Goal: Task Accomplishment & Management: Manage account settings

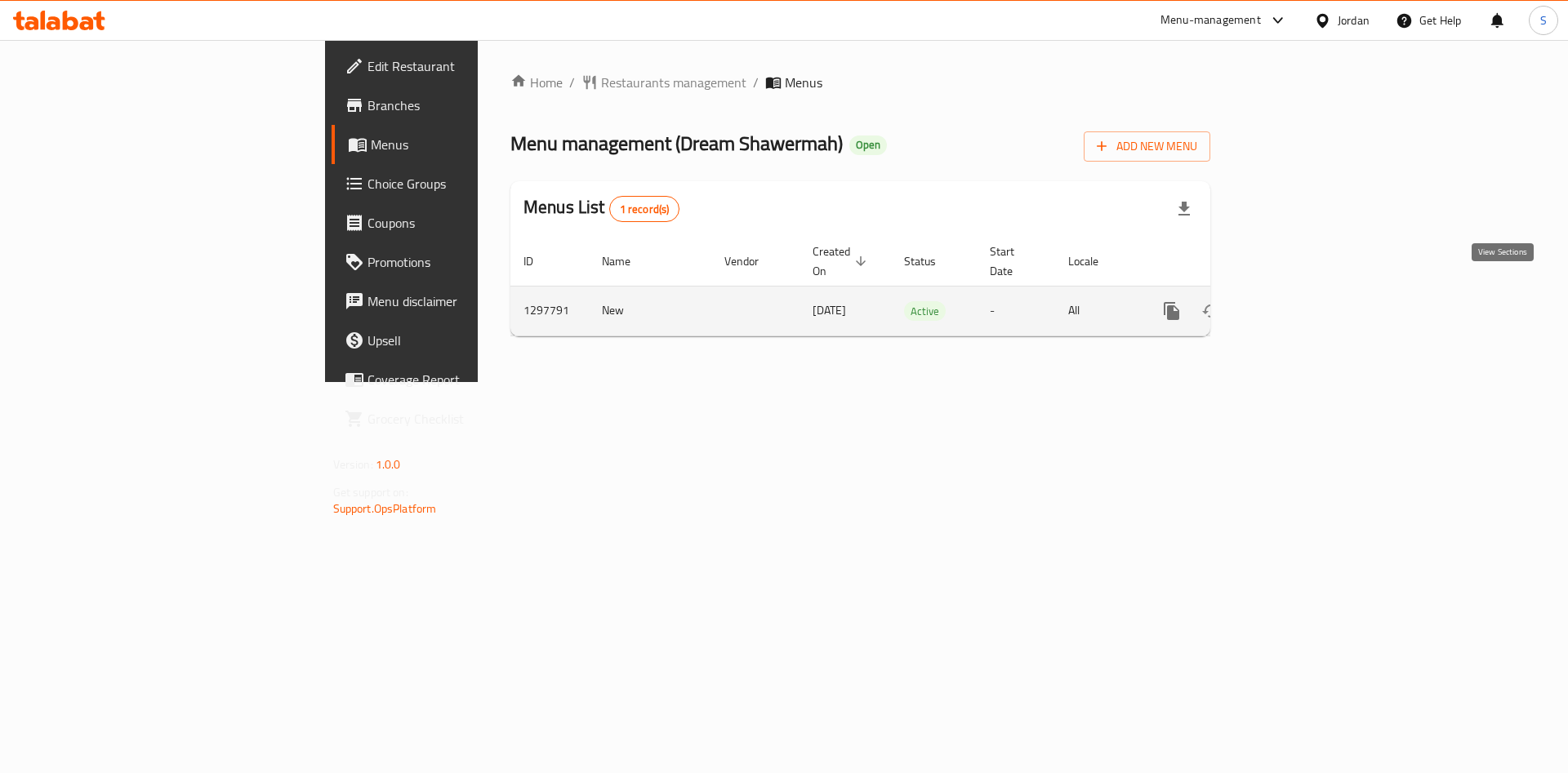
click at [1309, 291] on link "enhanced table" at bounding box center [1289, 310] width 39 height 39
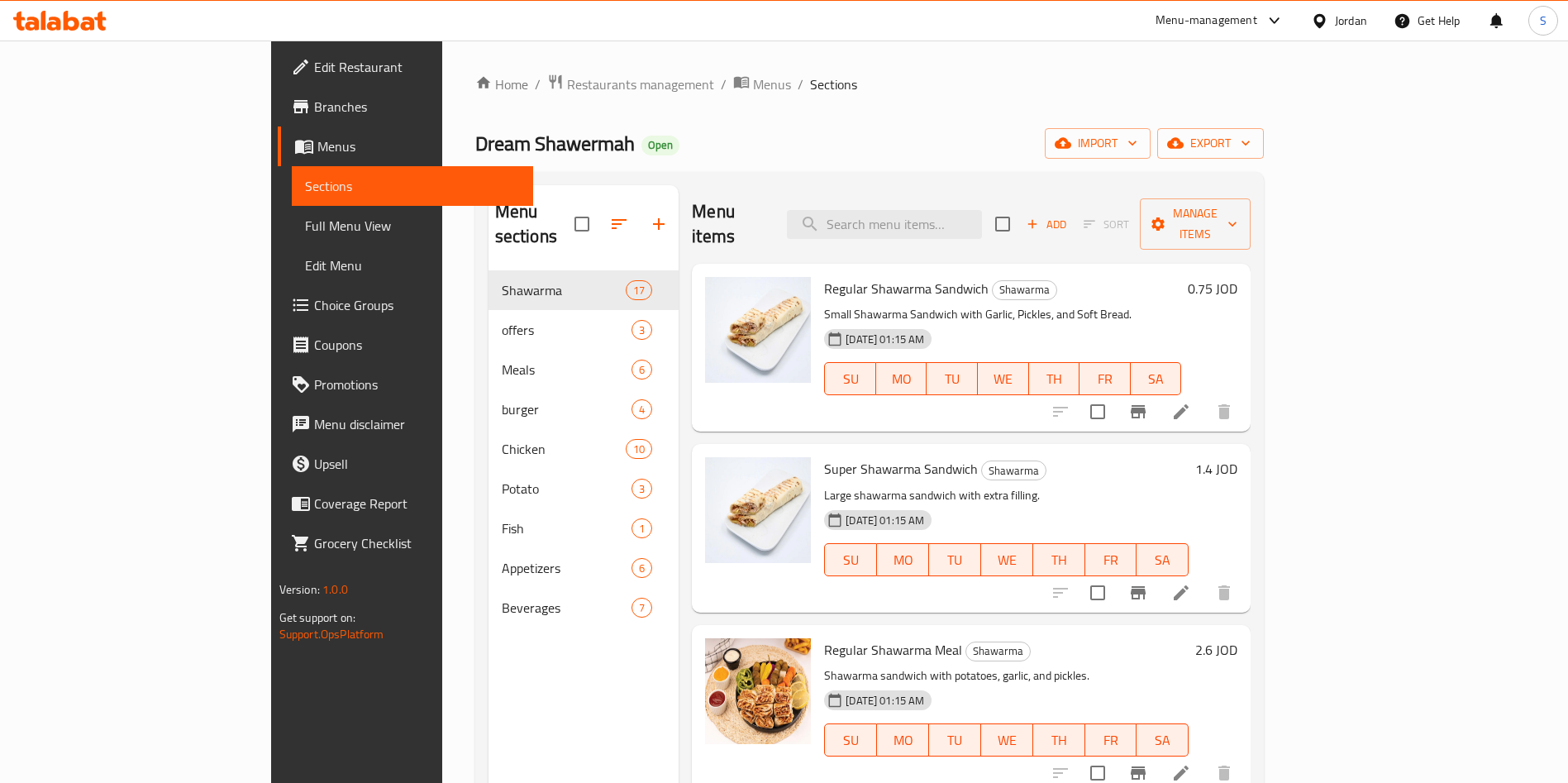
click at [904, 230] on div "Menu items Add Sort Manage items" at bounding box center [971, 225] width 559 height 79
click at [903, 210] on input "search" at bounding box center [884, 225] width 195 height 29
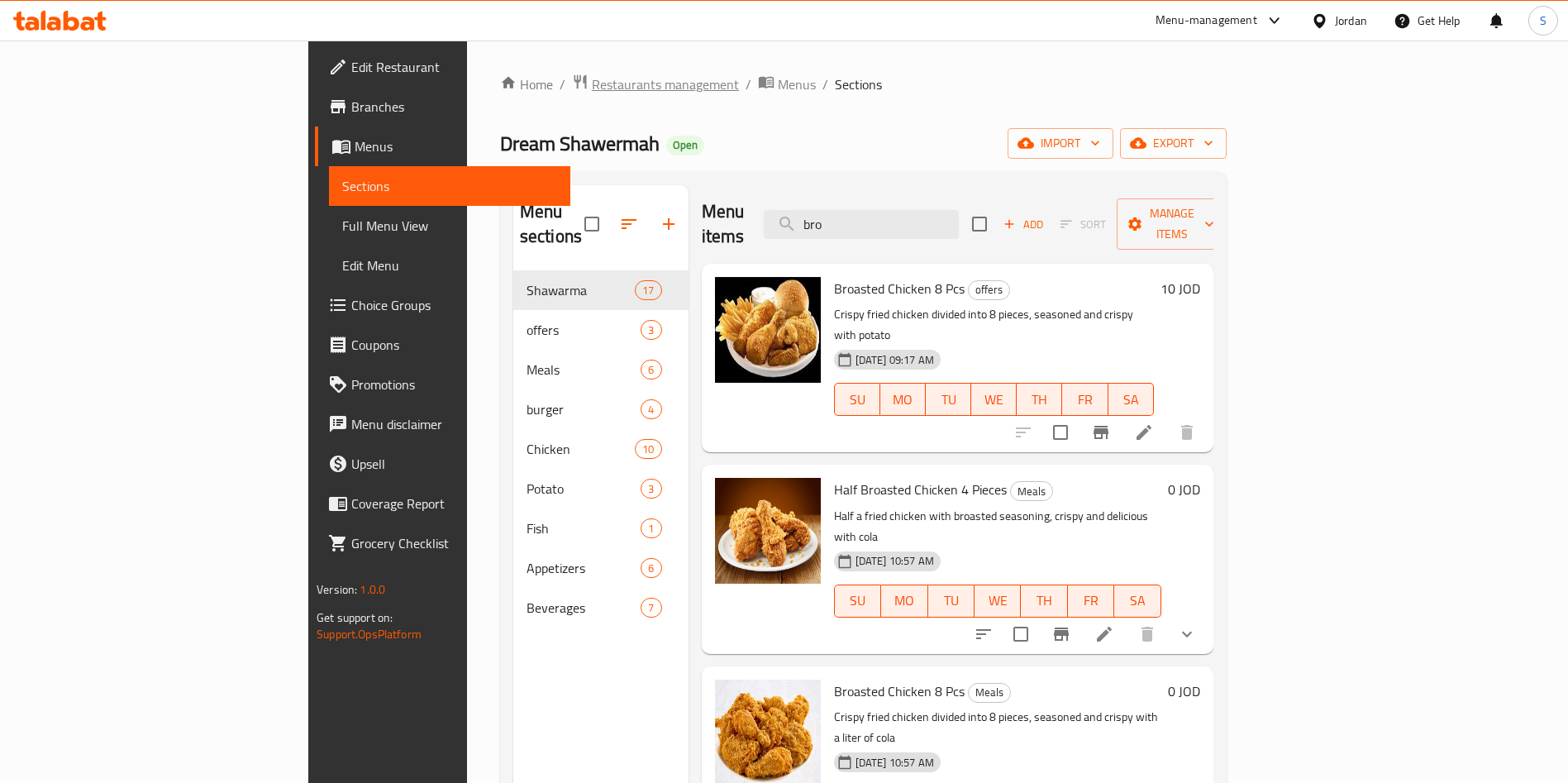
type input "bro"
click at [1115, 625] on icon at bounding box center [1105, 635] width 20 height 20
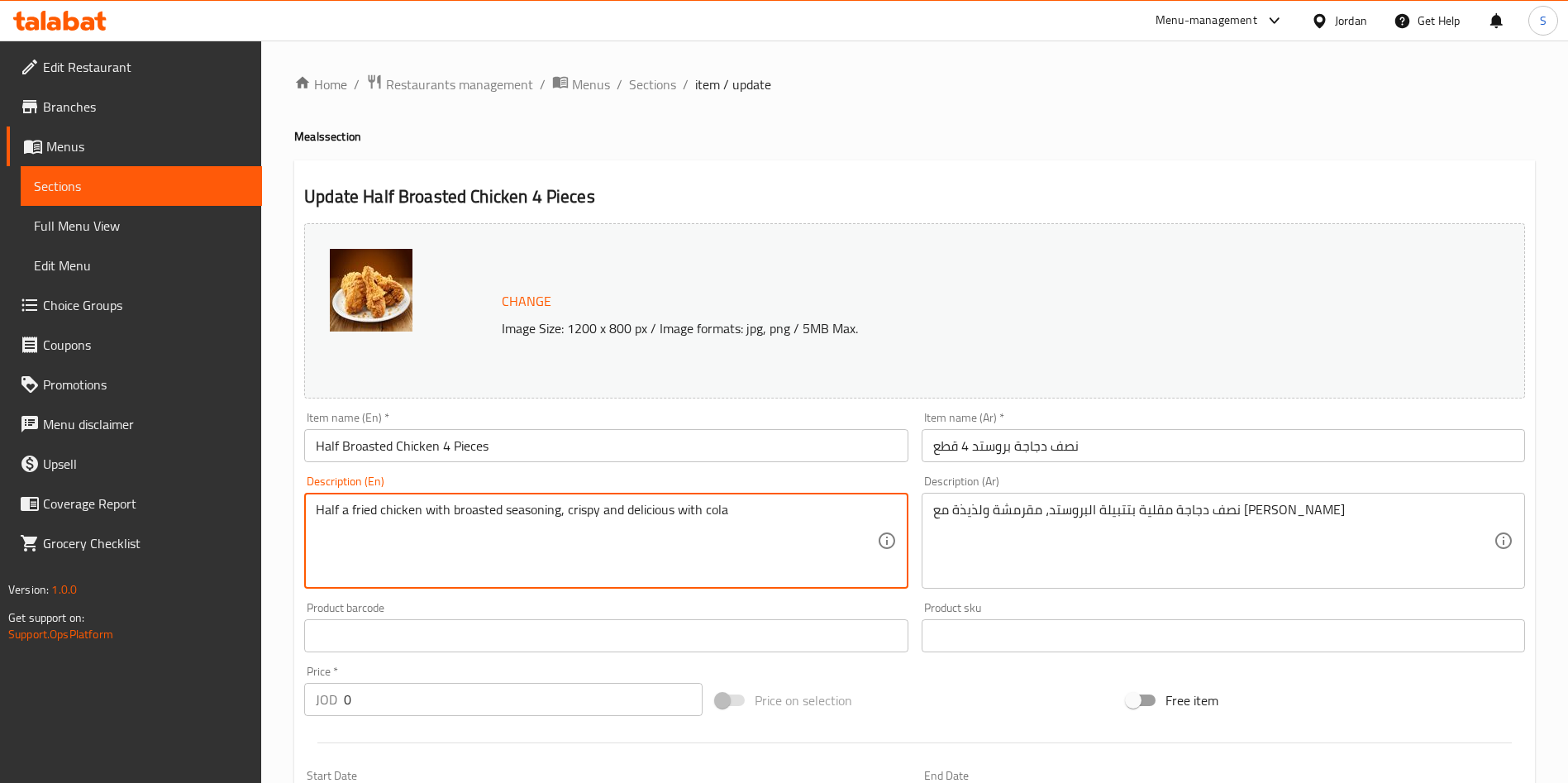
click at [742, 514] on textarea "Half a fried chicken with broasted seasoning, crispy and delicious with cola" at bounding box center [596, 542] width 561 height 79
type textarea "Half a fried chicken with broasted seasoning, crispy and delicious with cola can"
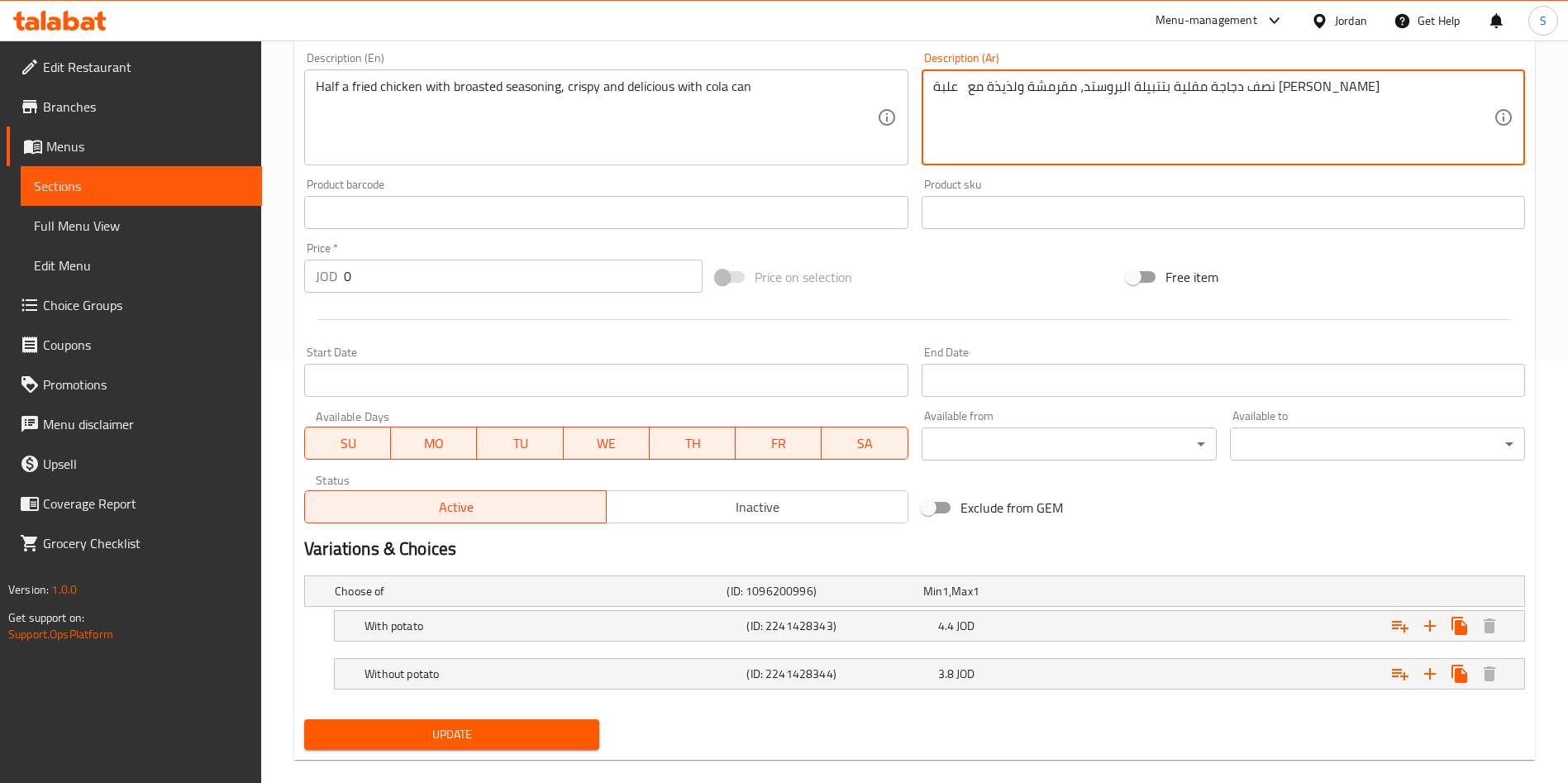
scroll to position [447, 0]
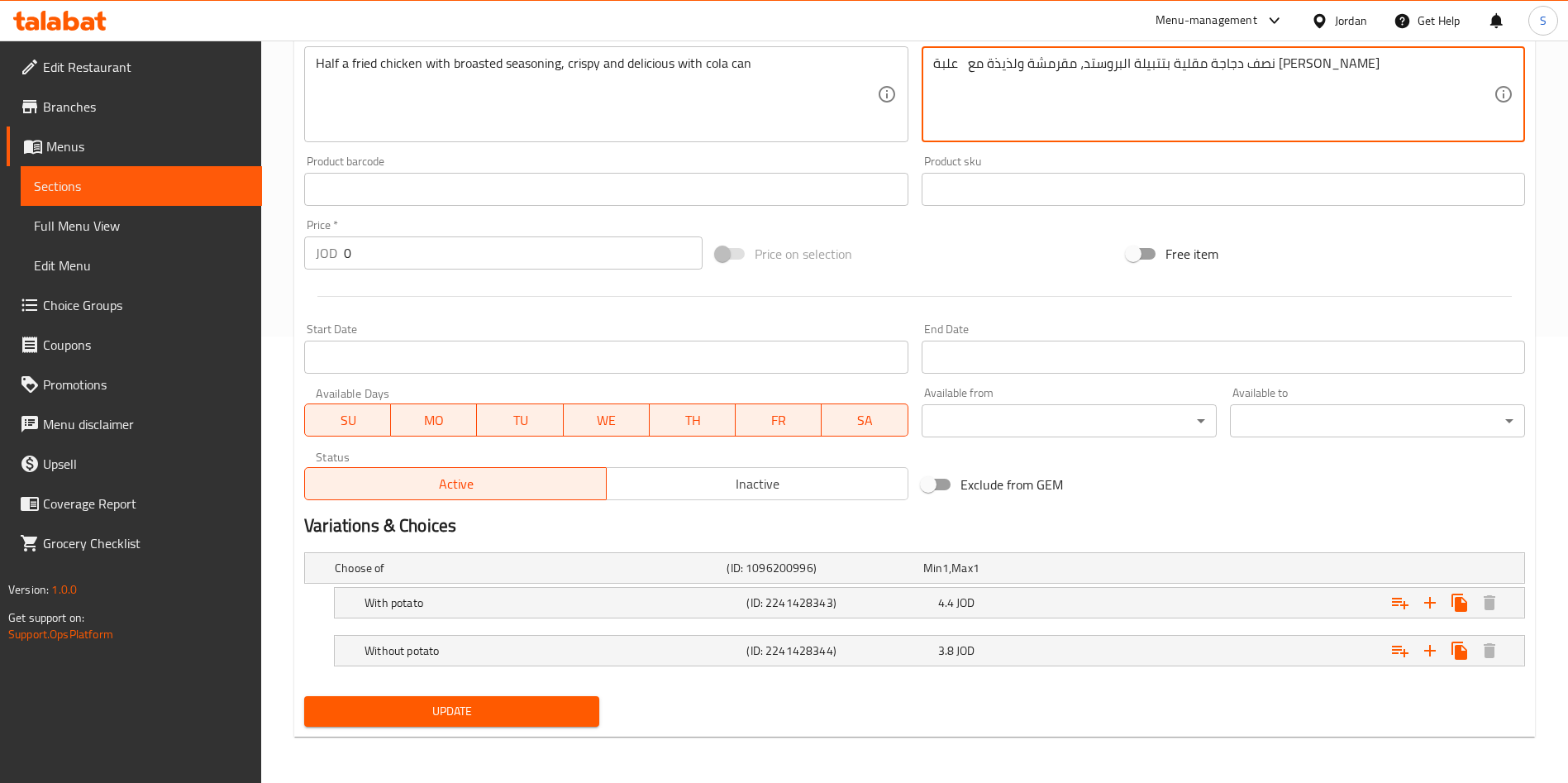
type textarea "نصف دجاجة مقلية بتتبيلة البروستد، مقرمشة ولذيذة مع علبة [PERSON_NAME]"
click at [554, 705] on span "Update" at bounding box center [452, 711] width 269 height 21
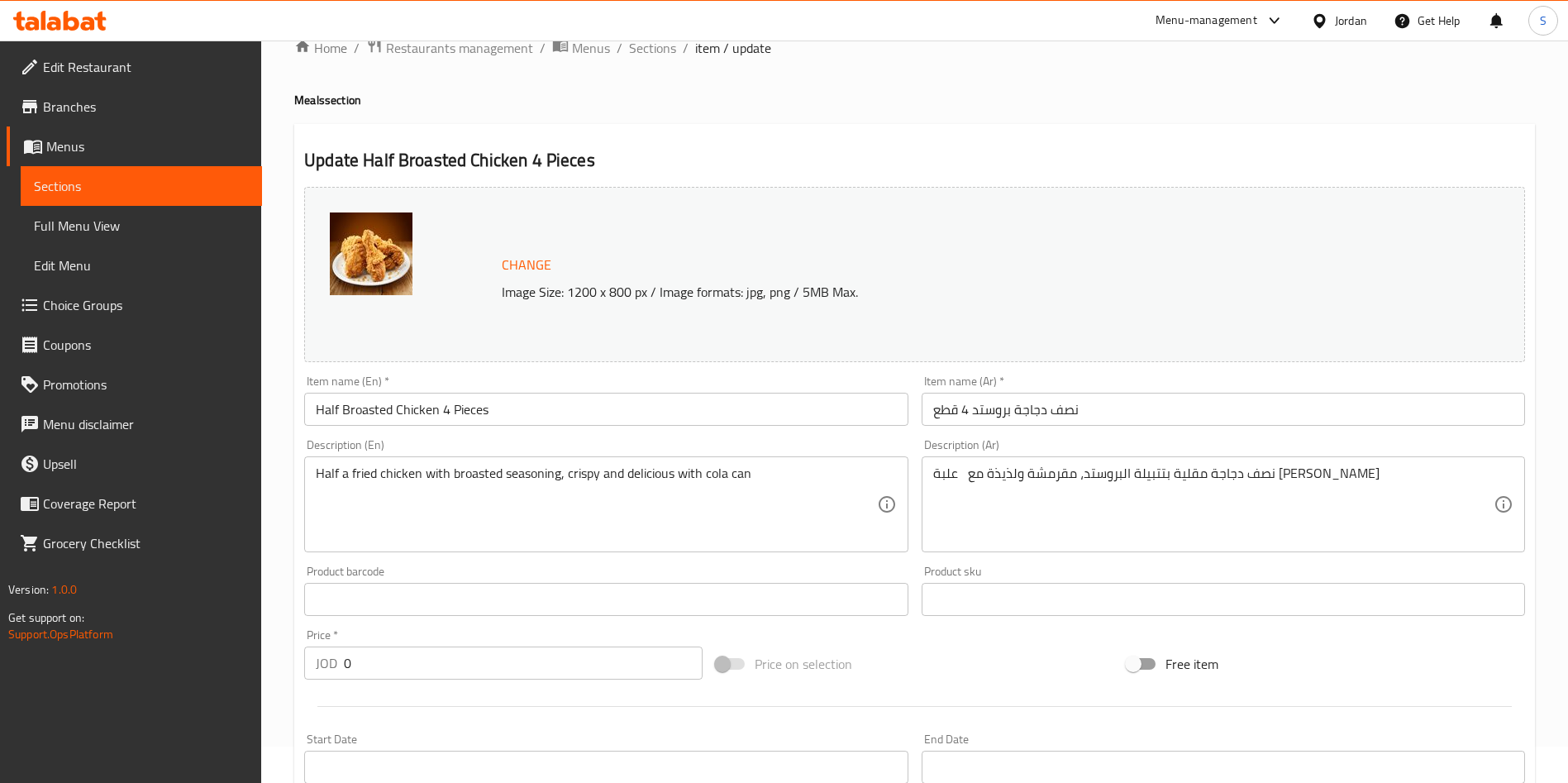
scroll to position [0, 0]
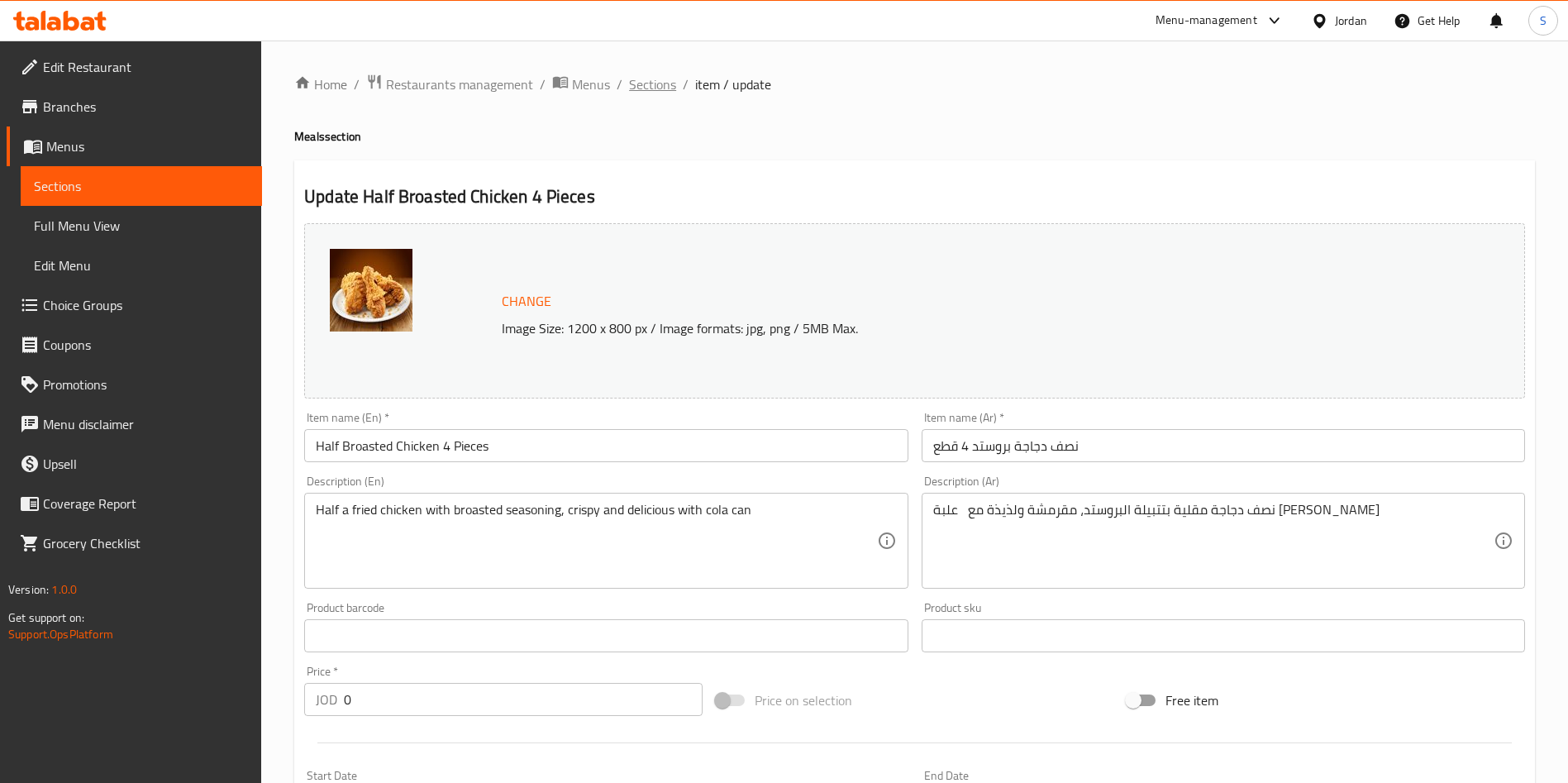
click at [638, 88] on span "Sections" at bounding box center [653, 85] width 47 height 20
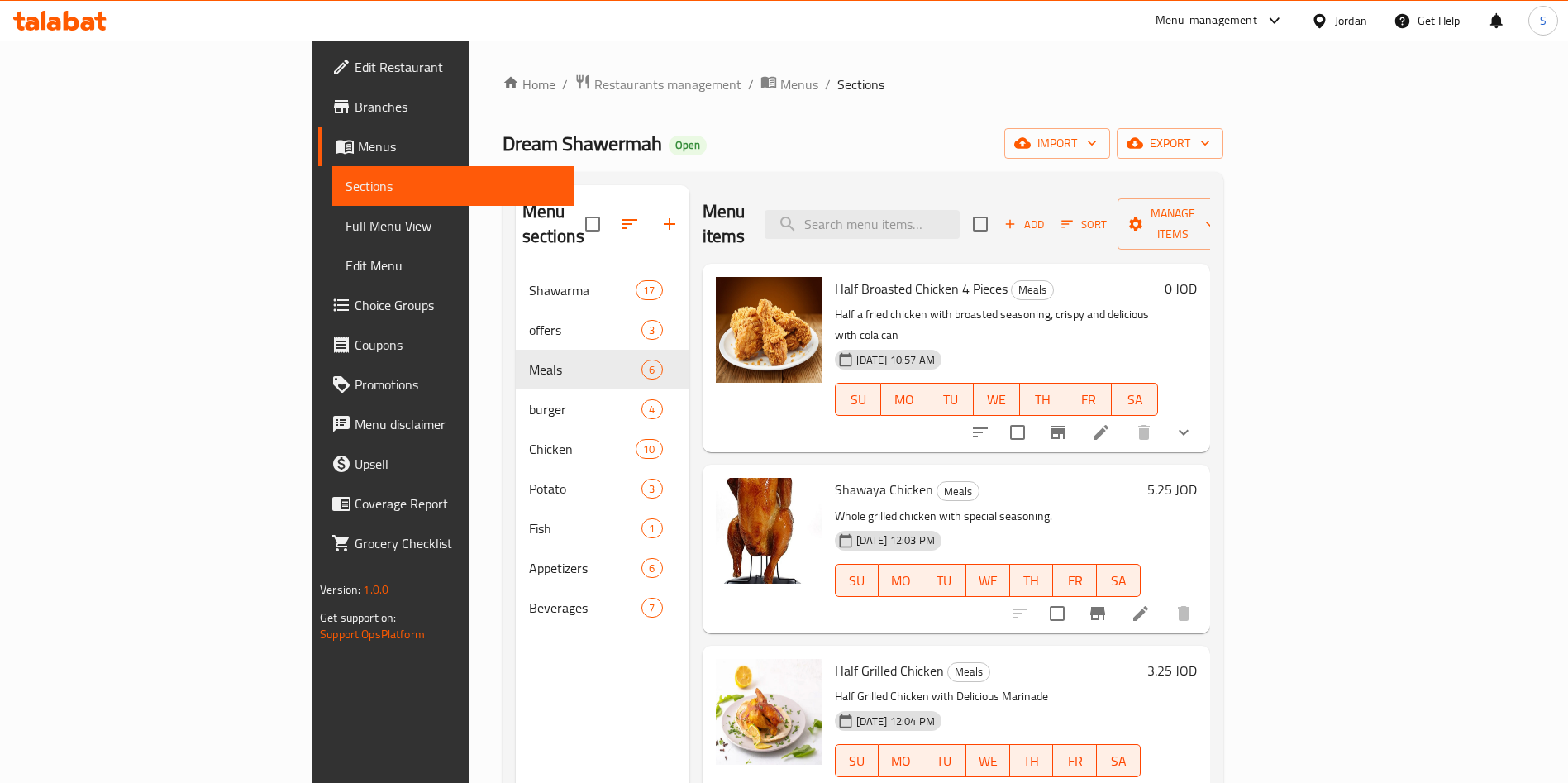
click at [1256, 351] on div "Home / Restaurants management / Menus / Sections Dream Shawermah Open import ex…" at bounding box center [862, 527] width 787 height 974
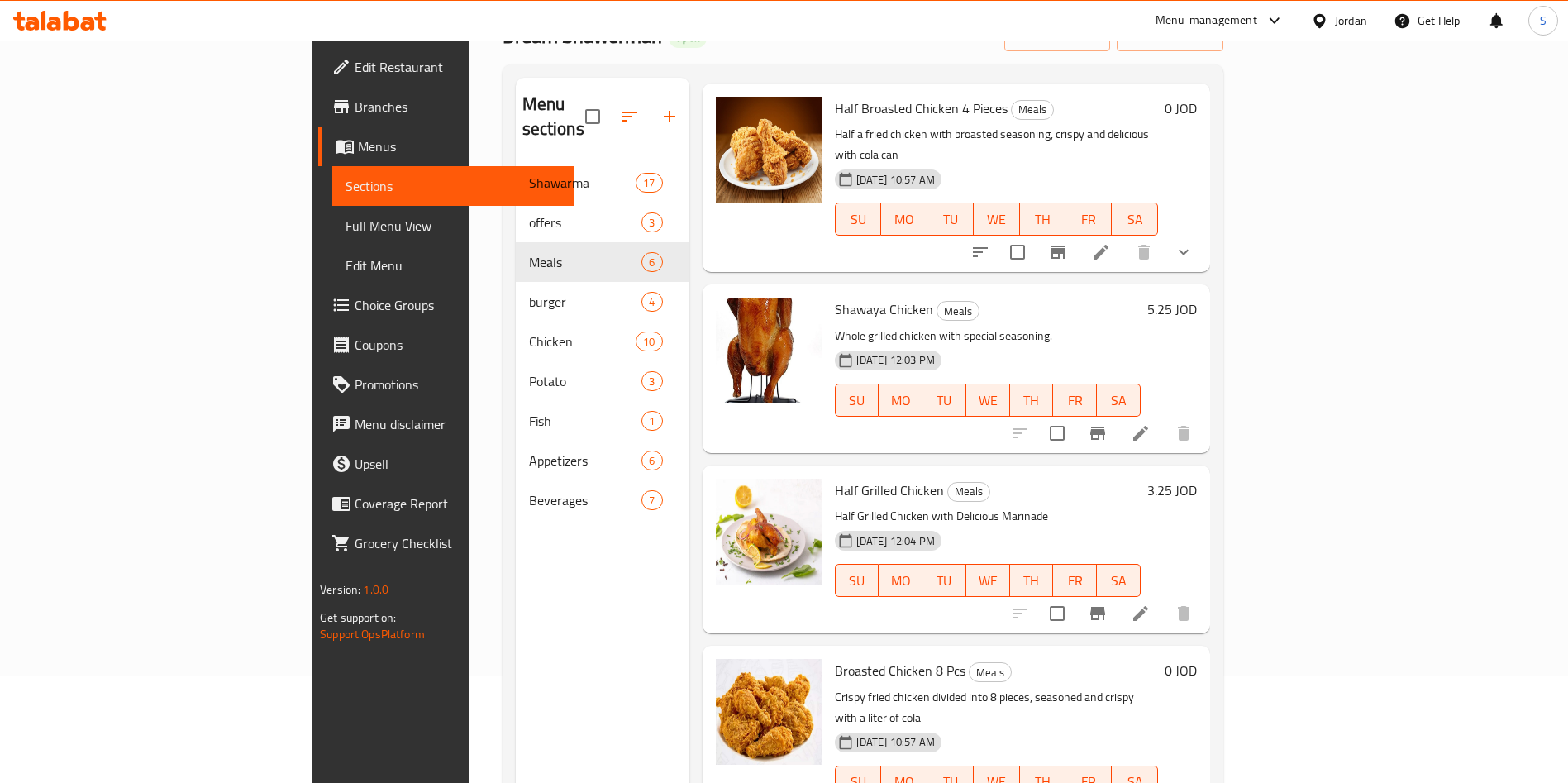
scroll to position [124, 0]
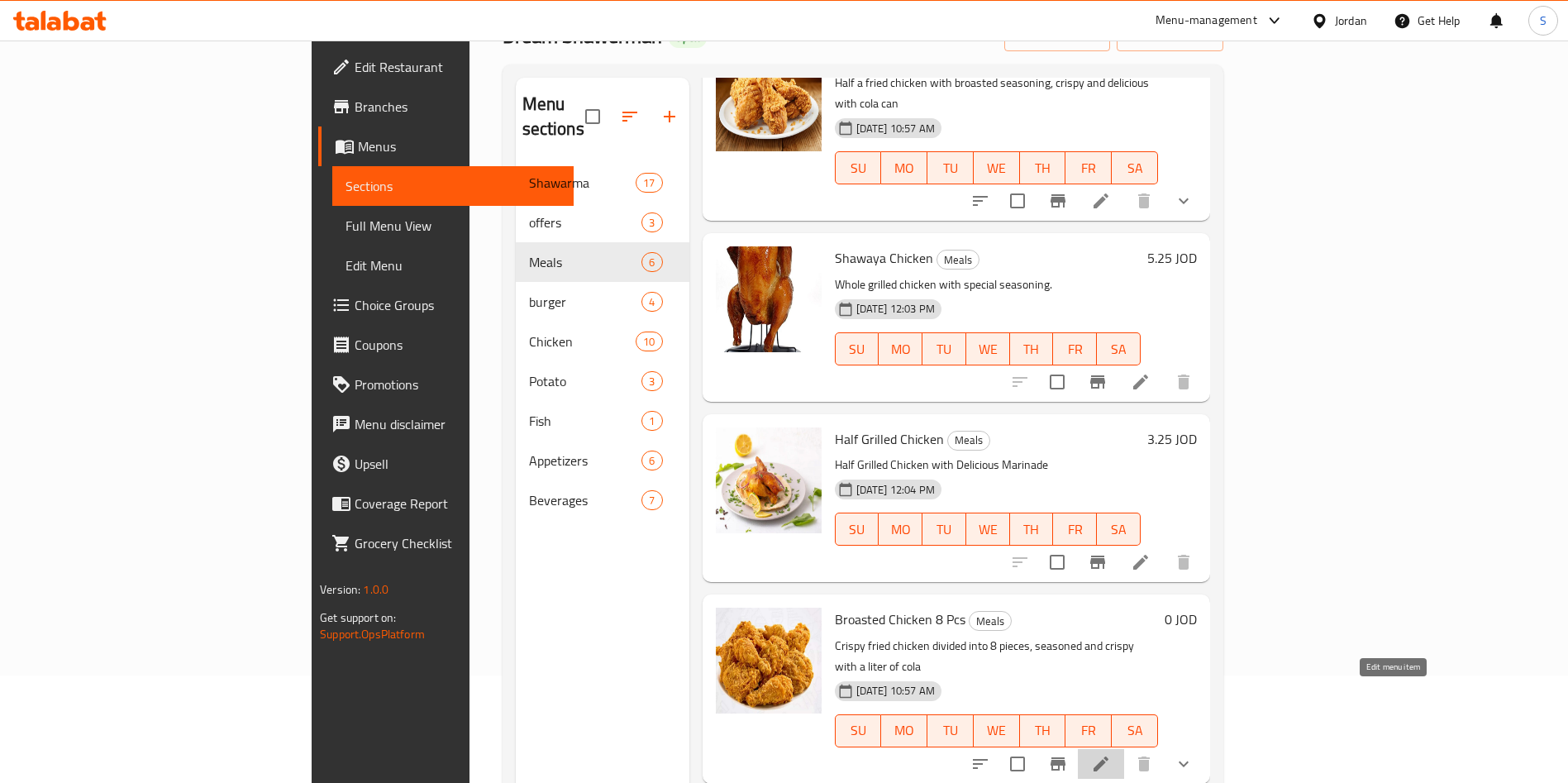
click at [1111, 754] on icon at bounding box center [1101, 765] width 20 height 20
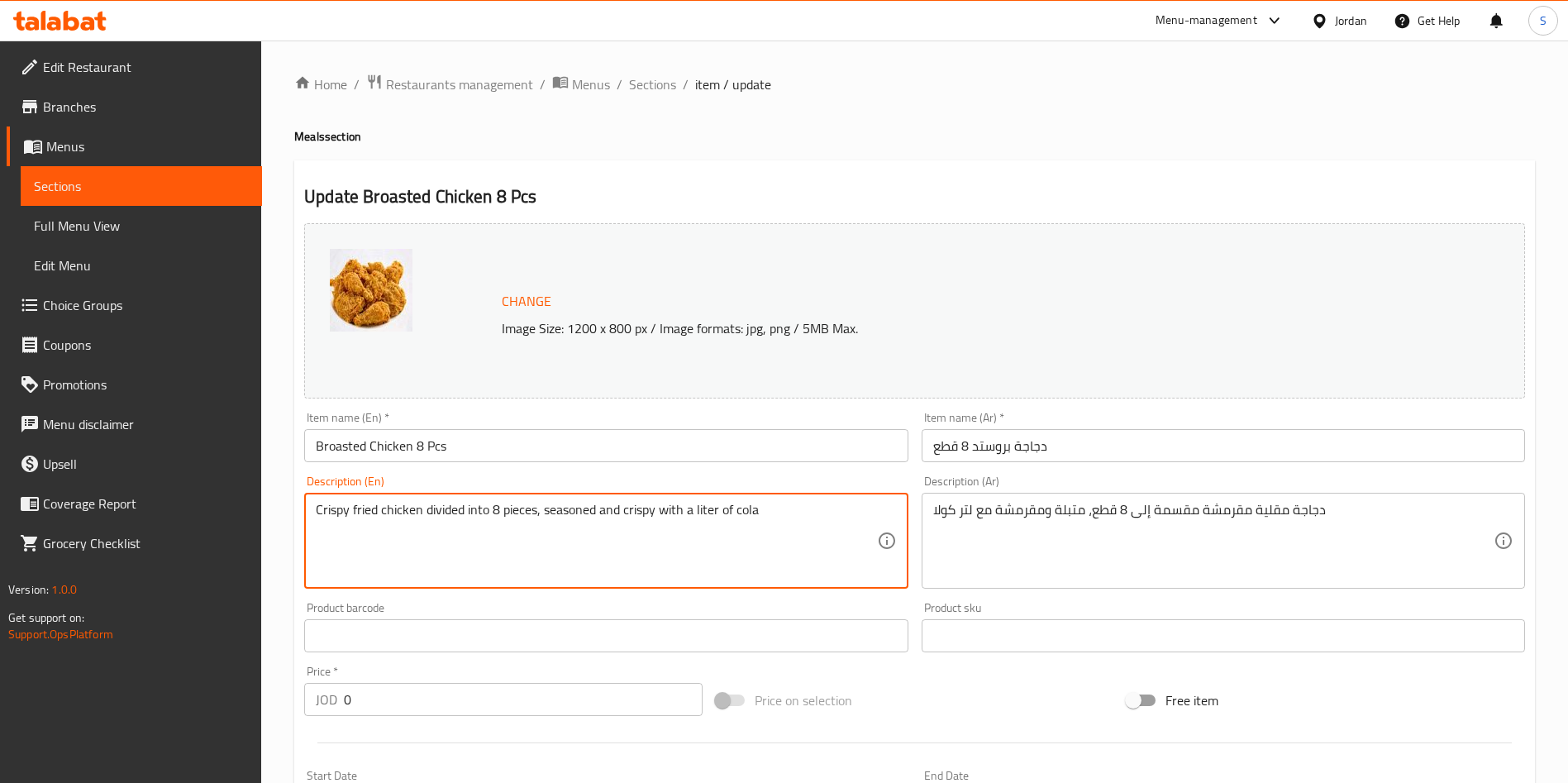
drag, startPoint x: 696, startPoint y: 502, endPoint x: 831, endPoint y: 504, distance: 135.0
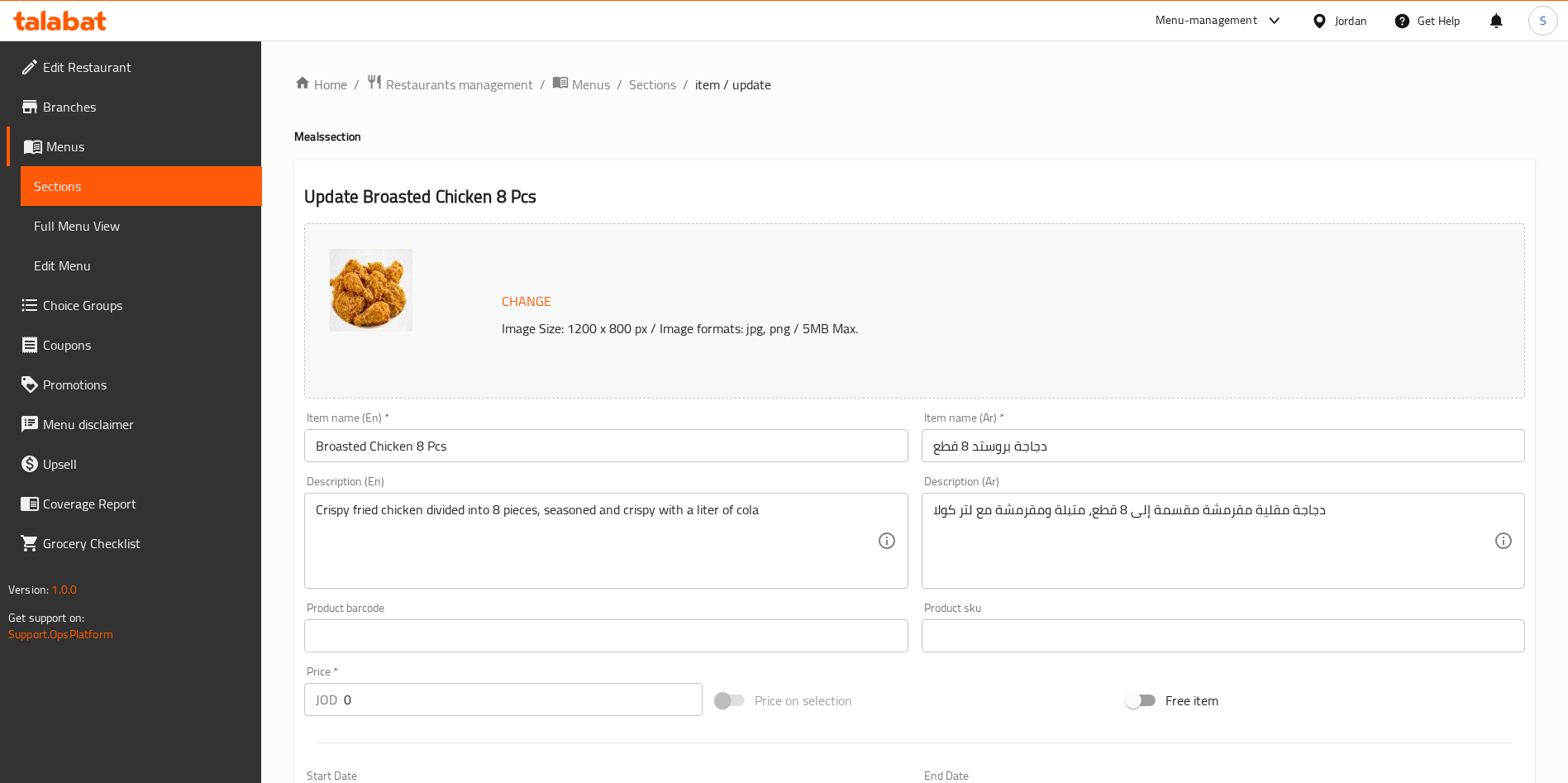
click at [621, 91] on ol "Home / Restaurants management / Menus / Sections / item / update" at bounding box center [914, 85] width 1240 height 22
click at [626, 85] on ol "Home / Restaurants management / Menus / Sections / item / update" at bounding box center [914, 85] width 1240 height 22
click at [636, 80] on span "Sections" at bounding box center [653, 85] width 47 height 20
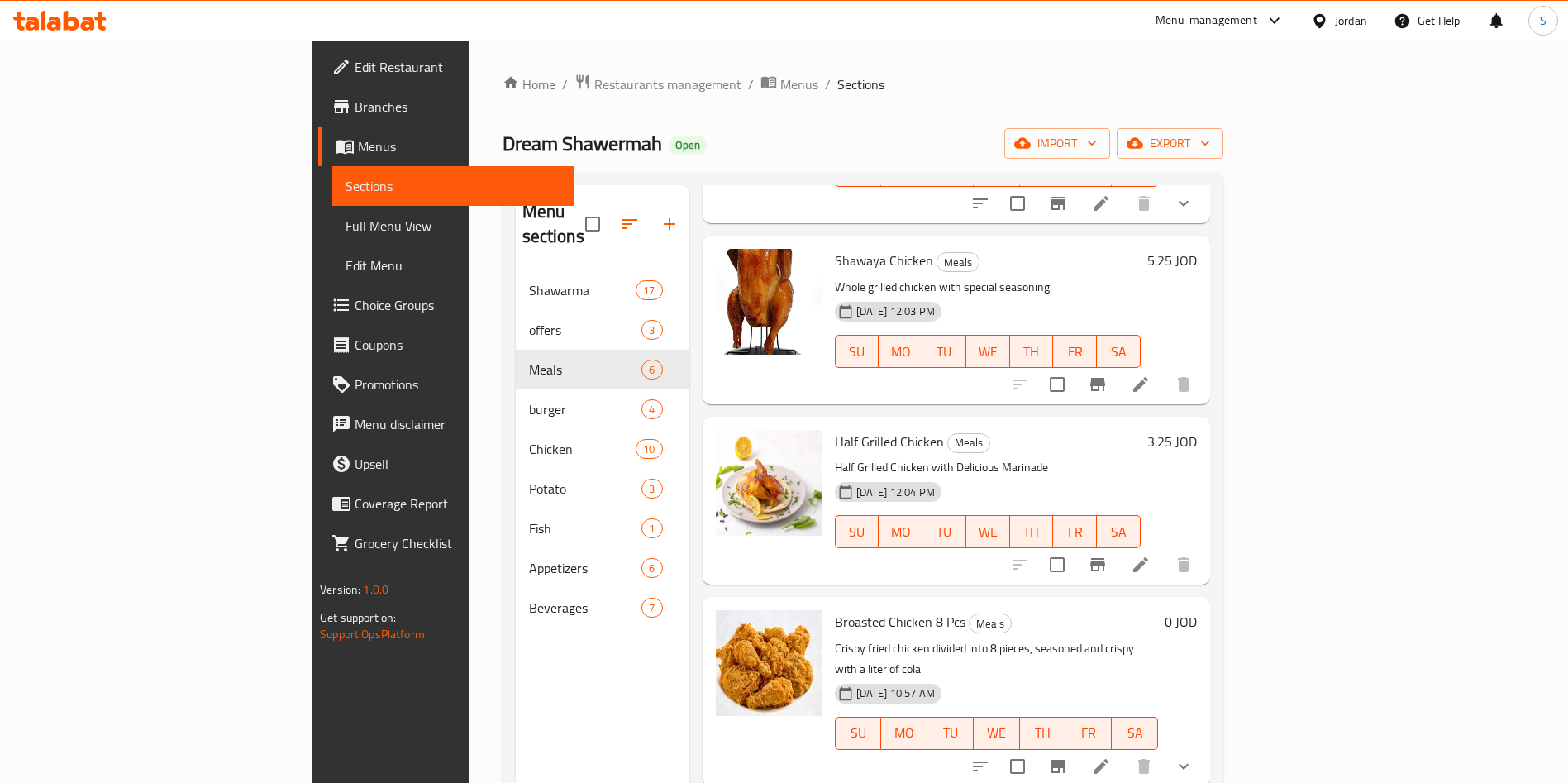
scroll to position [342, 0]
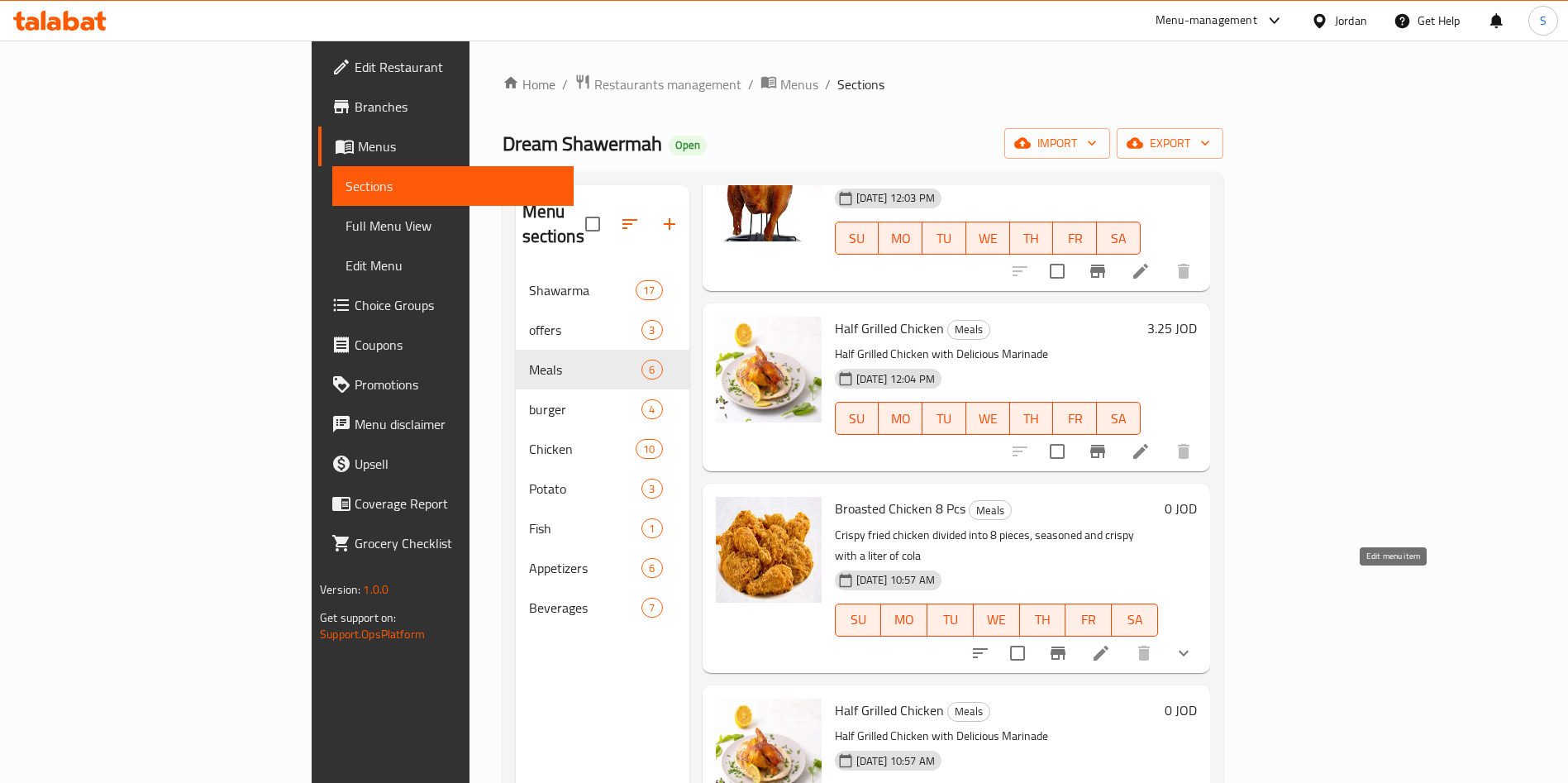
click at [1109, 646] on icon at bounding box center [1101, 653] width 15 height 15
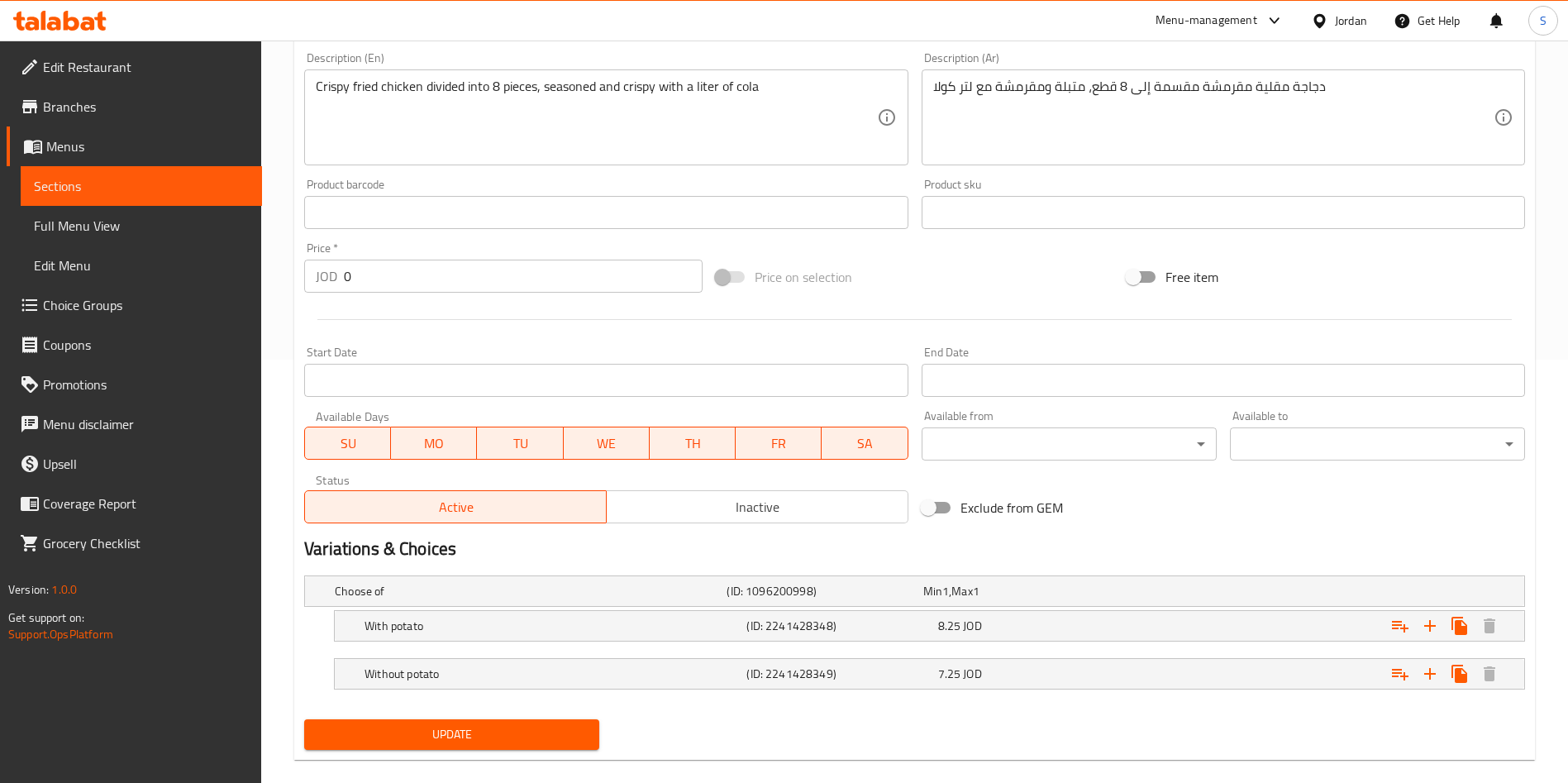
scroll to position [447, 0]
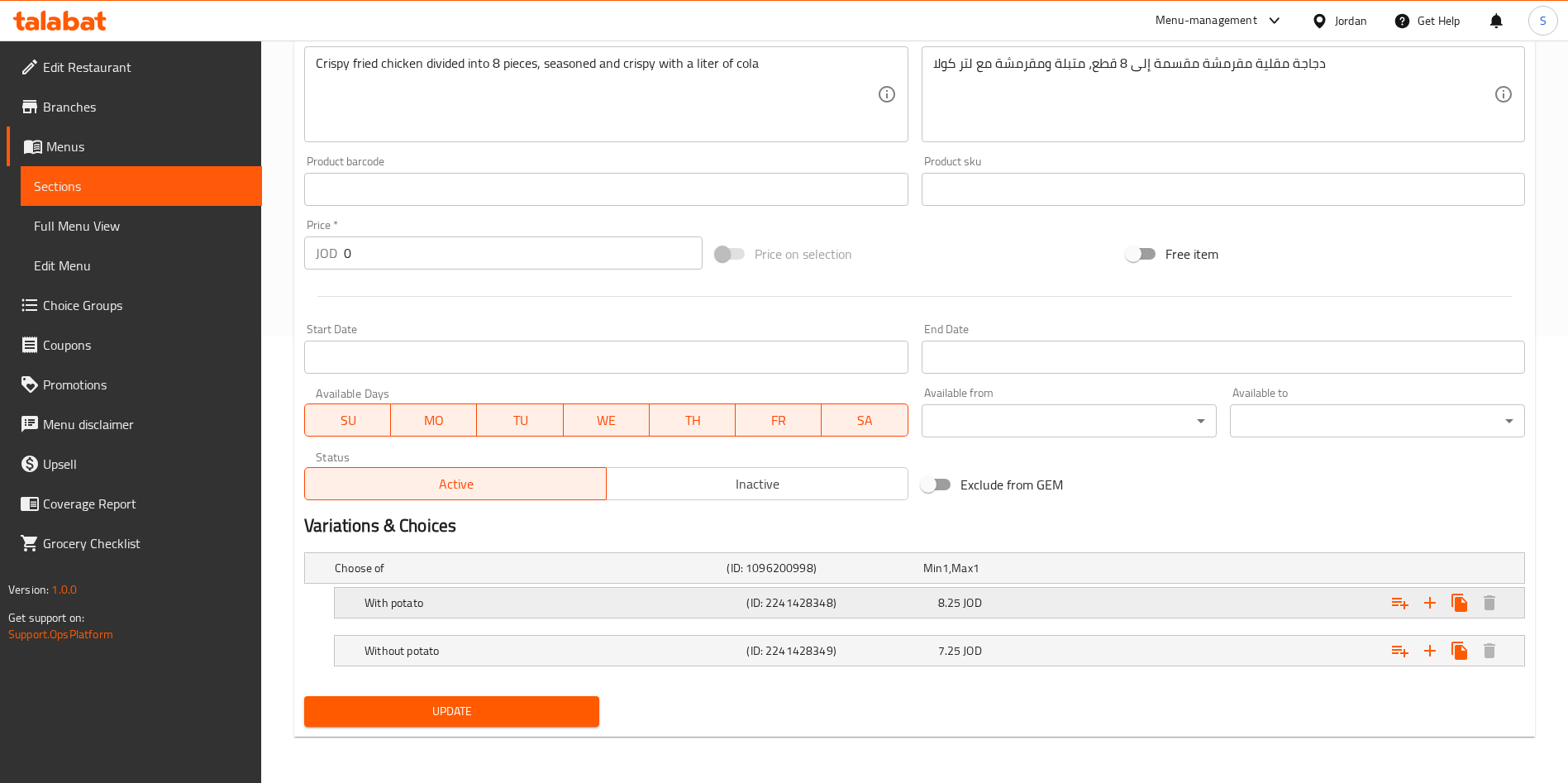
click at [903, 595] on h5 "(ID: 2241428348)" at bounding box center [839, 603] width 184 height 17
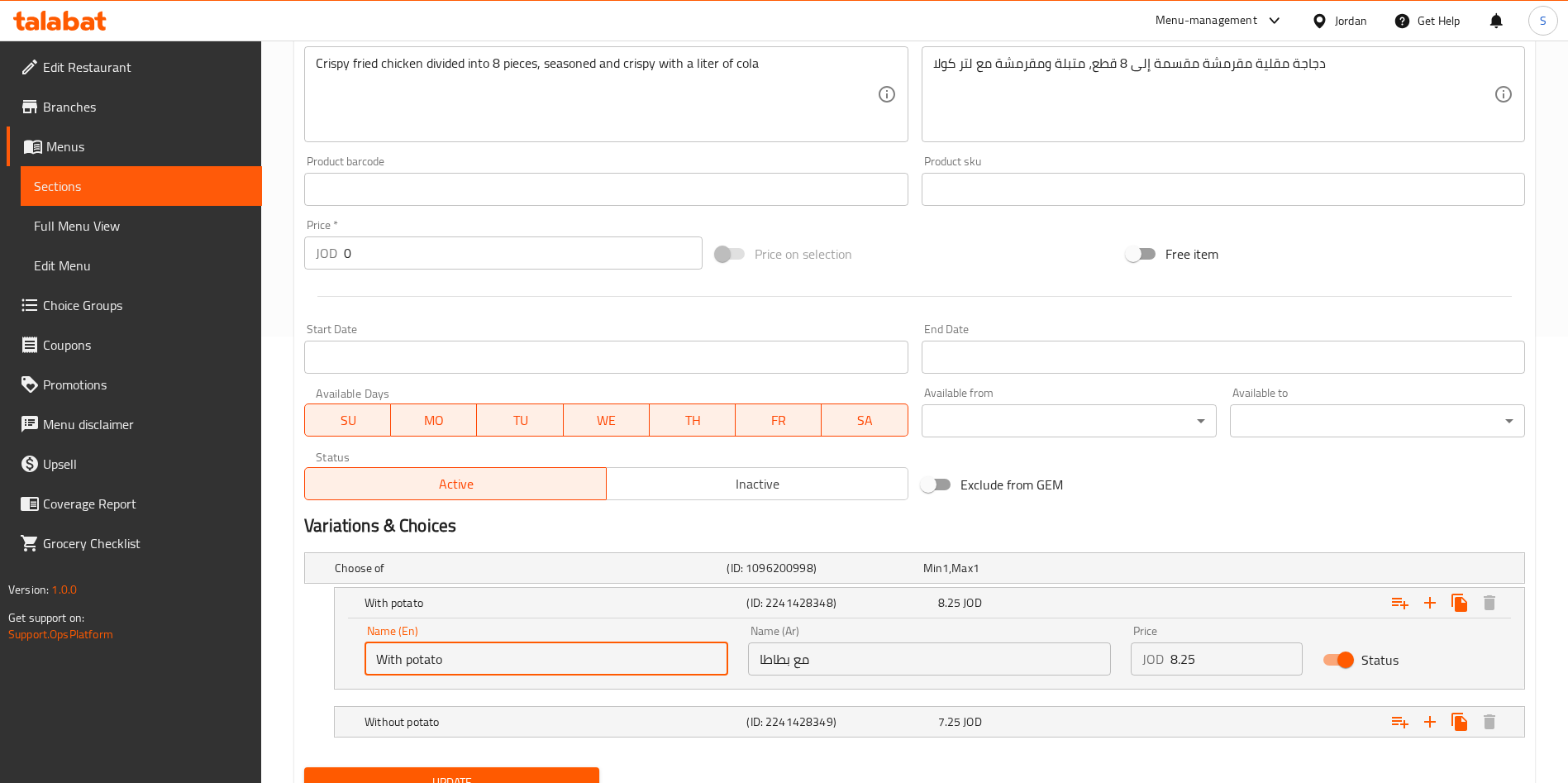
drag, startPoint x: 525, startPoint y: 672, endPoint x: 410, endPoint y: 670, distance: 115.0
click at [410, 670] on input "With potato" at bounding box center [546, 658] width 364 height 33
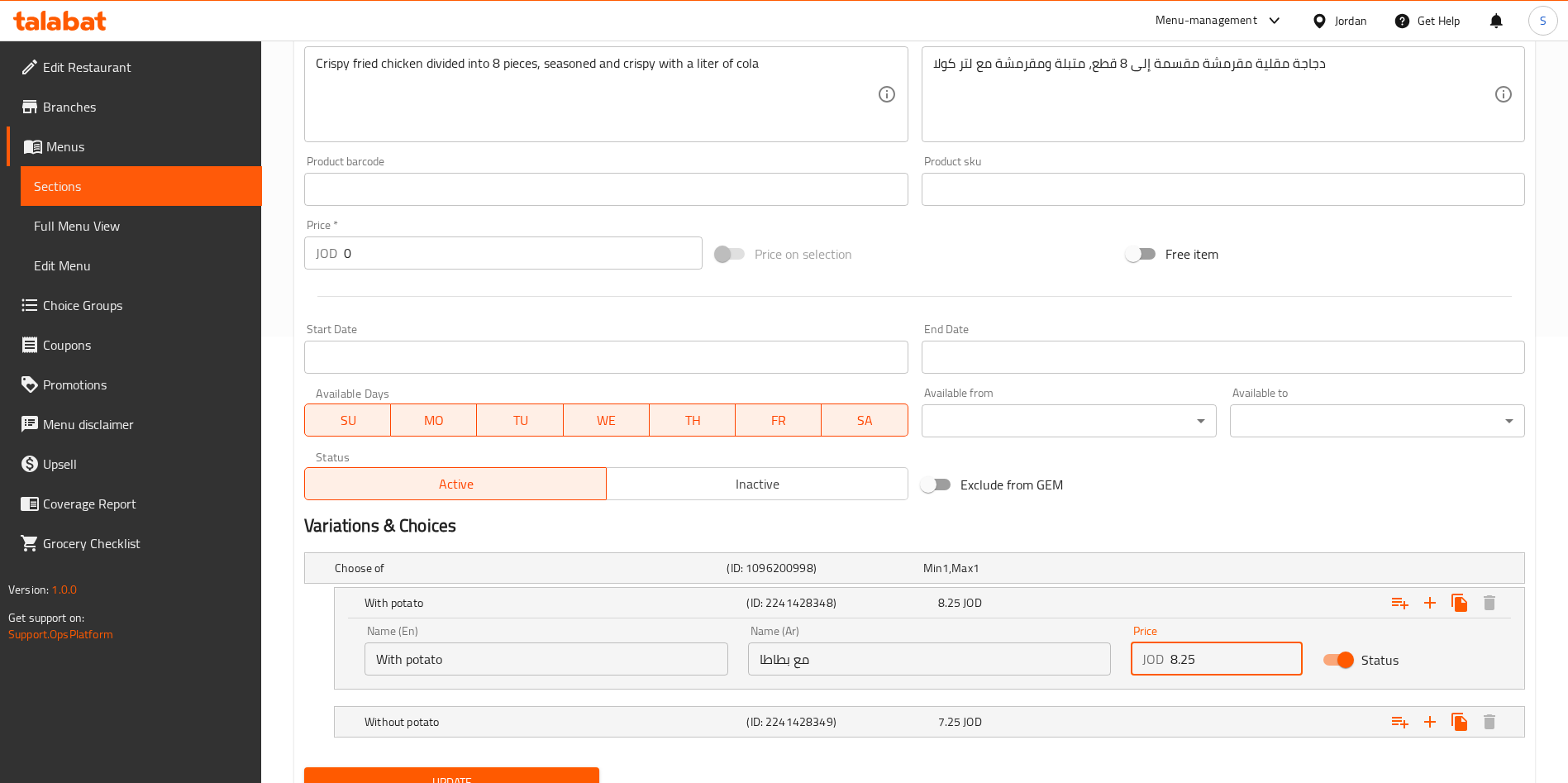
click at [1219, 671] on input "8.25" at bounding box center [1237, 658] width 132 height 33
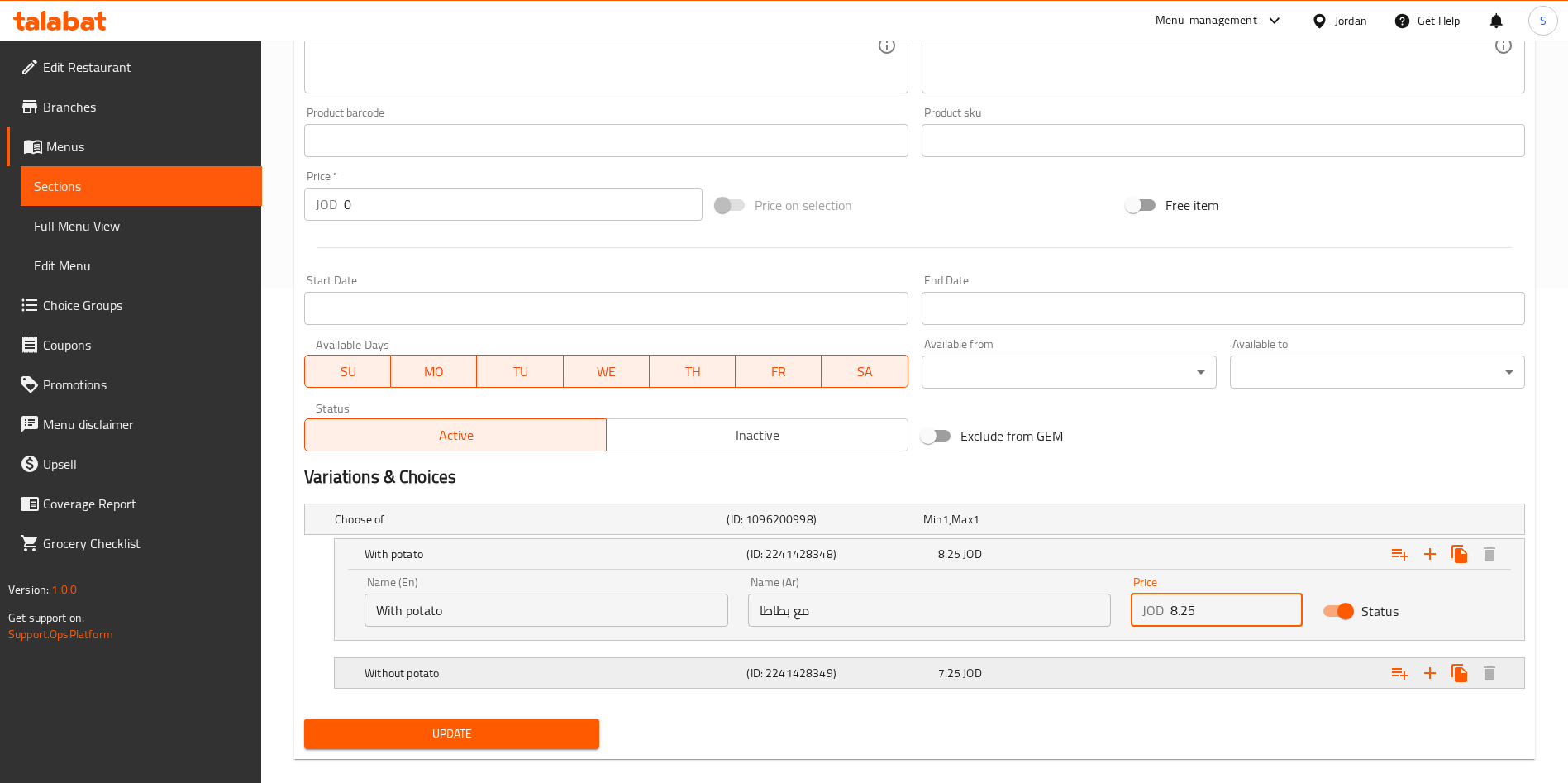
scroll to position [517, 0]
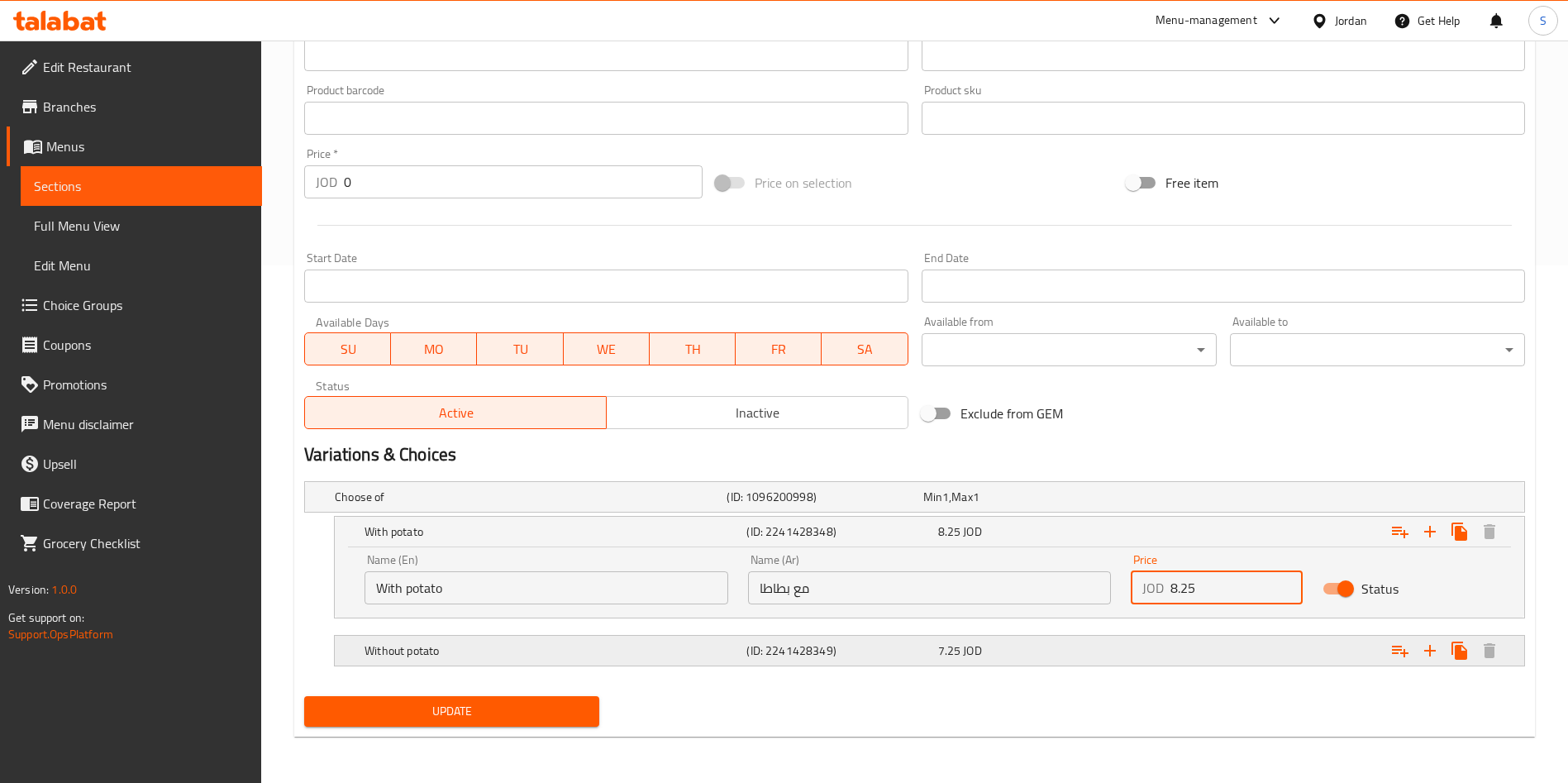
click at [639, 656] on h5 "Without potato" at bounding box center [552, 651] width 375 height 17
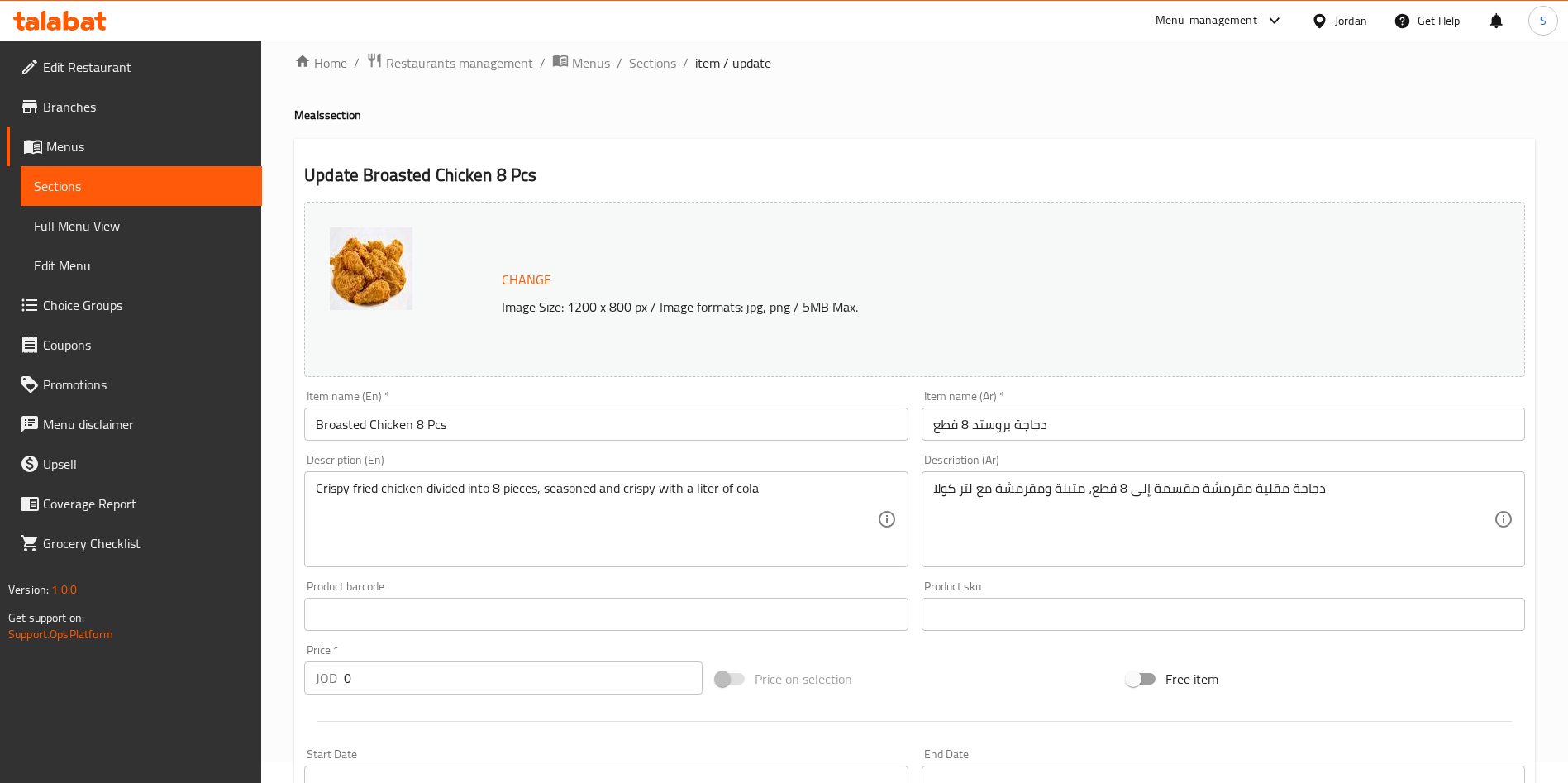
scroll to position [0, 0]
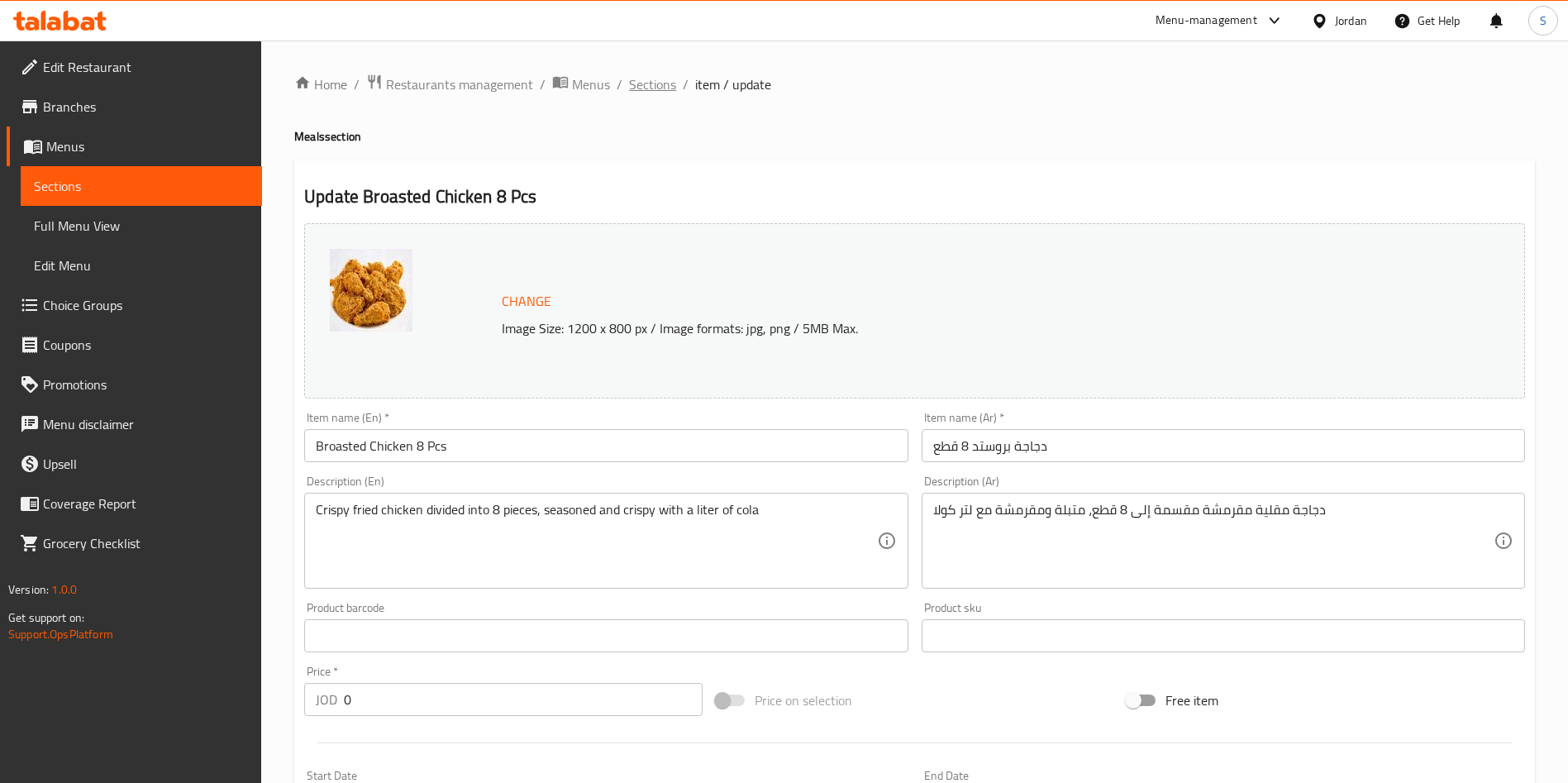
click at [640, 89] on span "Sections" at bounding box center [653, 85] width 47 height 20
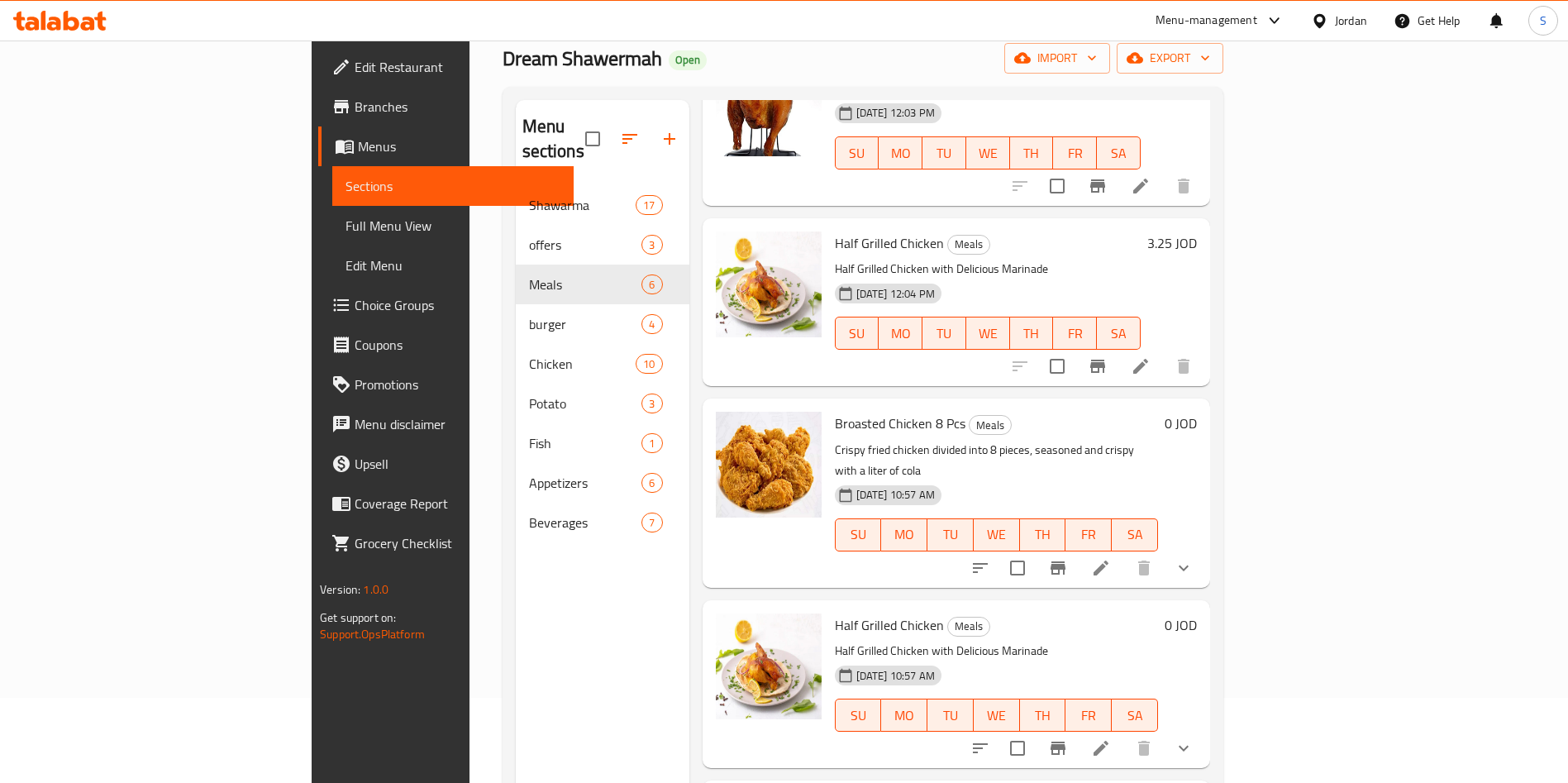
scroll to position [124, 0]
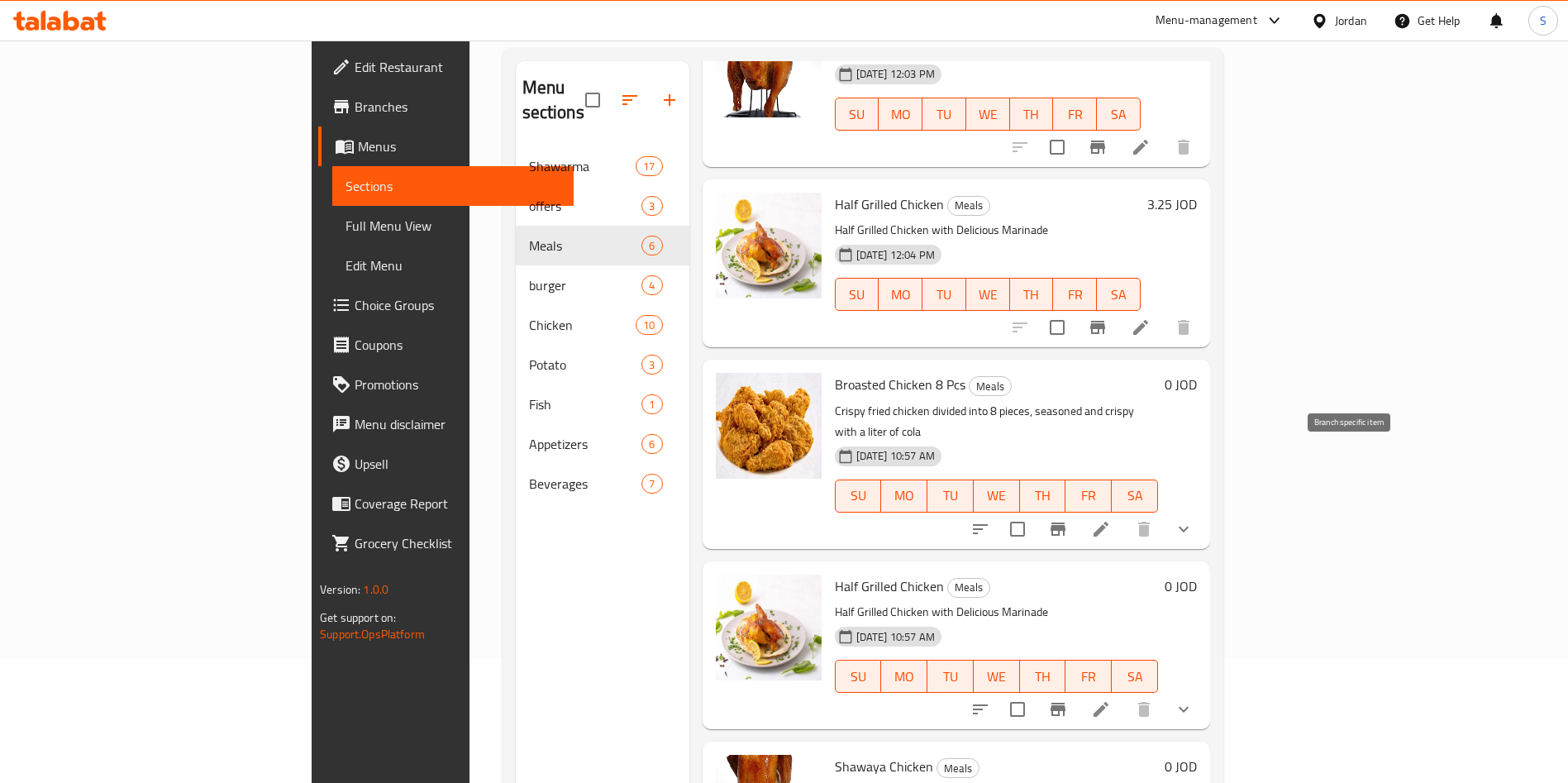
click at [1065, 522] on icon "Branch-specific-item" at bounding box center [1058, 529] width 15 height 13
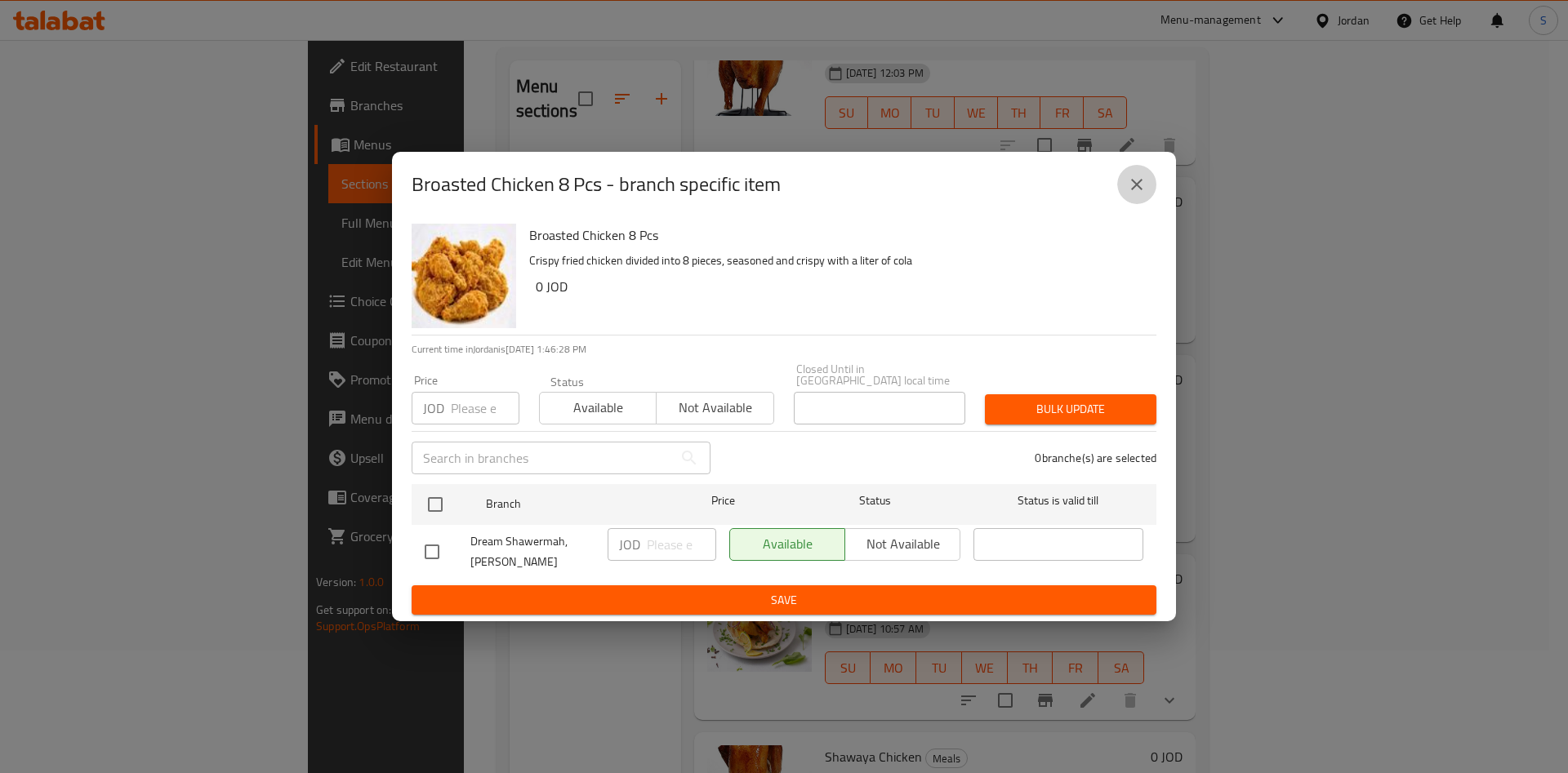
click at [1140, 190] on icon "close" at bounding box center [1137, 185] width 12 height 12
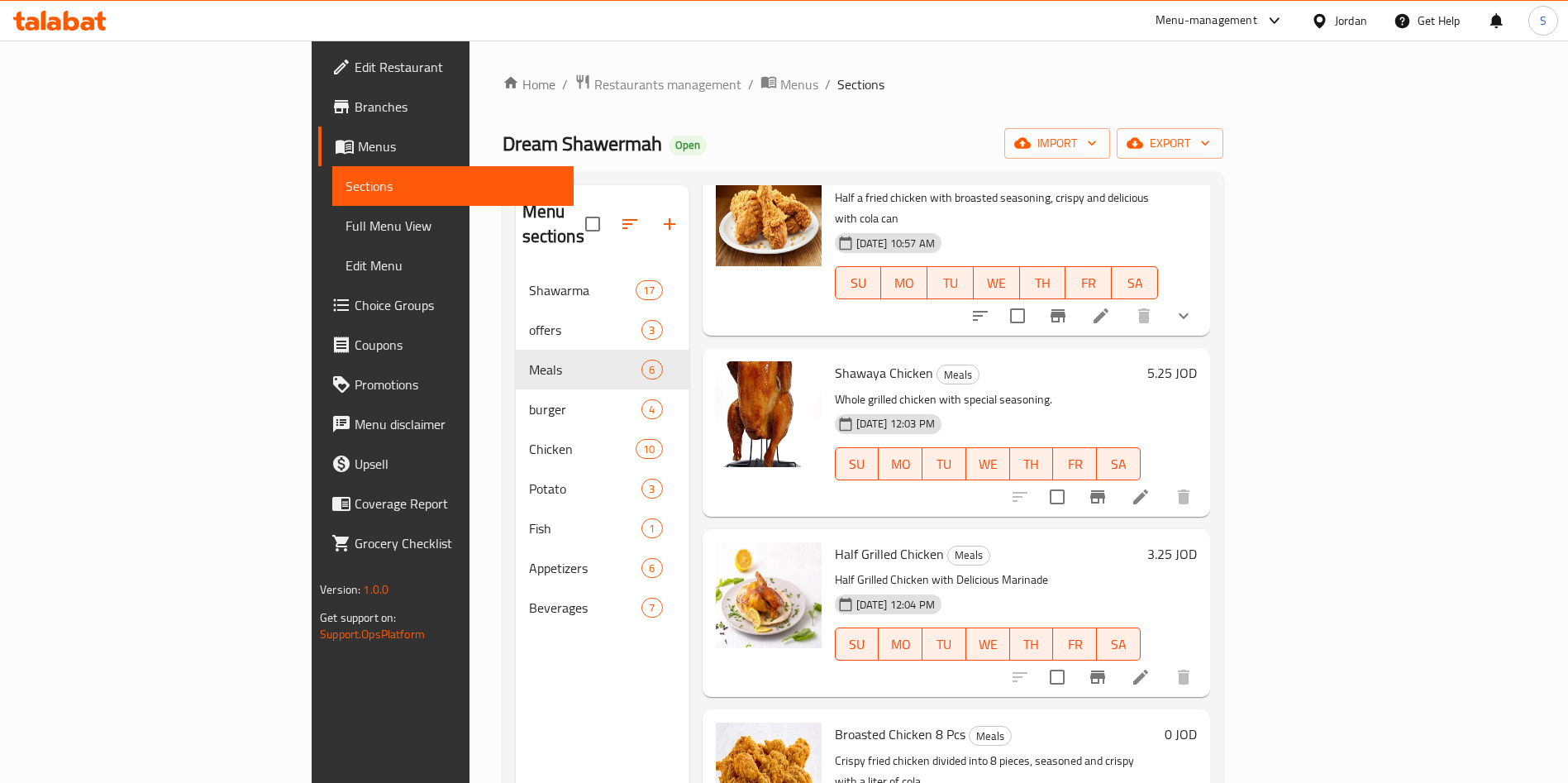
scroll to position [248, 0]
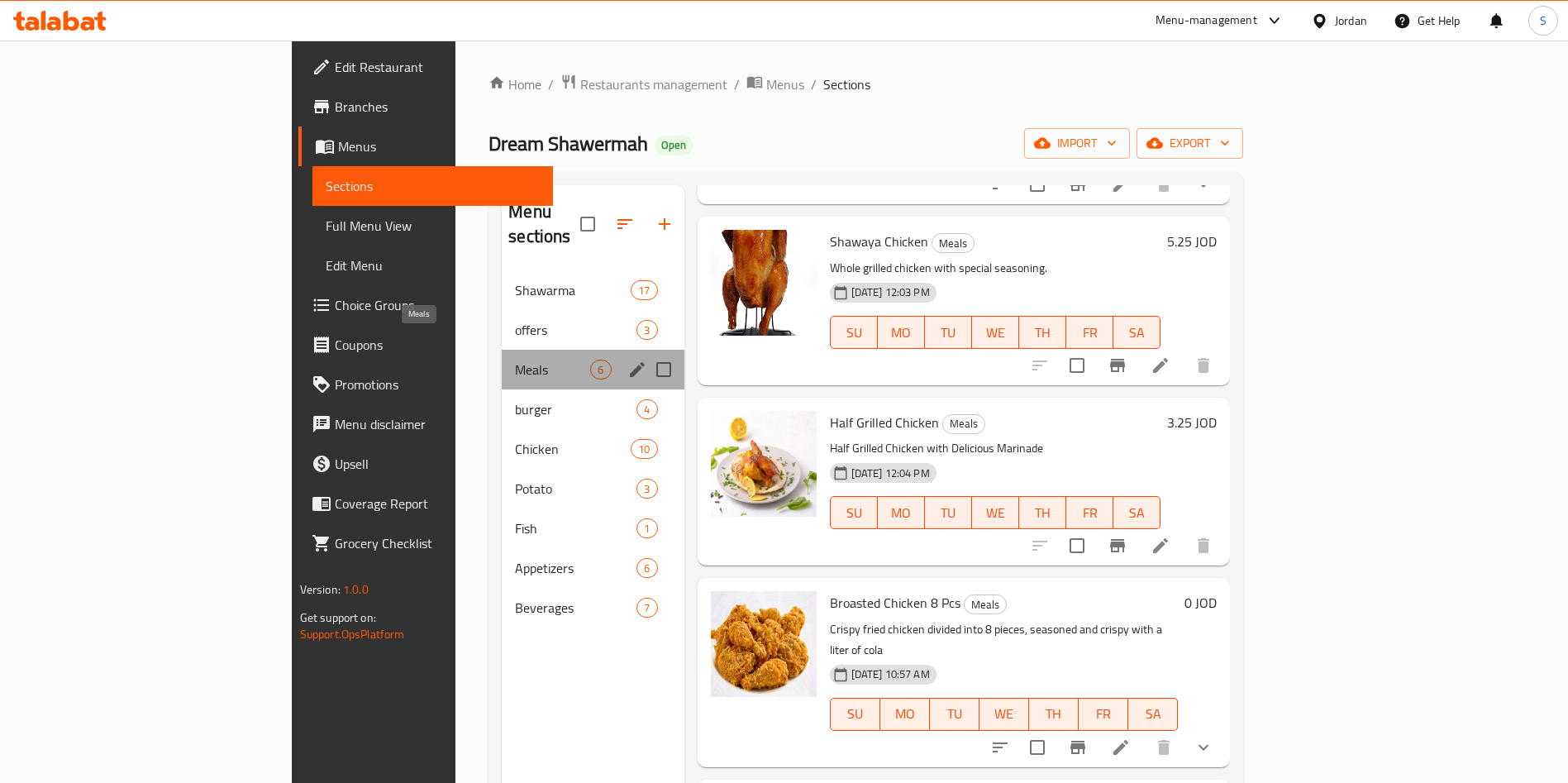
click at [515, 360] on span "Meals" at bounding box center [552, 370] width 75 height 20
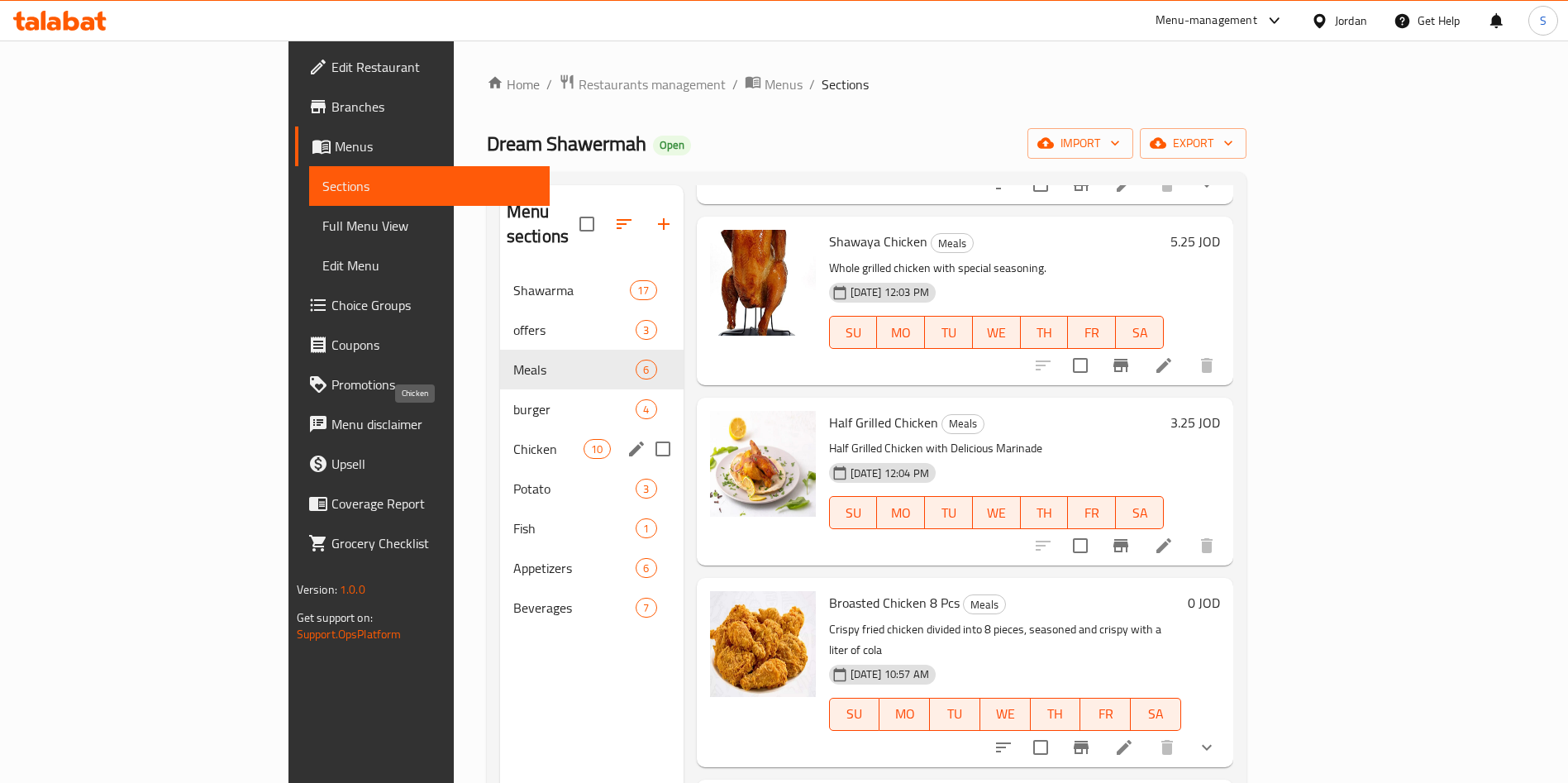
click at [514, 439] on span "Chicken" at bounding box center [549, 449] width 70 height 20
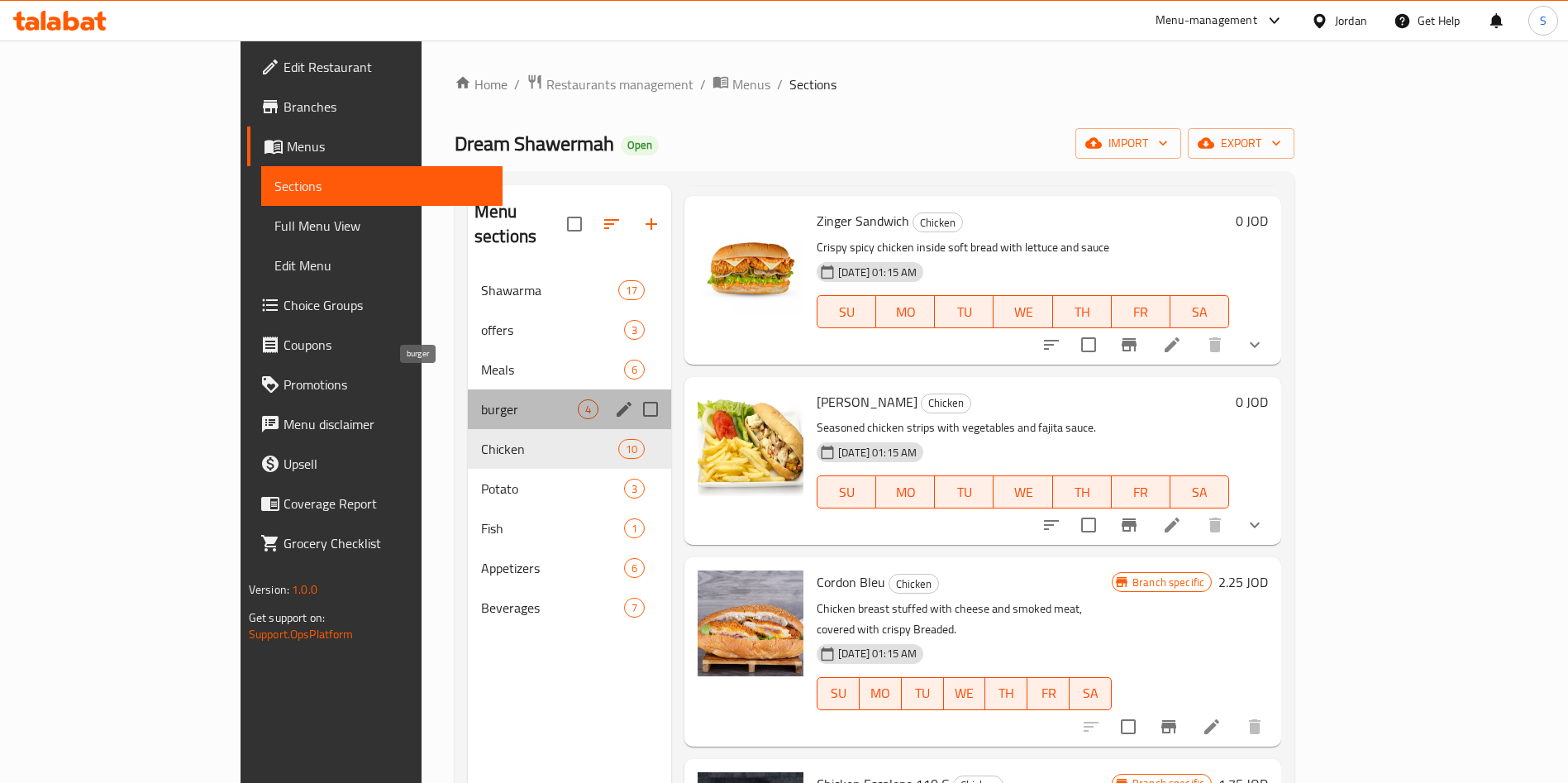
click at [481, 399] on span "burger" at bounding box center [529, 409] width 96 height 20
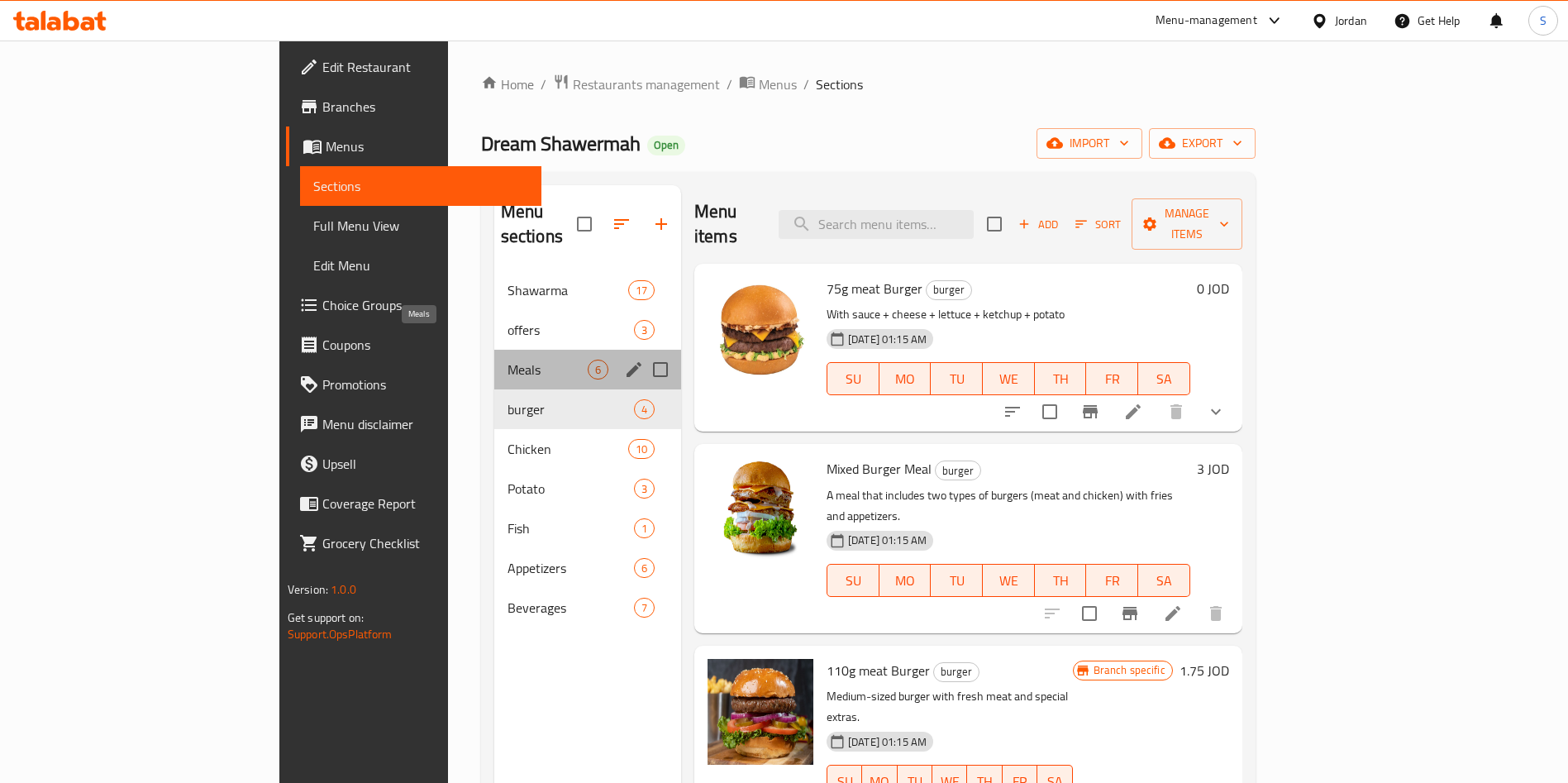
click at [508, 360] on span "Meals" at bounding box center [548, 370] width 80 height 20
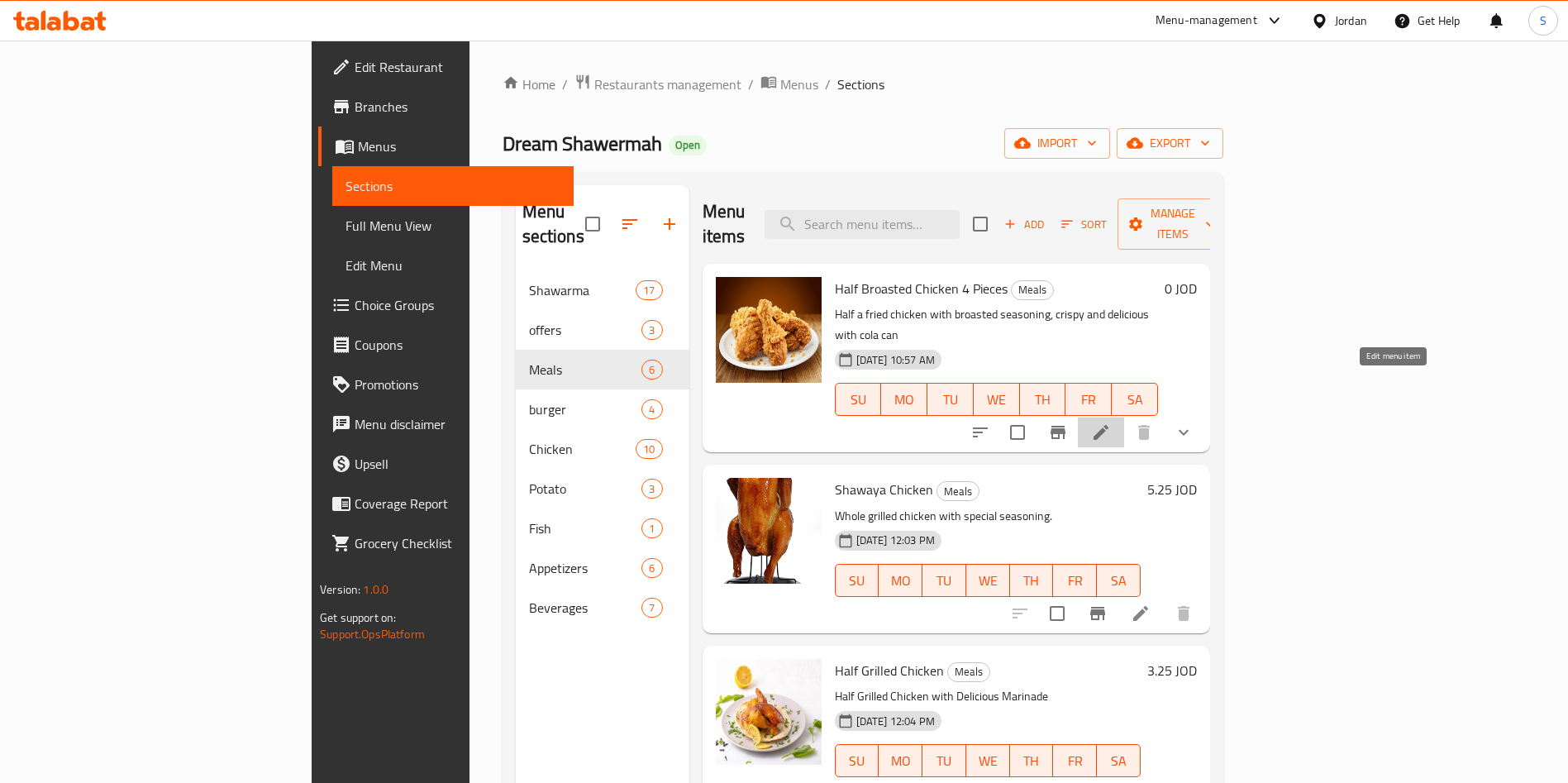
click at [1109, 425] on icon at bounding box center [1101, 433] width 15 height 15
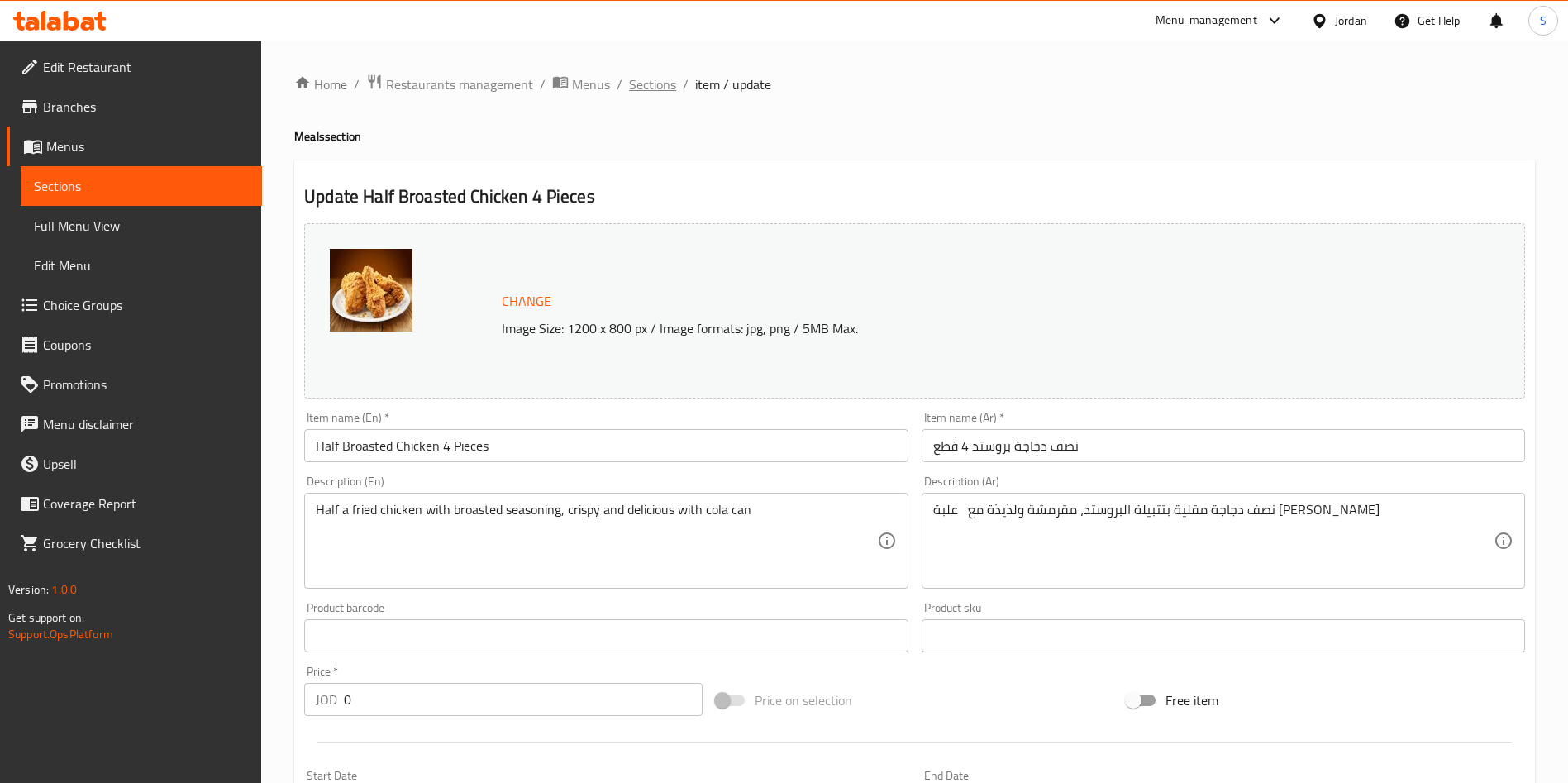
click at [652, 75] on span "Sections" at bounding box center [653, 85] width 47 height 20
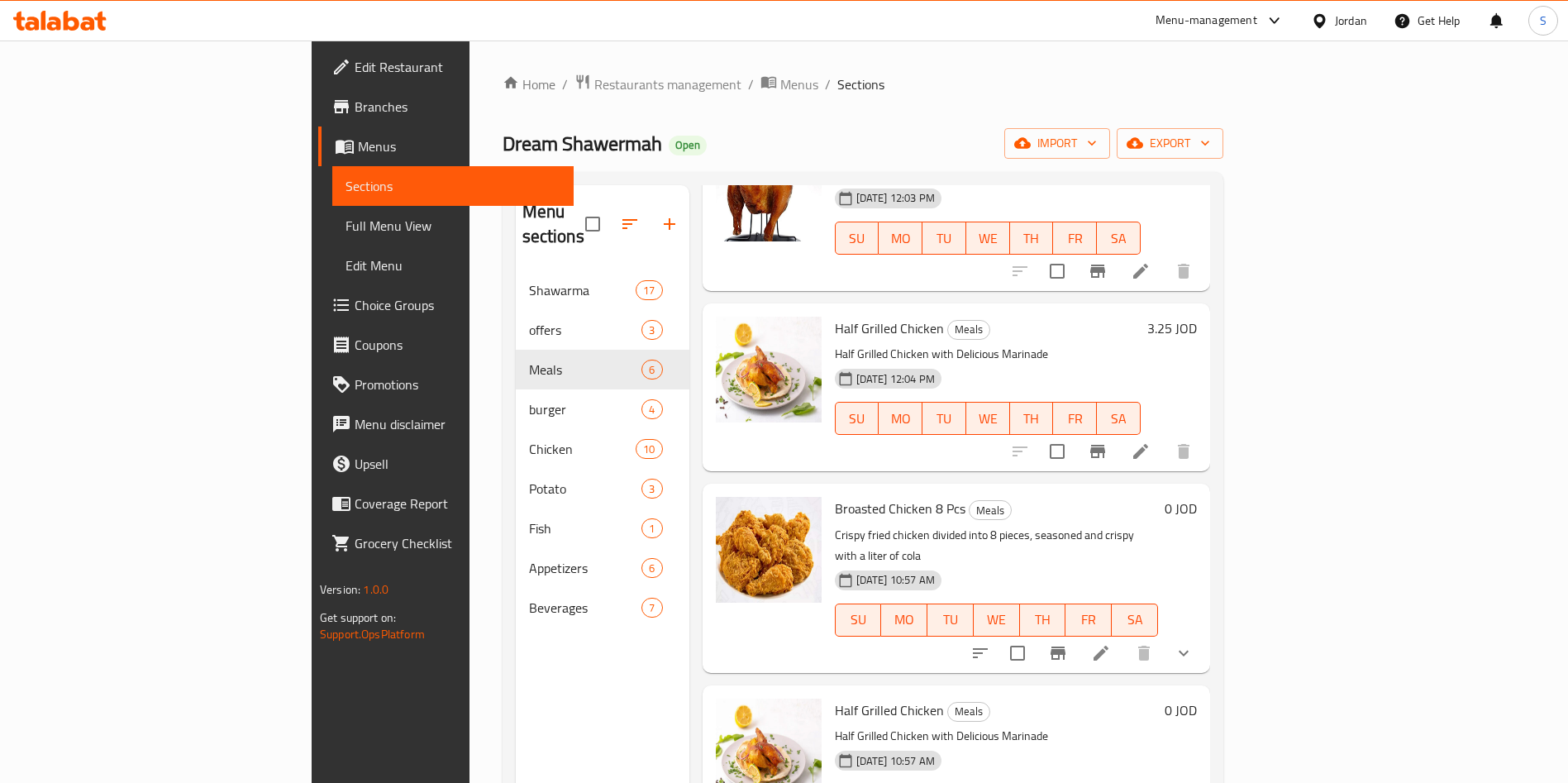
scroll to position [124, 0]
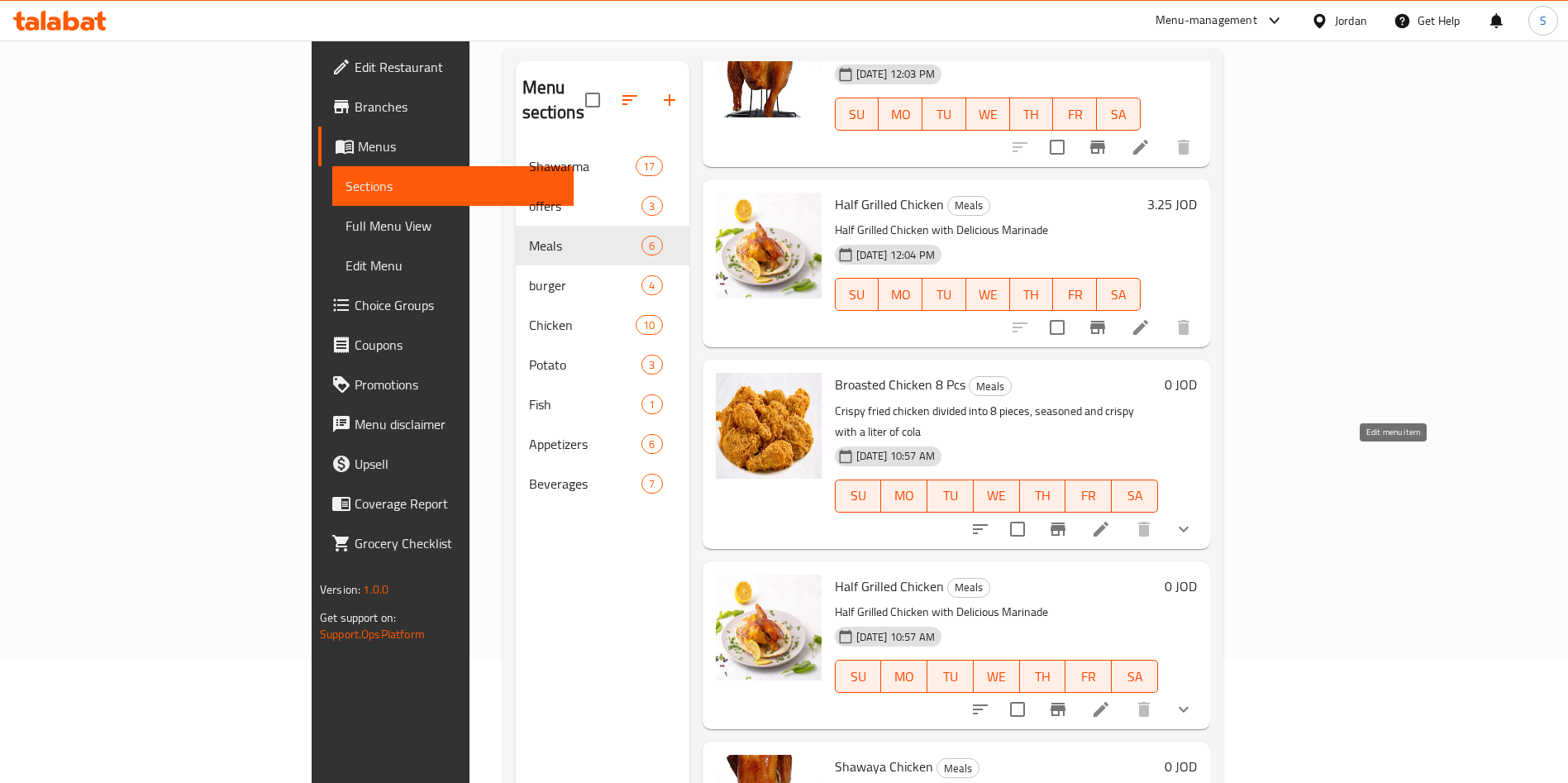
click at [1111, 519] on icon at bounding box center [1101, 529] width 20 height 20
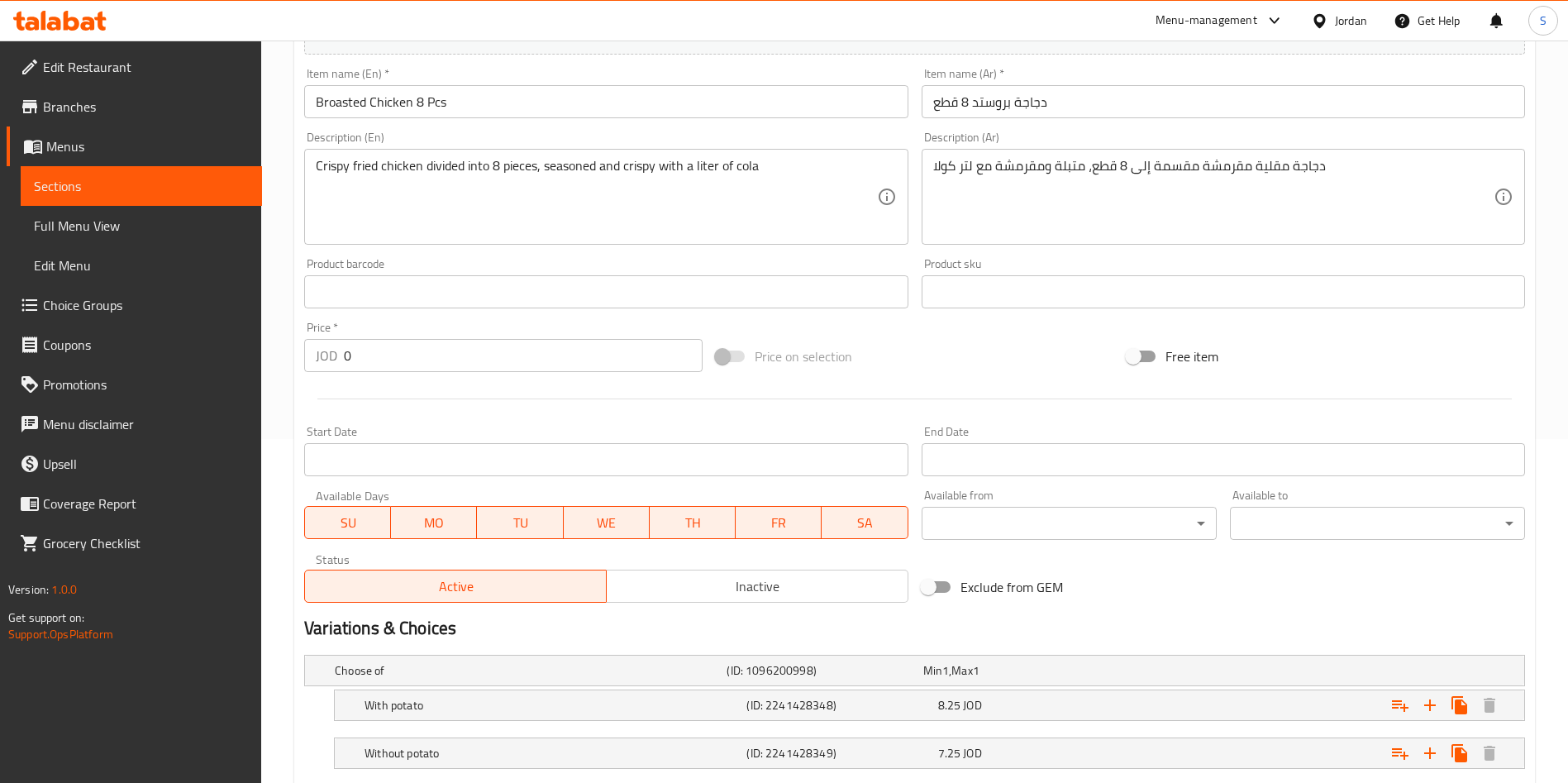
scroll to position [447, 0]
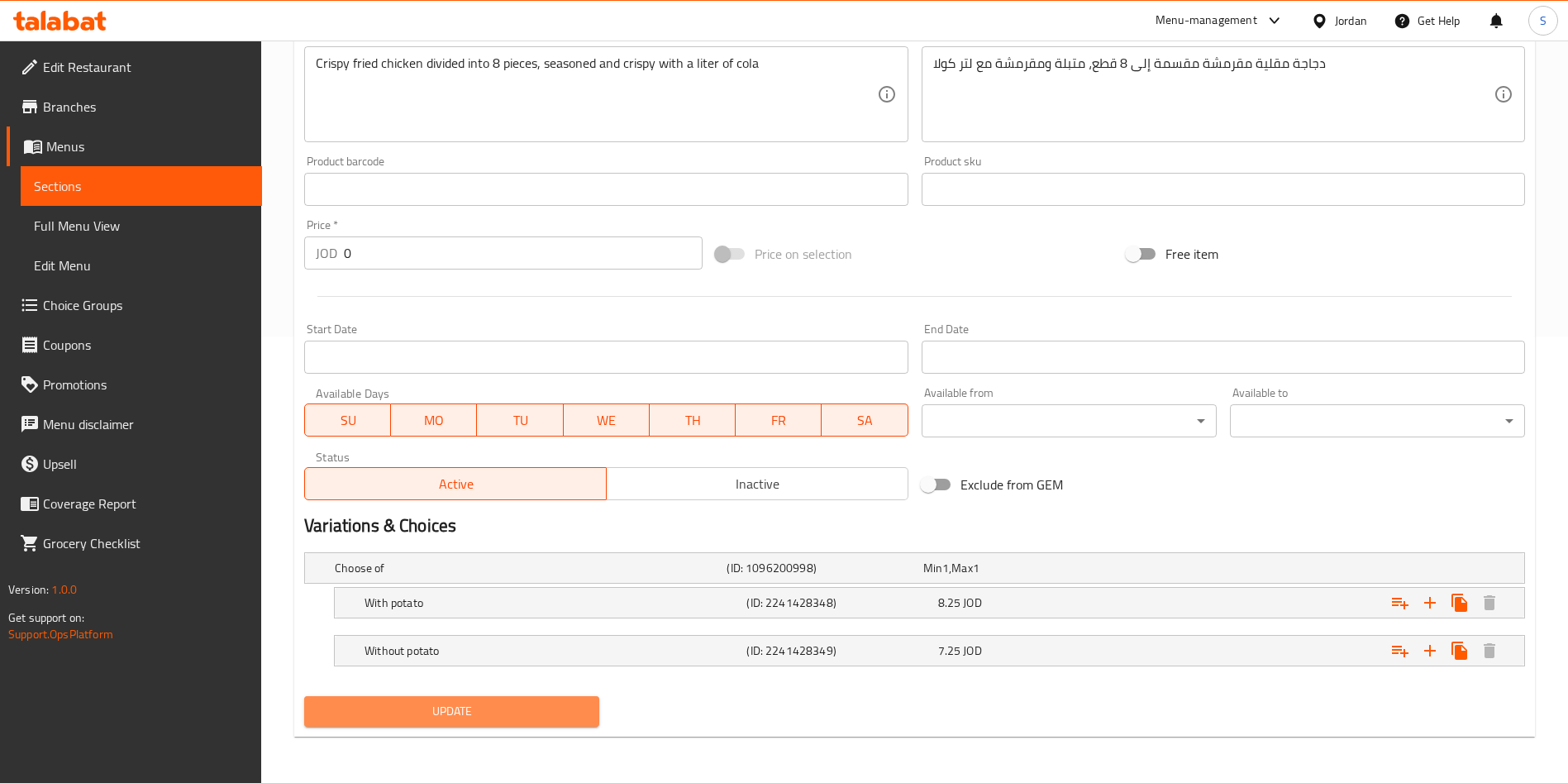
click at [569, 709] on span "Update" at bounding box center [452, 711] width 269 height 21
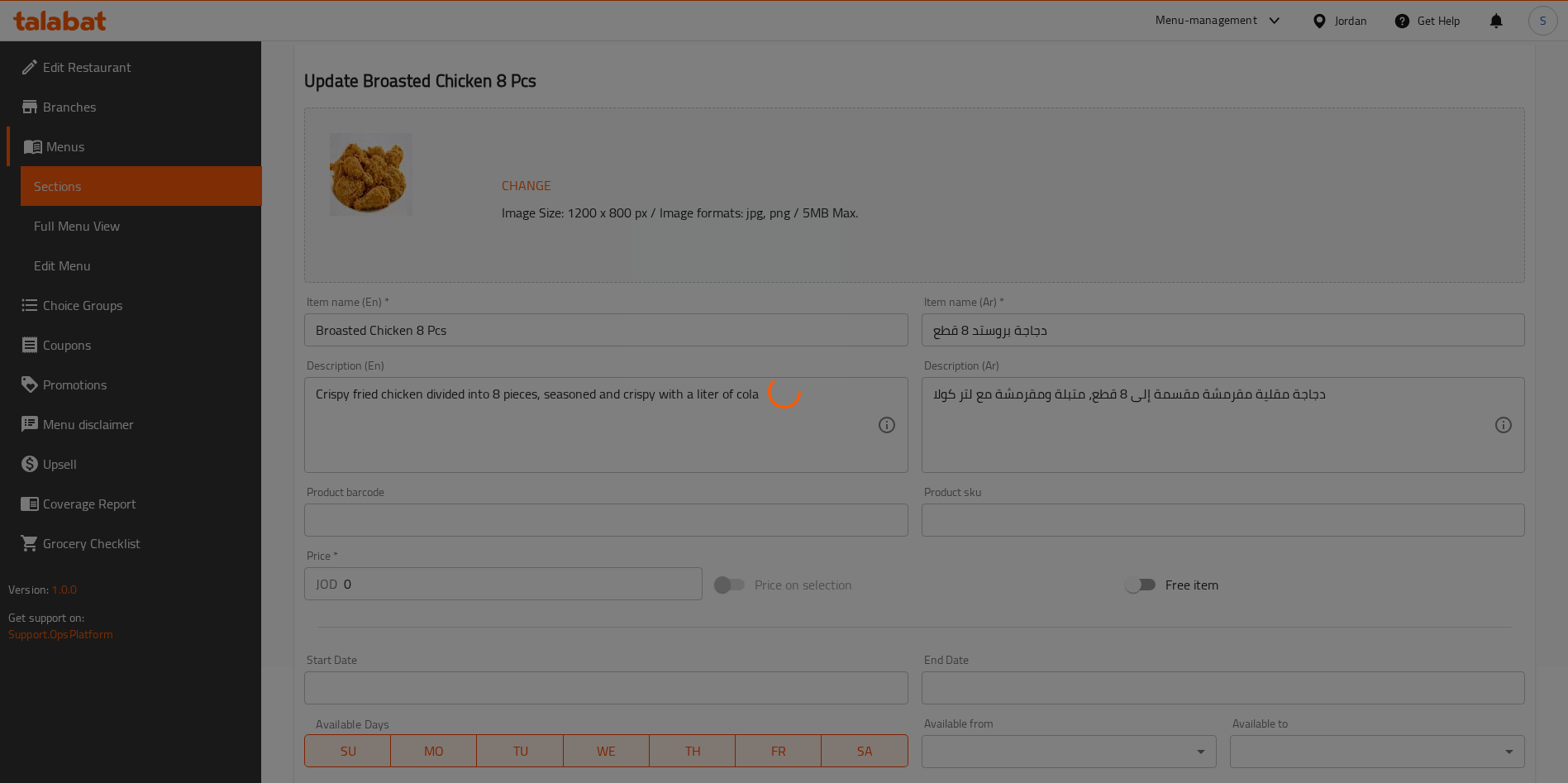
scroll to position [0, 0]
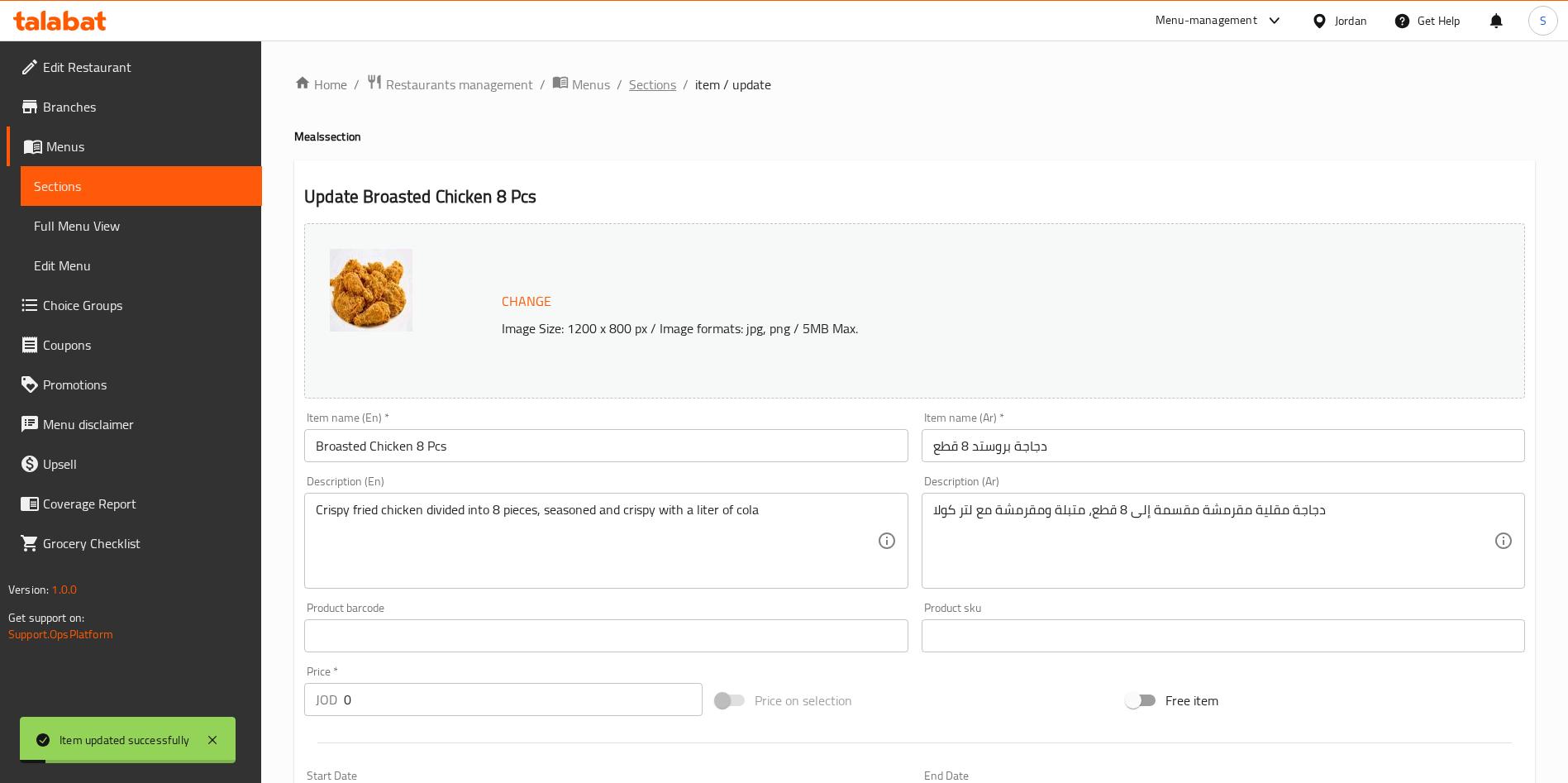
click at [654, 79] on span "Sections" at bounding box center [653, 85] width 47 height 20
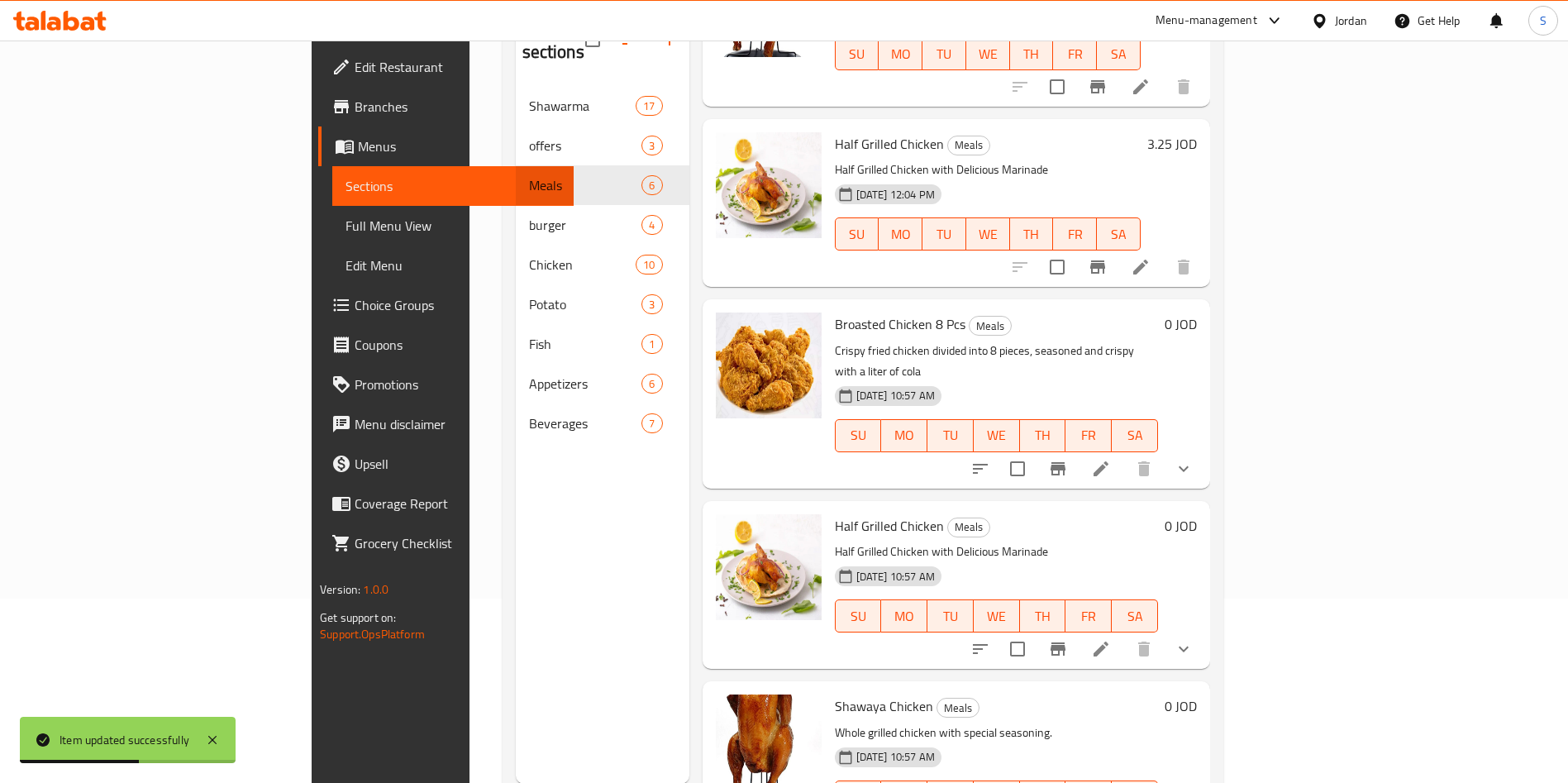
scroll to position [231, 0]
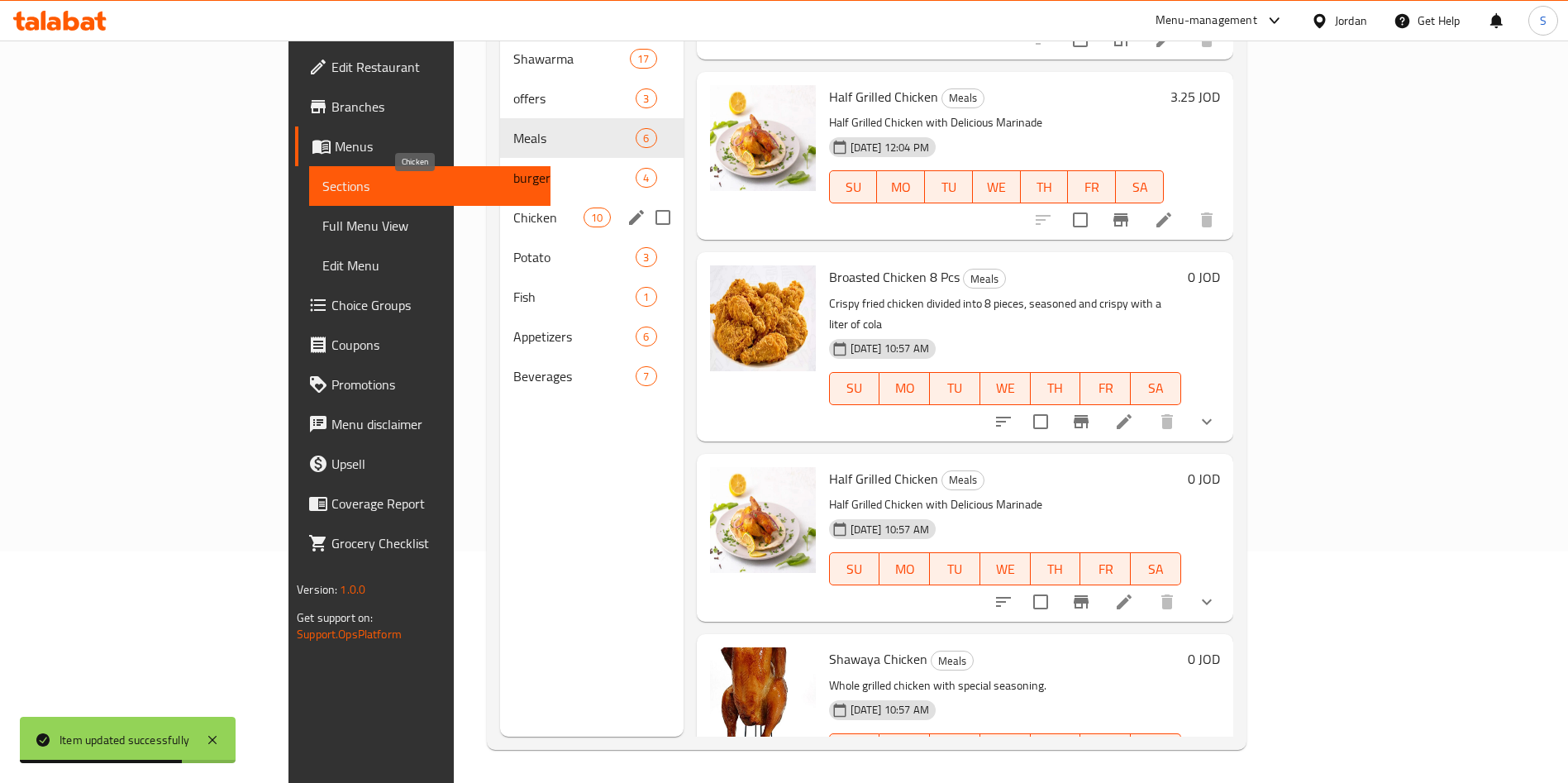
click at [514, 208] on span "Chicken" at bounding box center [549, 218] width 70 height 20
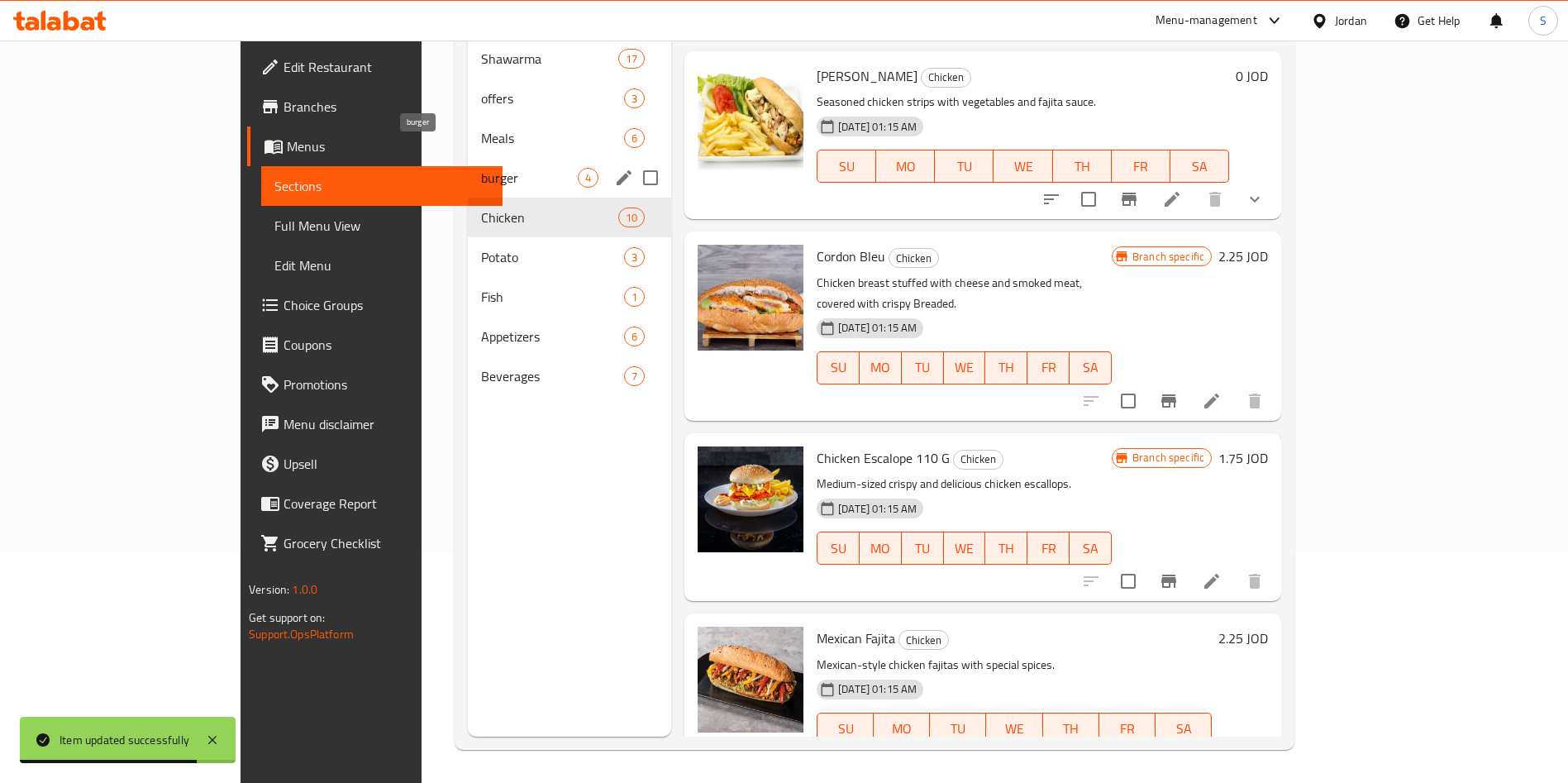
click at [481, 168] on span "burger" at bounding box center [529, 178] width 96 height 20
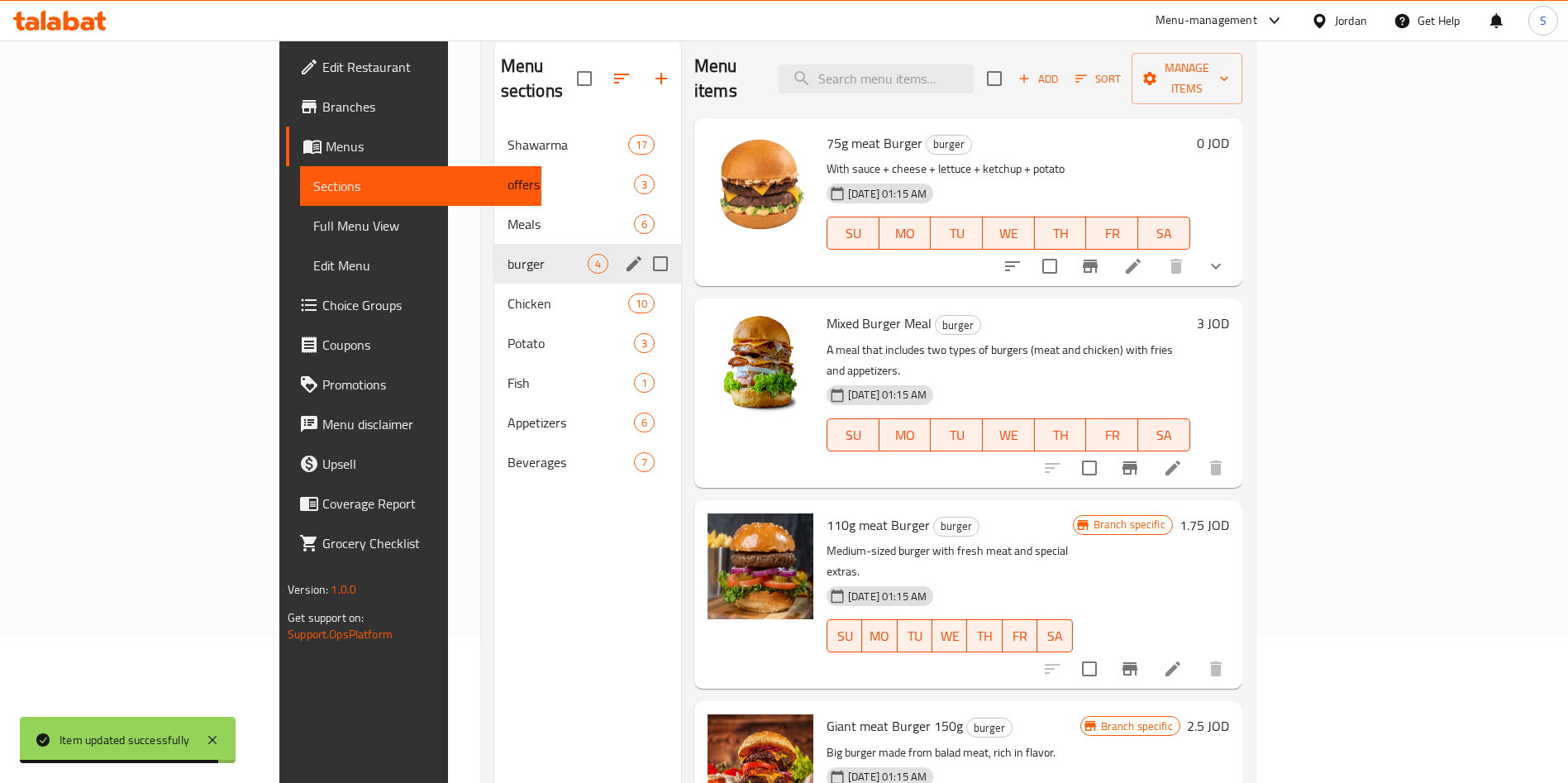
scroll to position [107, 0]
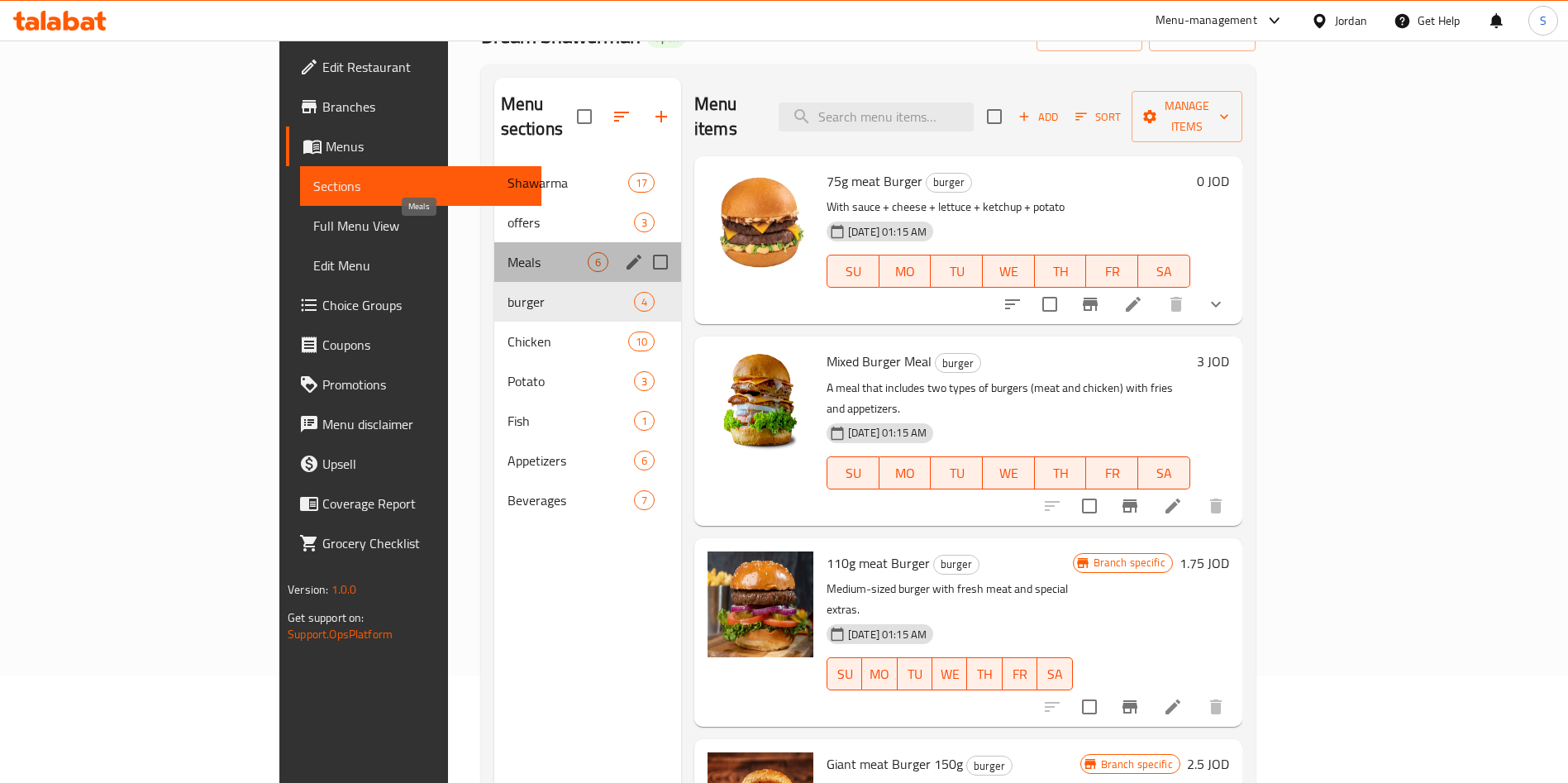
click at [508, 252] on span "Meals" at bounding box center [548, 262] width 80 height 20
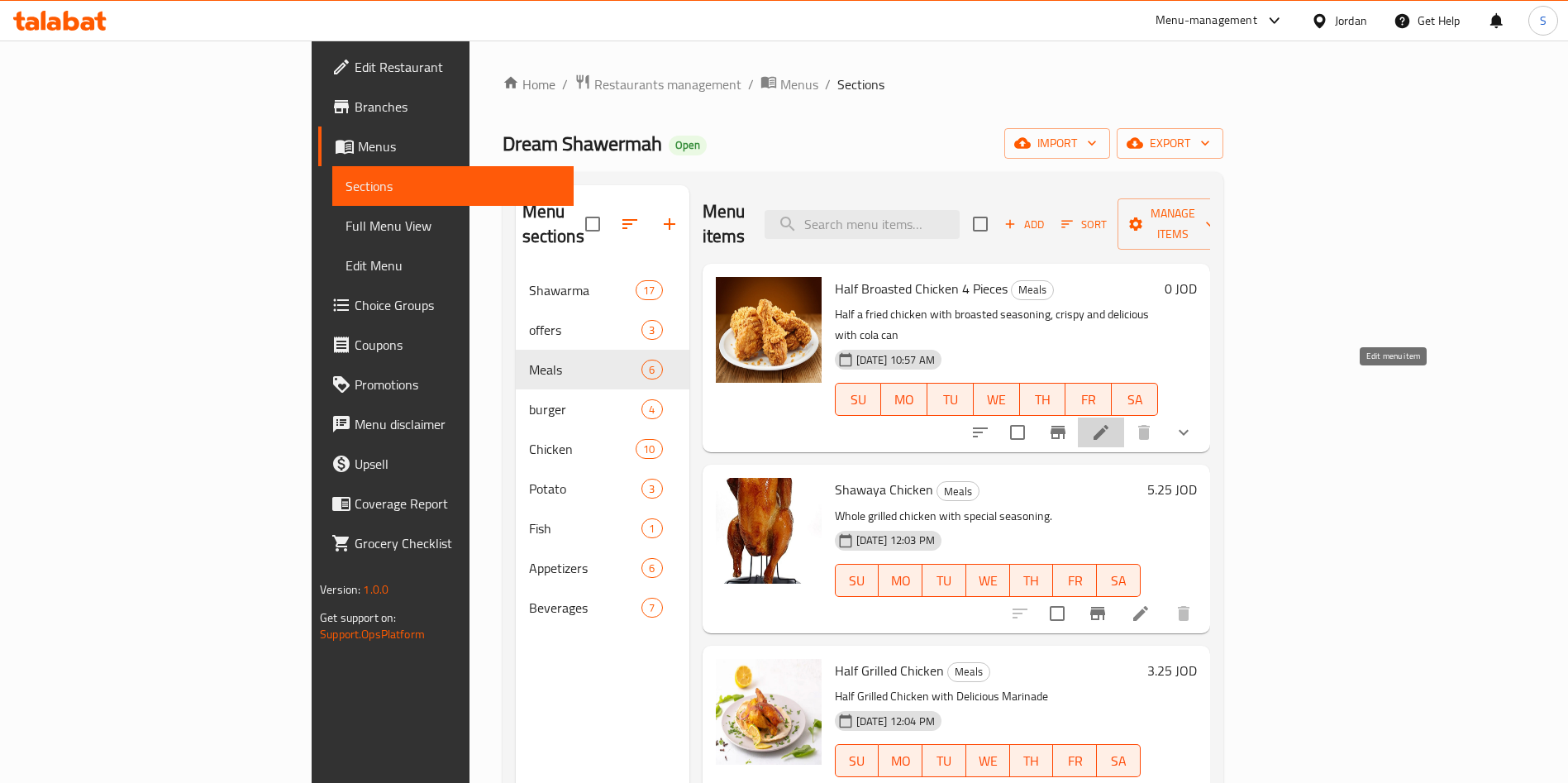
click at [1111, 423] on icon at bounding box center [1101, 433] width 20 height 20
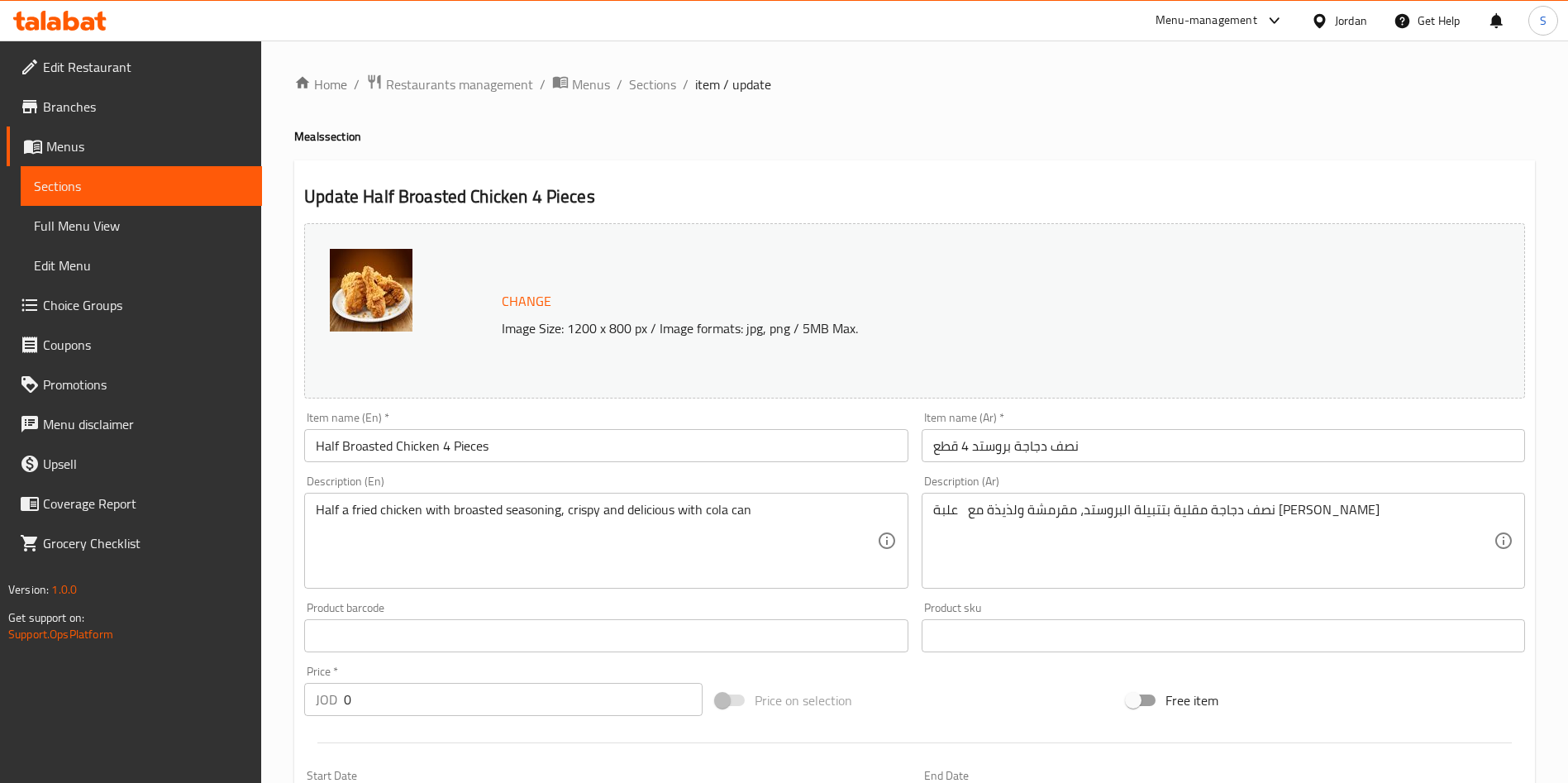
click at [655, 96] on div "Home / Restaurants management / Menus / Sections / item / update Meals section …" at bounding box center [914, 635] width 1240 height 1123
click at [655, 83] on span "Sections" at bounding box center [653, 85] width 47 height 20
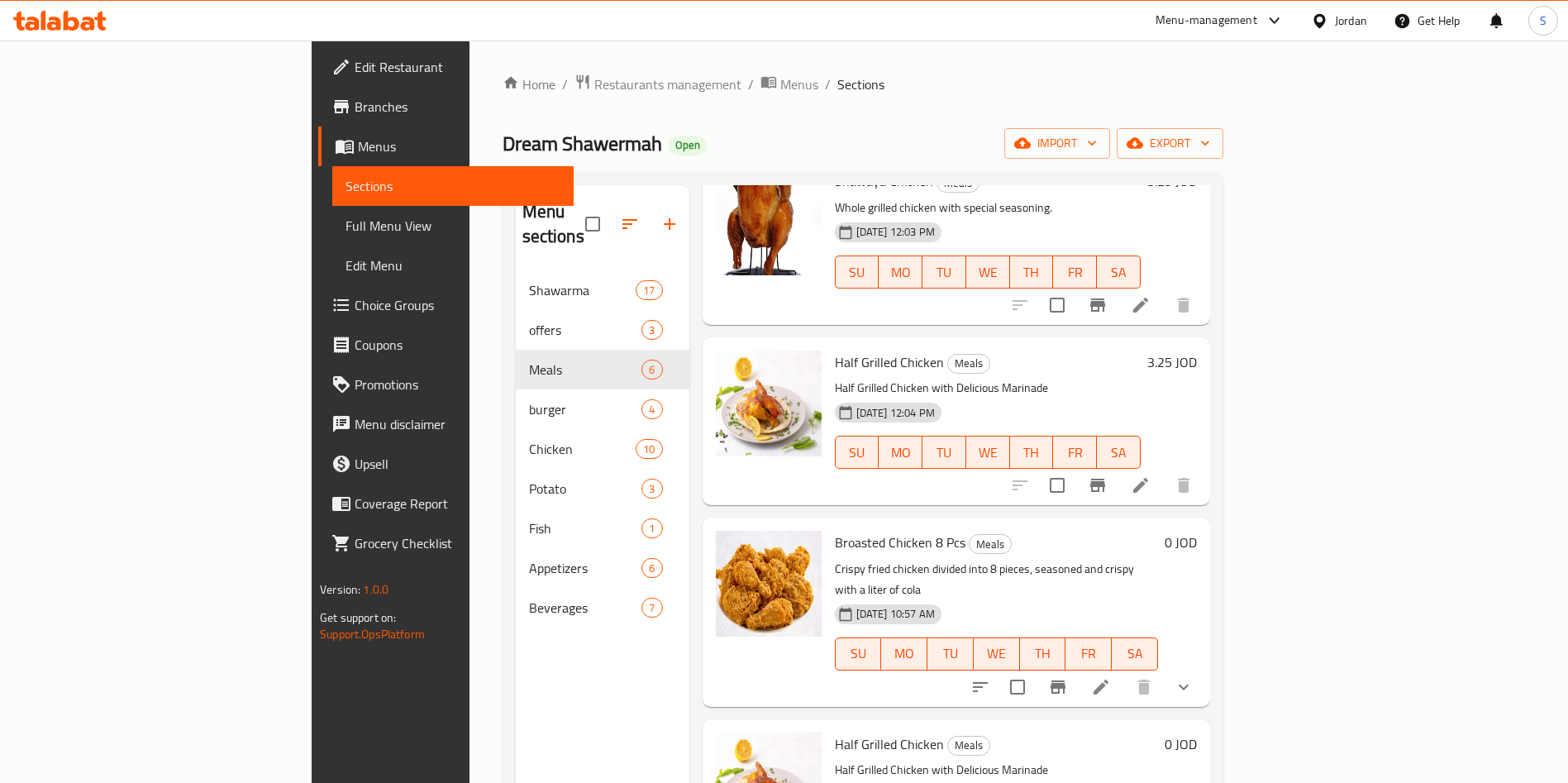
scroll to position [342, 0]
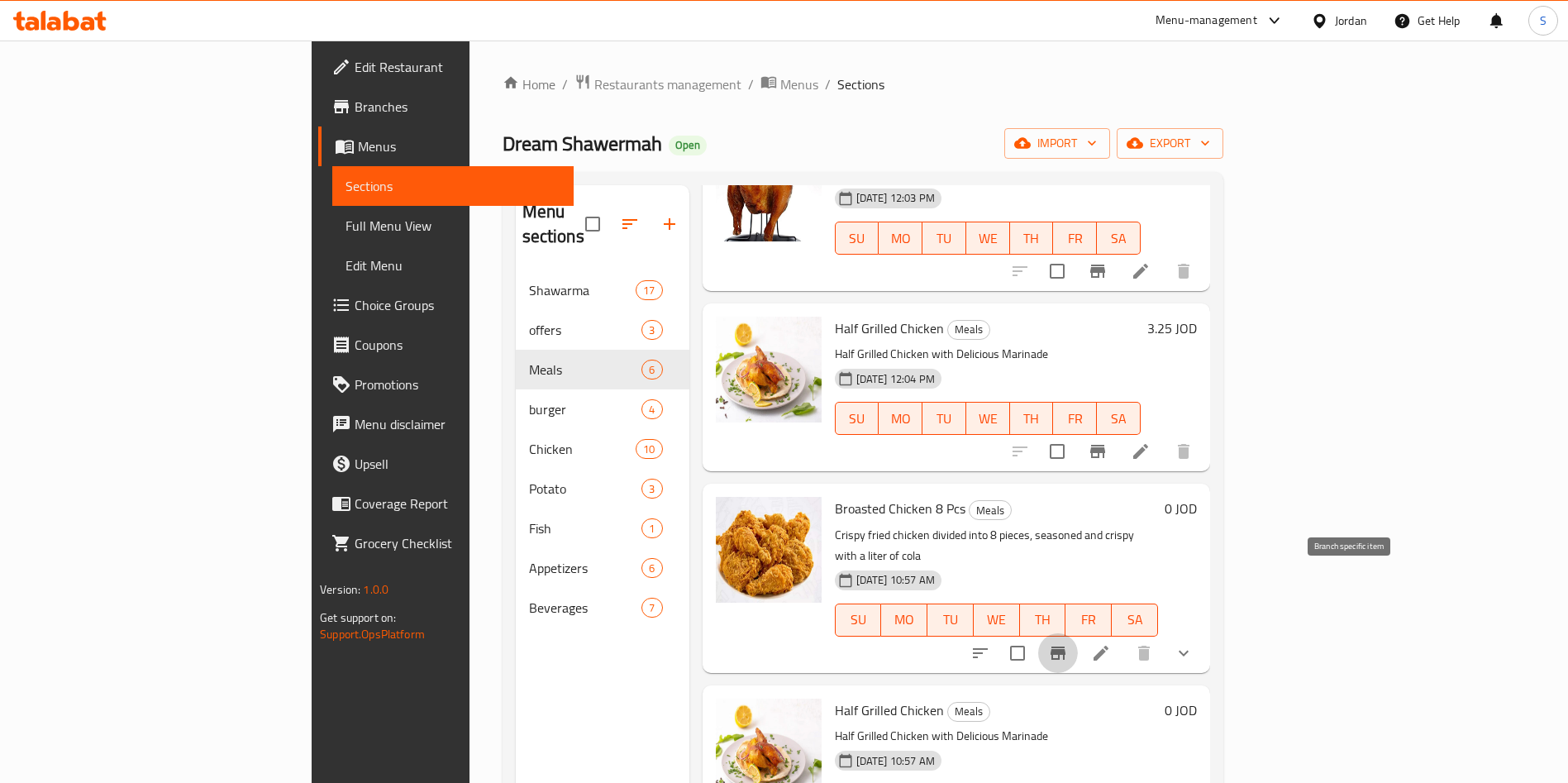
click at [1078, 634] on button "Branch-specific-item" at bounding box center [1058, 653] width 39 height 39
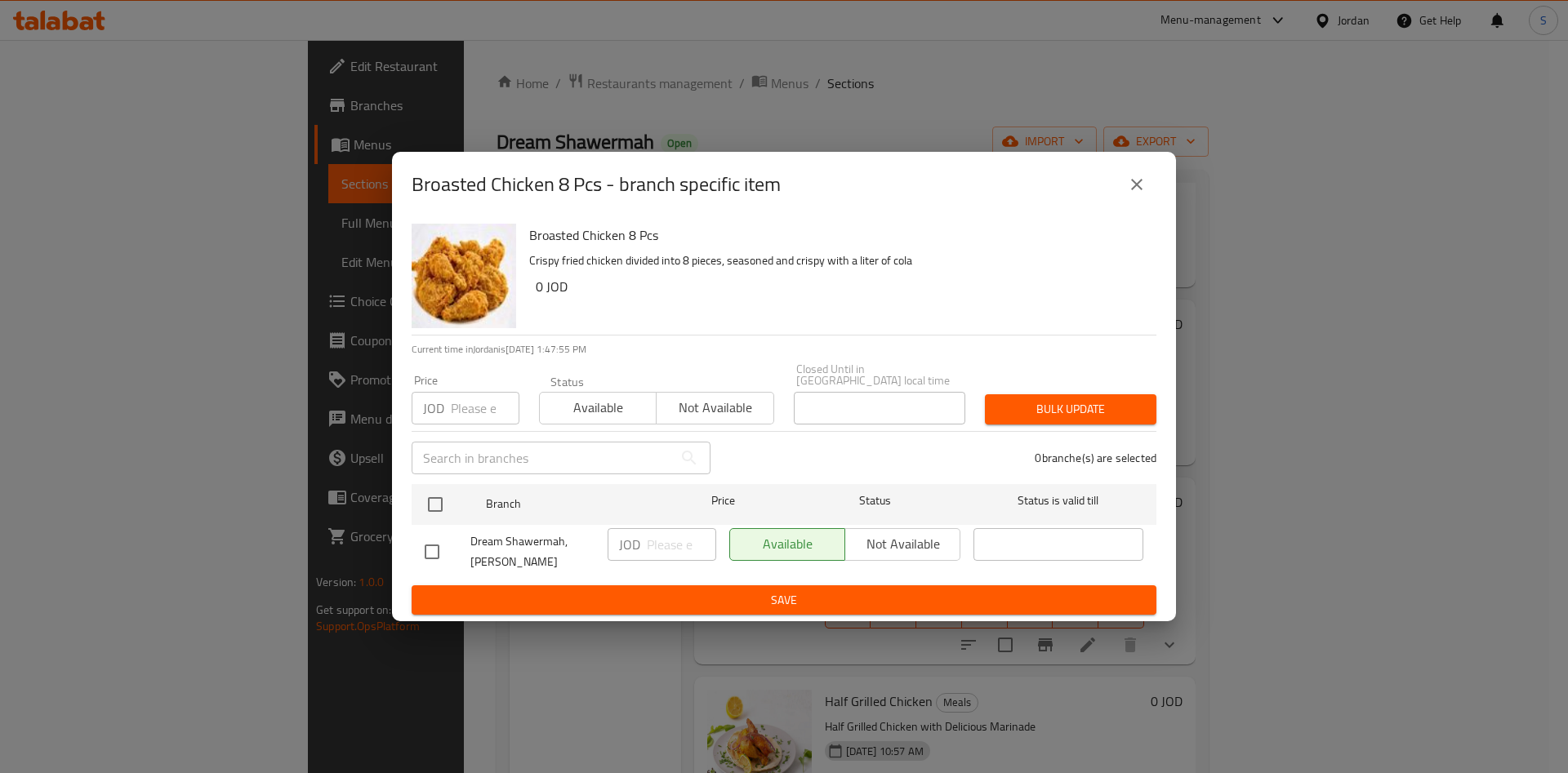
click at [622, 460] on input "text" at bounding box center [542, 458] width 262 height 32
click at [815, 457] on div "0 branche(s) are selected" at bounding box center [943, 458] width 446 height 59
click at [1157, 165] on div "Broasted Chicken 8 Pcs - branch specific item" at bounding box center [783, 184] width 784 height 65
click at [1150, 189] on button "close" at bounding box center [1136, 184] width 39 height 39
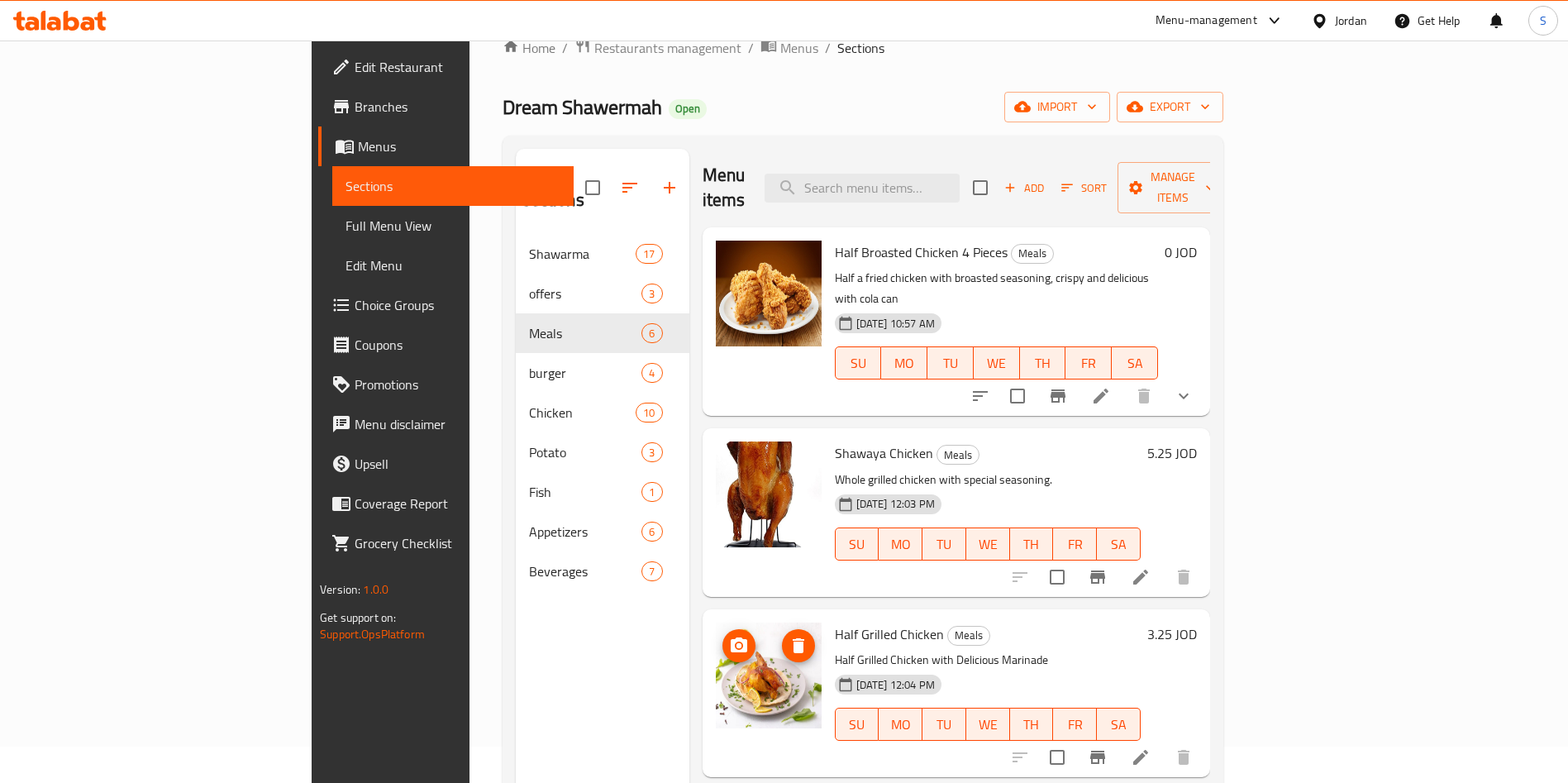
scroll to position [0, 0]
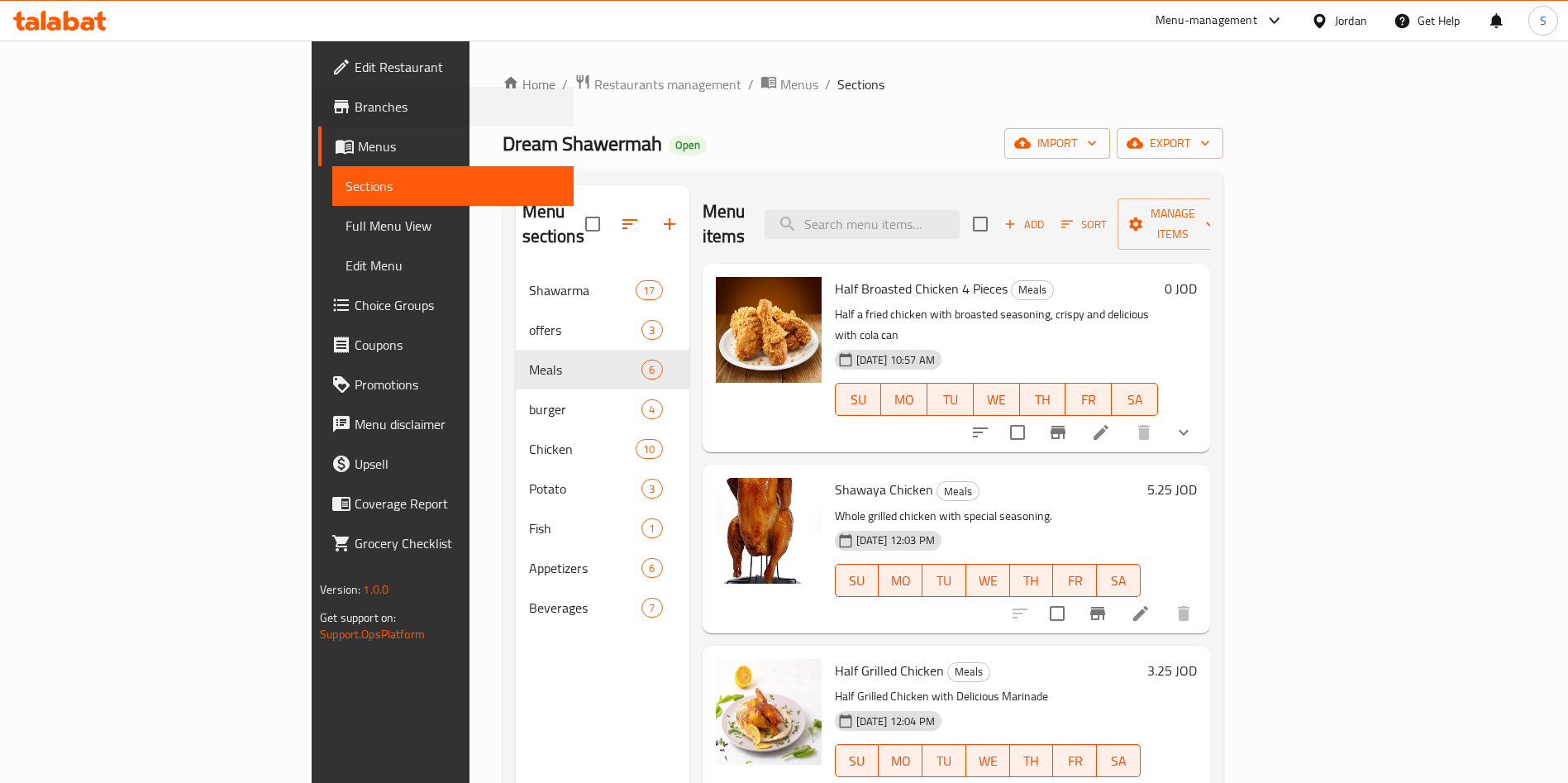
drag, startPoint x: 0, startPoint y: 107, endPoint x: 91, endPoint y: 99, distance: 91.4
click at [299, 99] on div "Branches" at bounding box center [436, 106] width 274 height 39
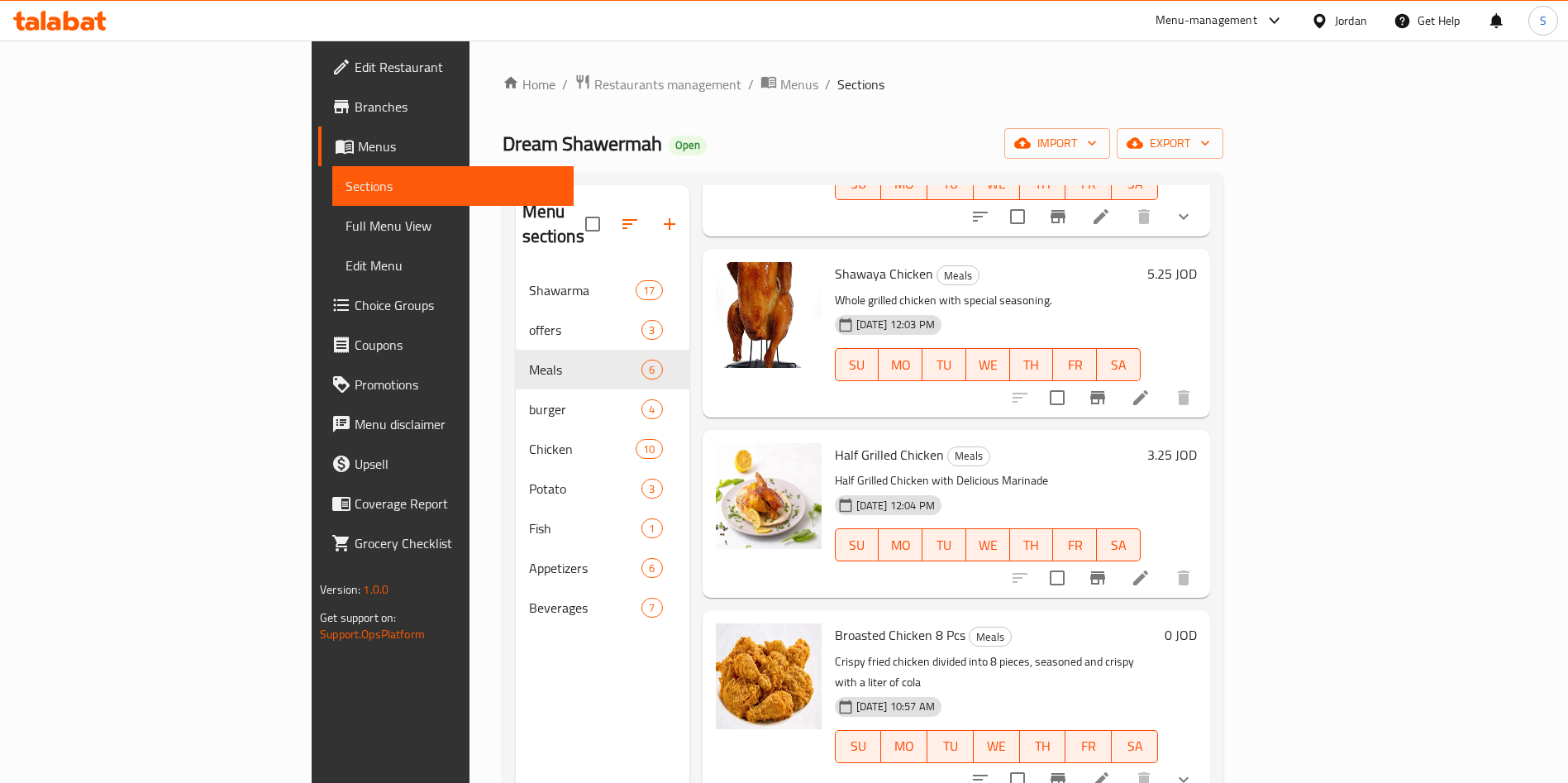
scroll to position [248, 0]
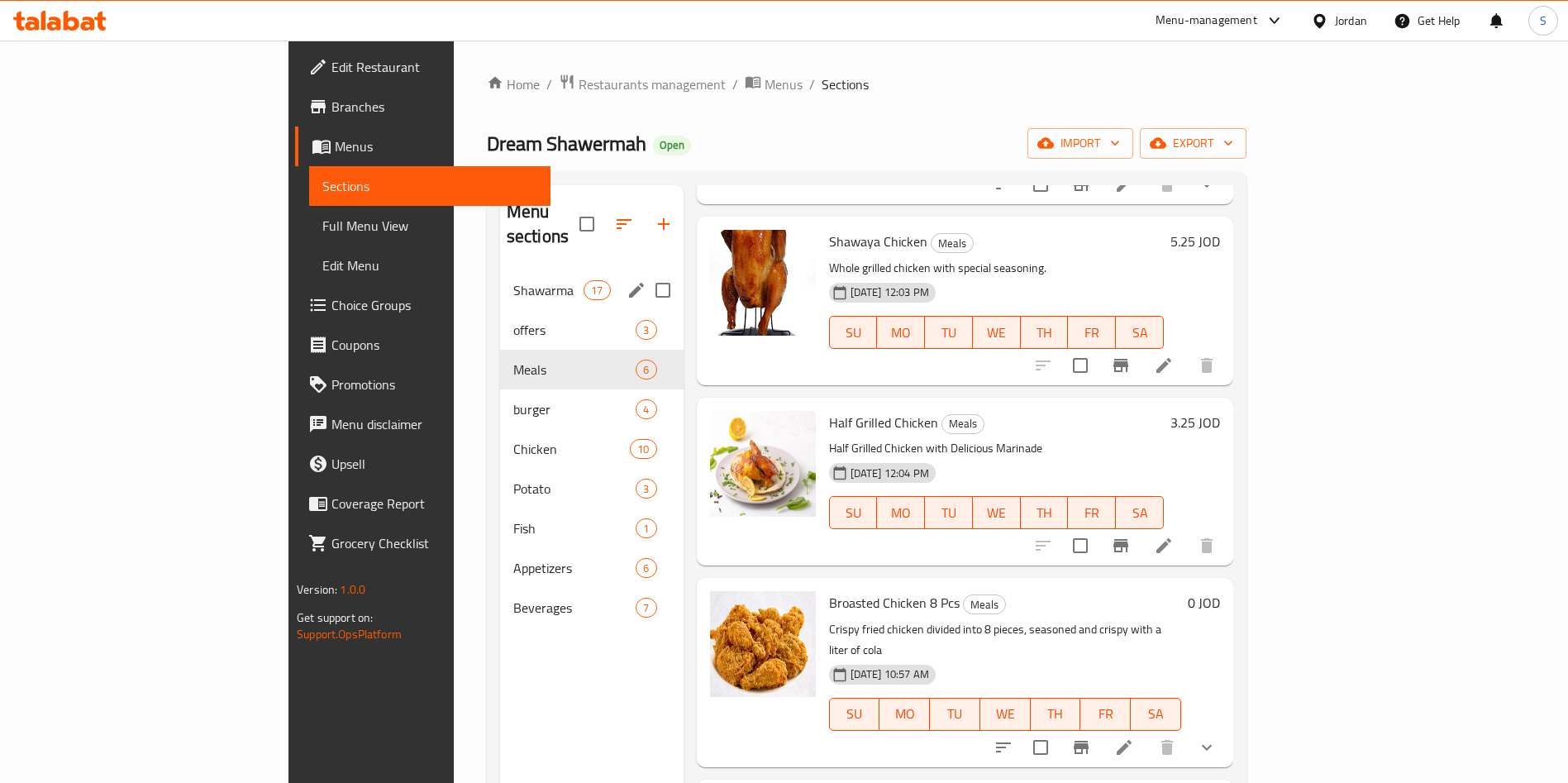
click at [500, 277] on div "Shawarma 17" at bounding box center [592, 290] width 184 height 39
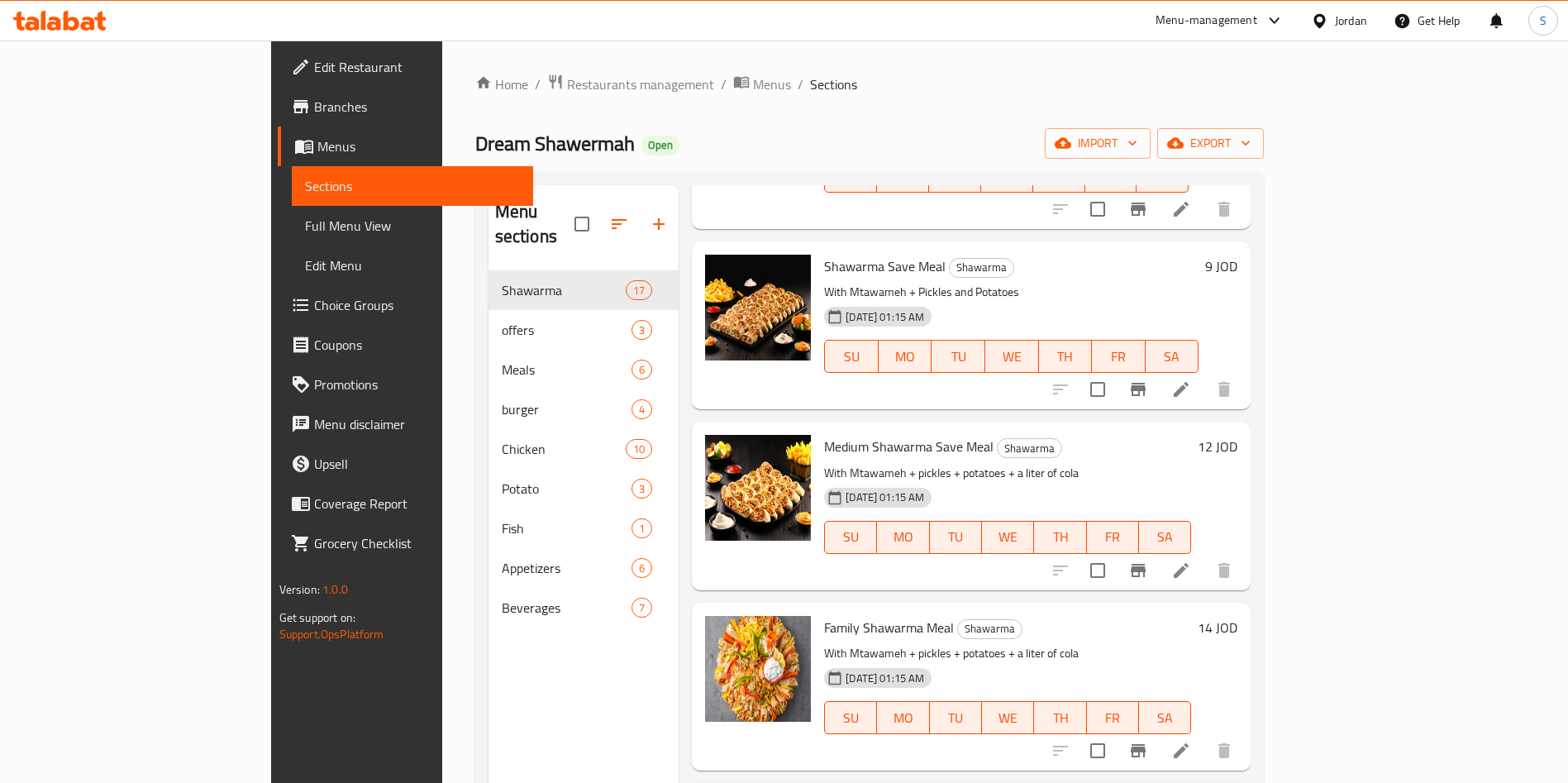
scroll to position [1736, 0]
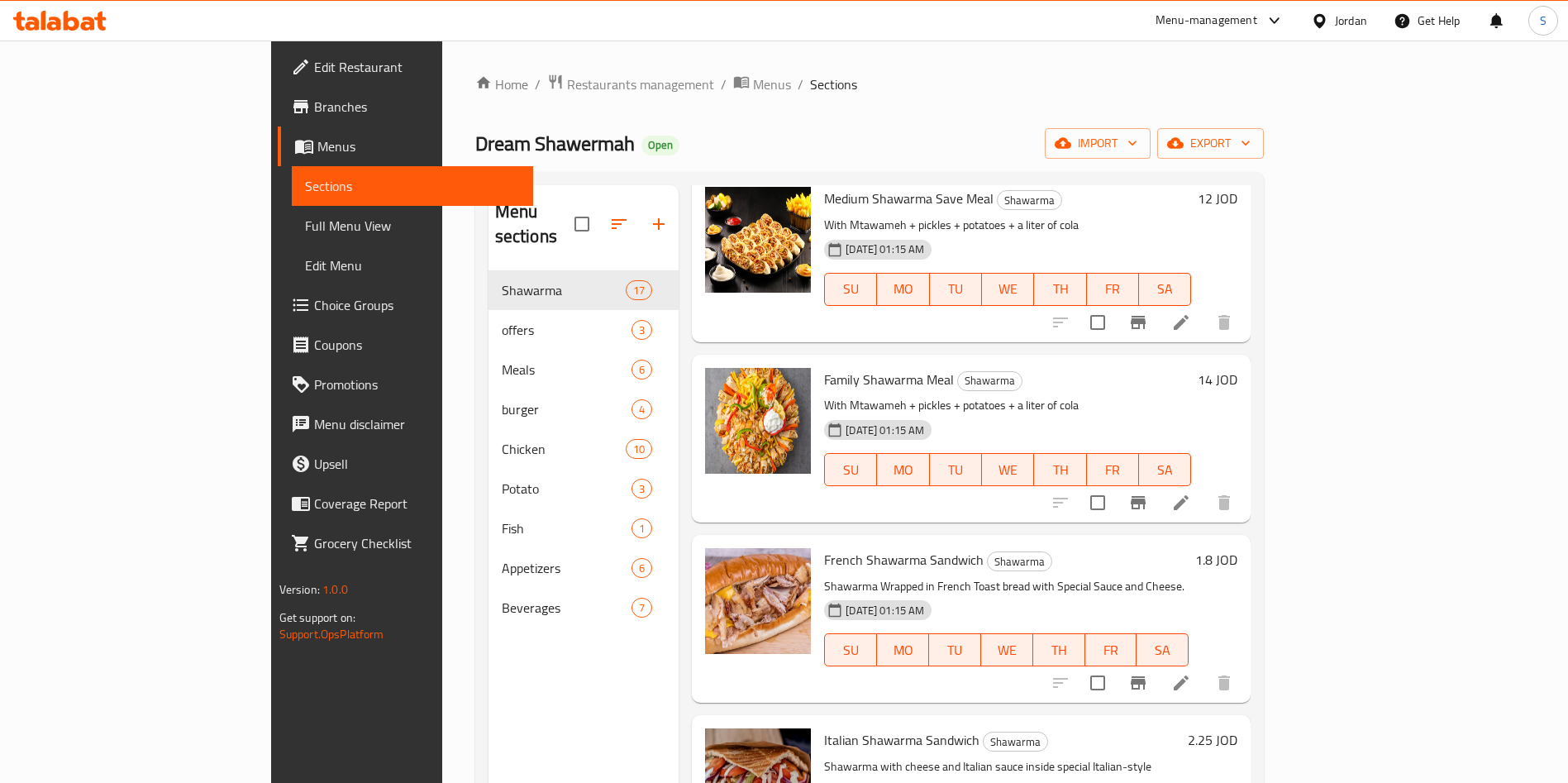
click at [824, 367] on span "Family Shawarma Meal" at bounding box center [888, 380] width 130 height 25
click at [1191, 493] on icon at bounding box center [1182, 503] width 20 height 20
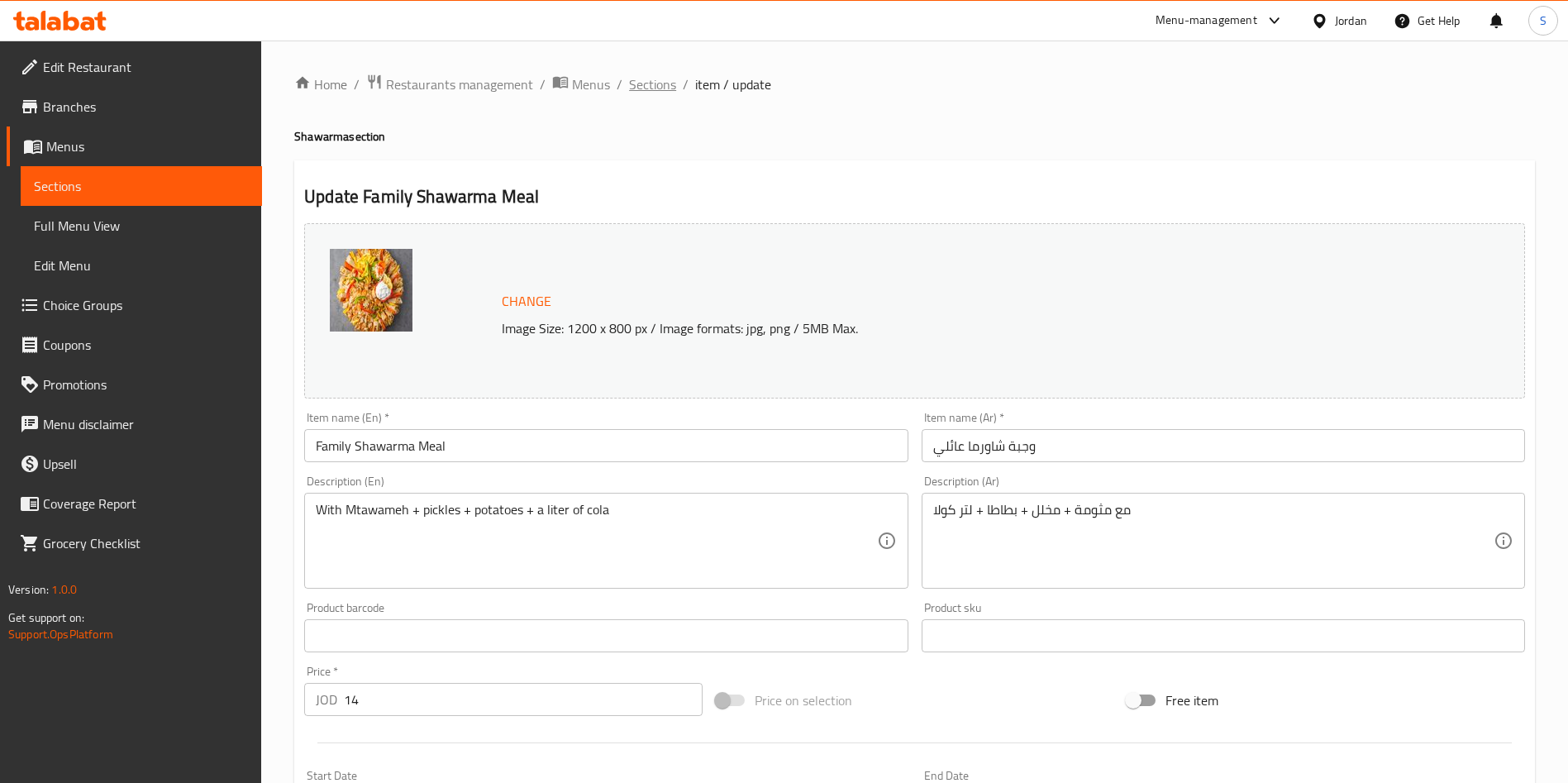
click at [644, 85] on span "Sections" at bounding box center [653, 85] width 47 height 20
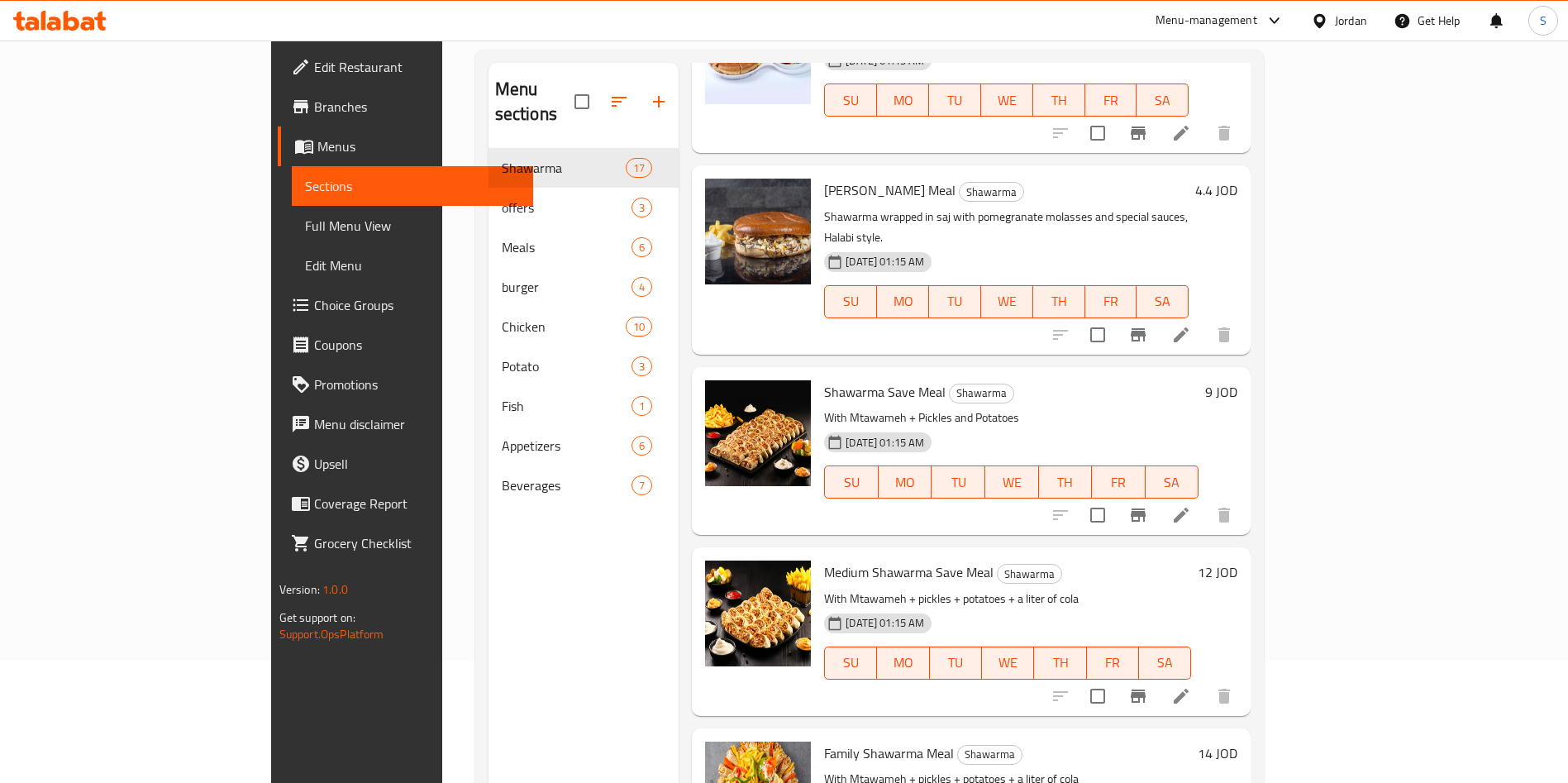
scroll to position [231, 0]
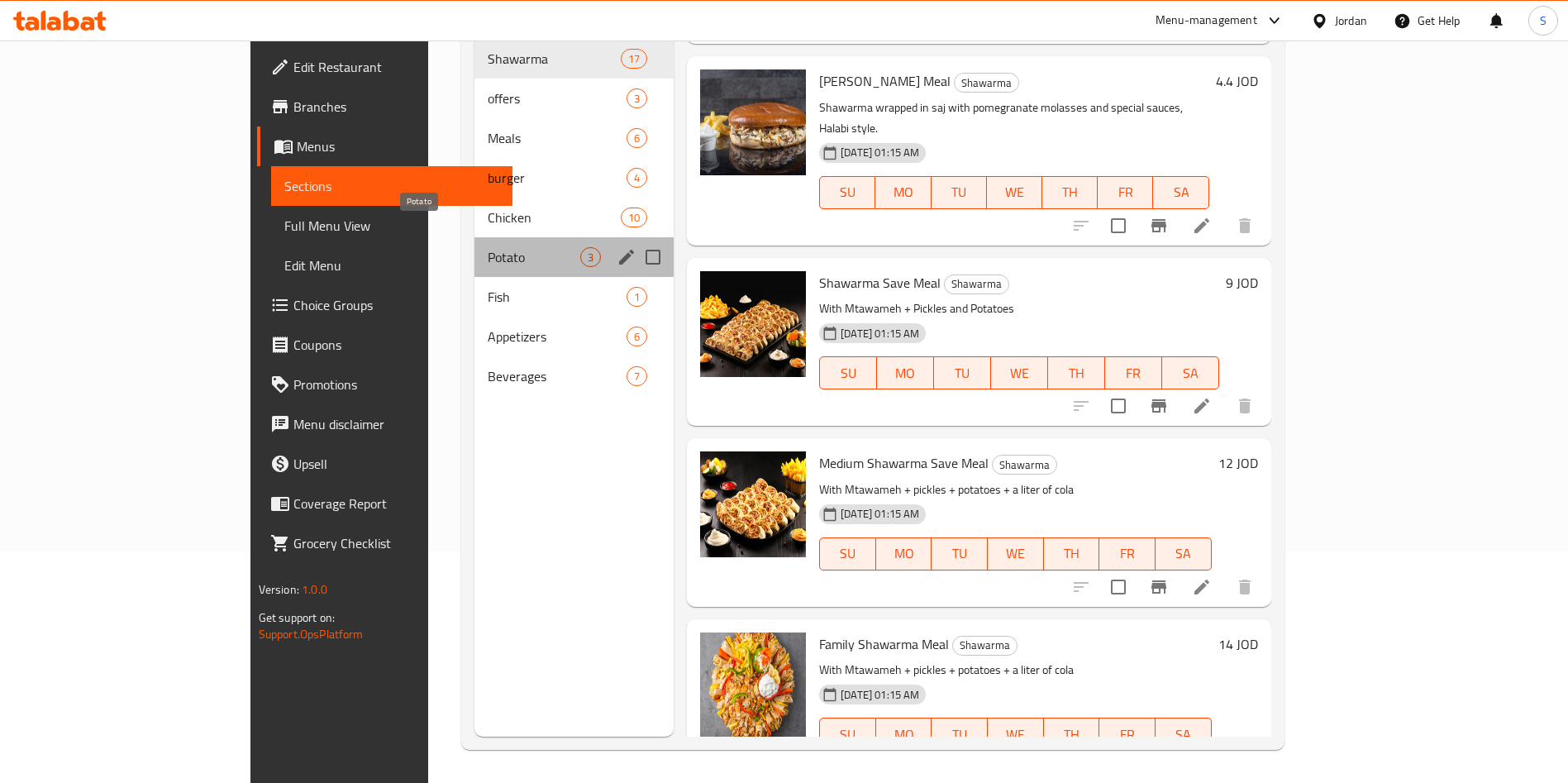
click at [488, 247] on span "Potato" at bounding box center [534, 257] width 92 height 20
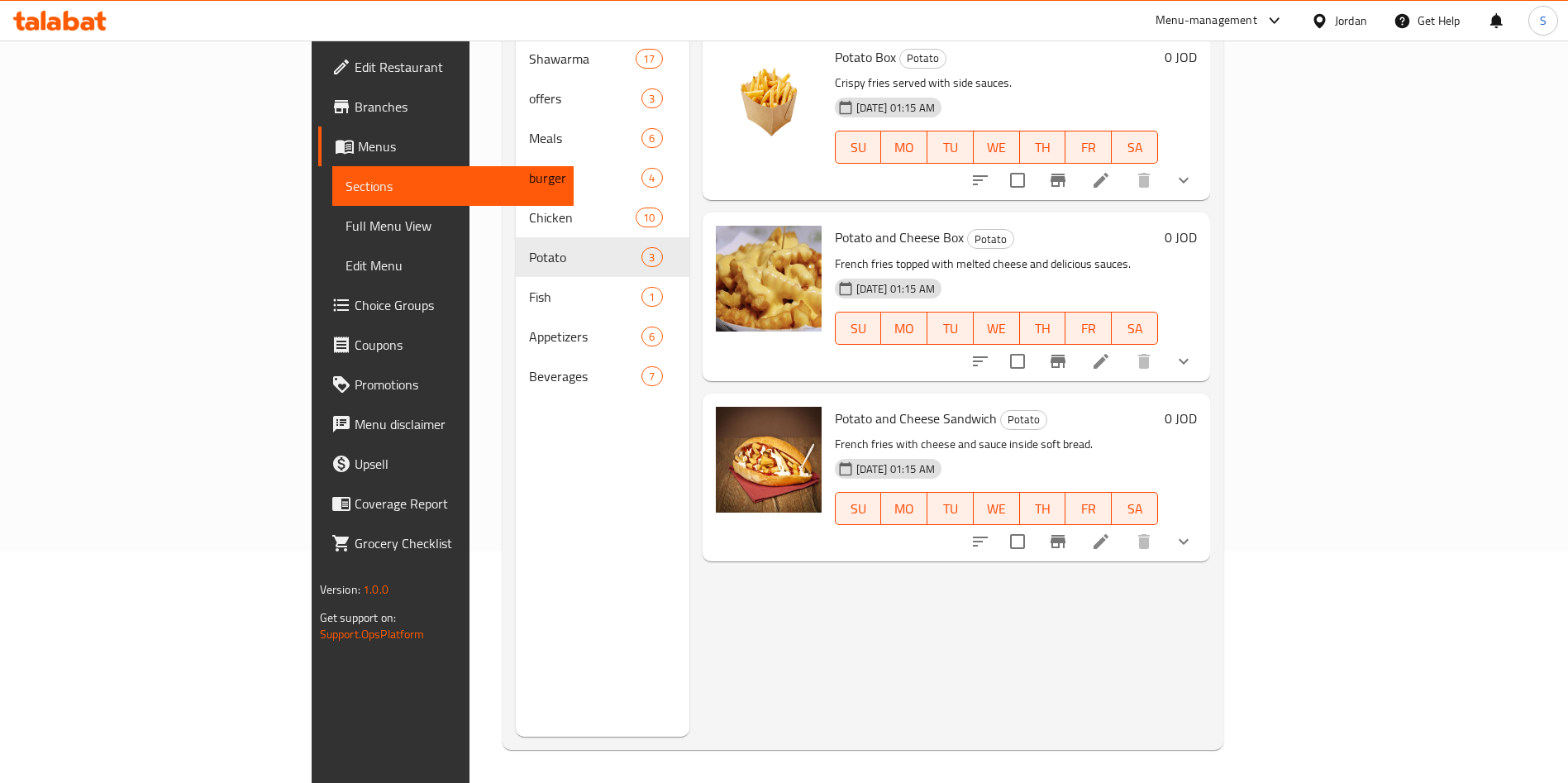
scroll to position [107, 0]
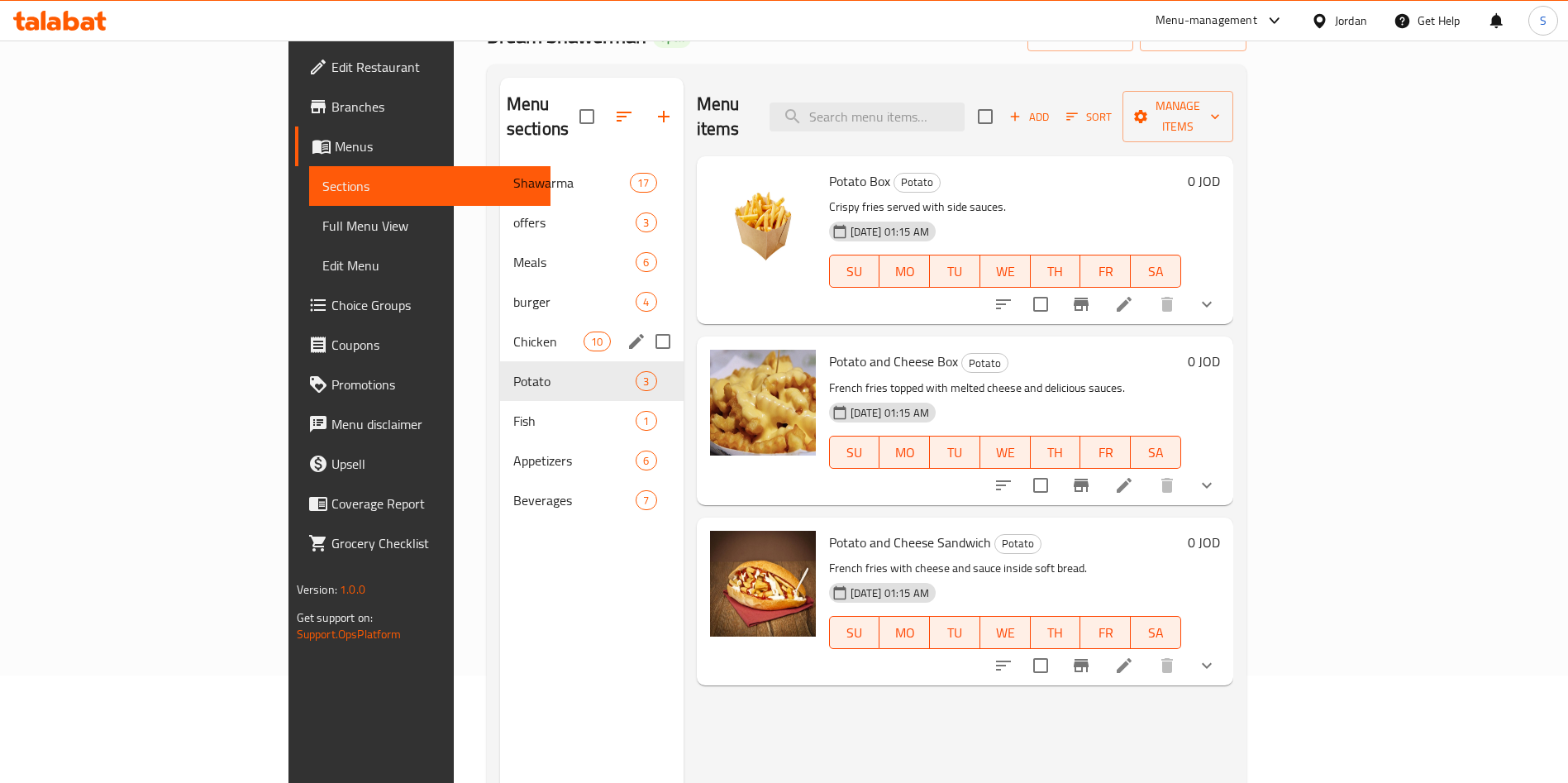
click at [514, 332] on span "Chicken" at bounding box center [549, 342] width 70 height 20
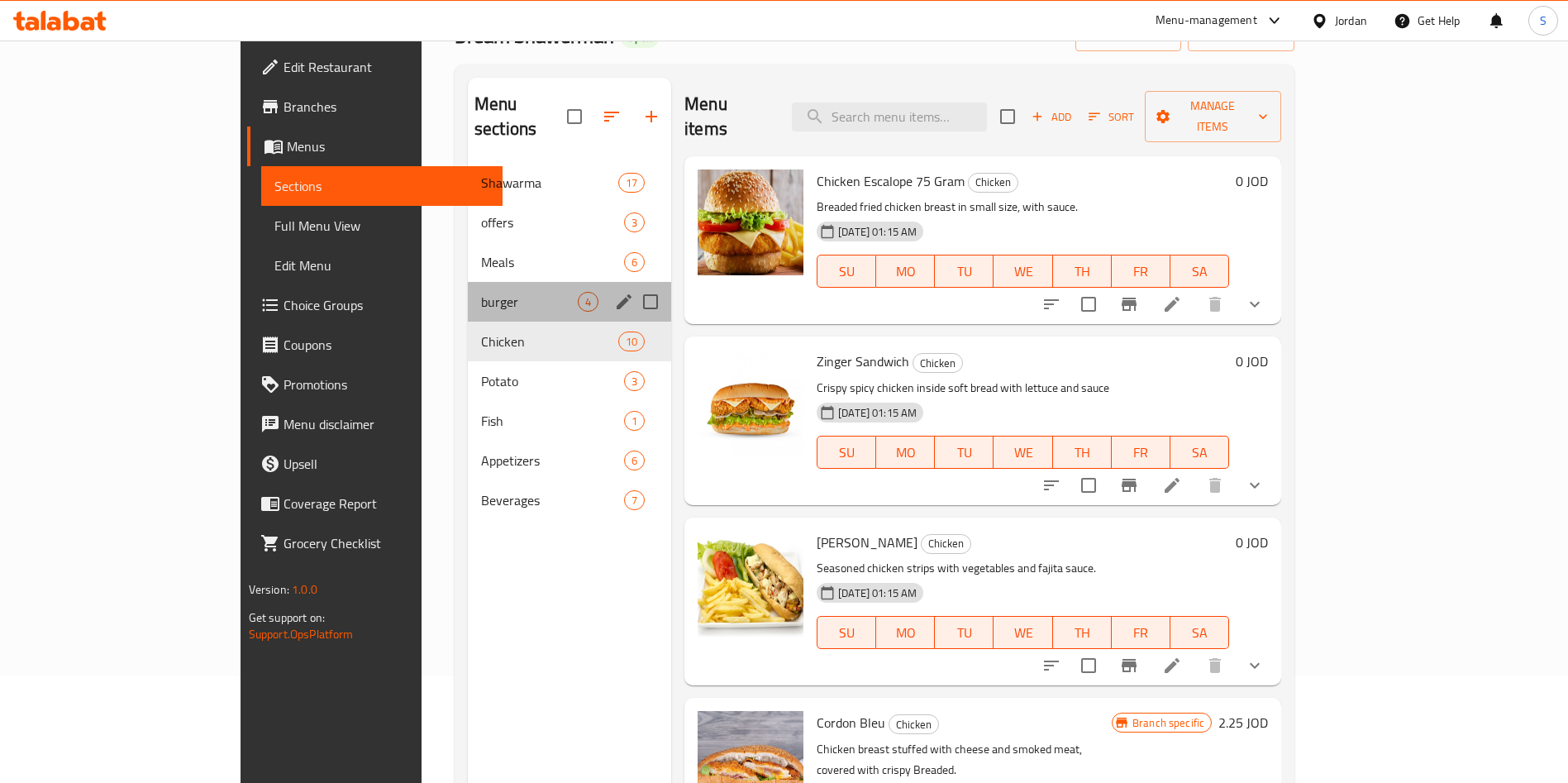
click at [468, 282] on div "burger 4" at bounding box center [569, 301] width 204 height 39
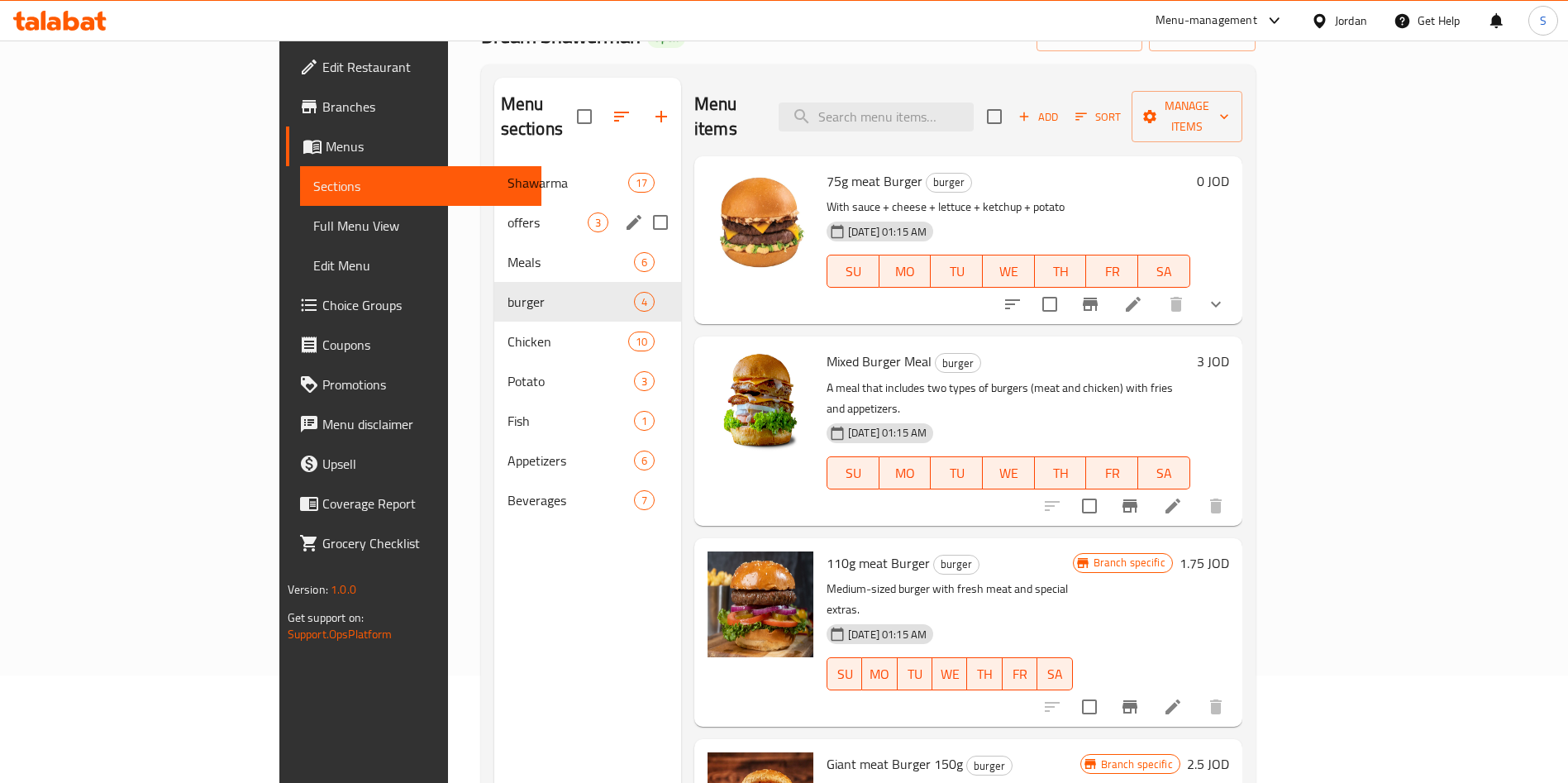
click at [494, 203] on div "offers 3" at bounding box center [587, 222] width 187 height 39
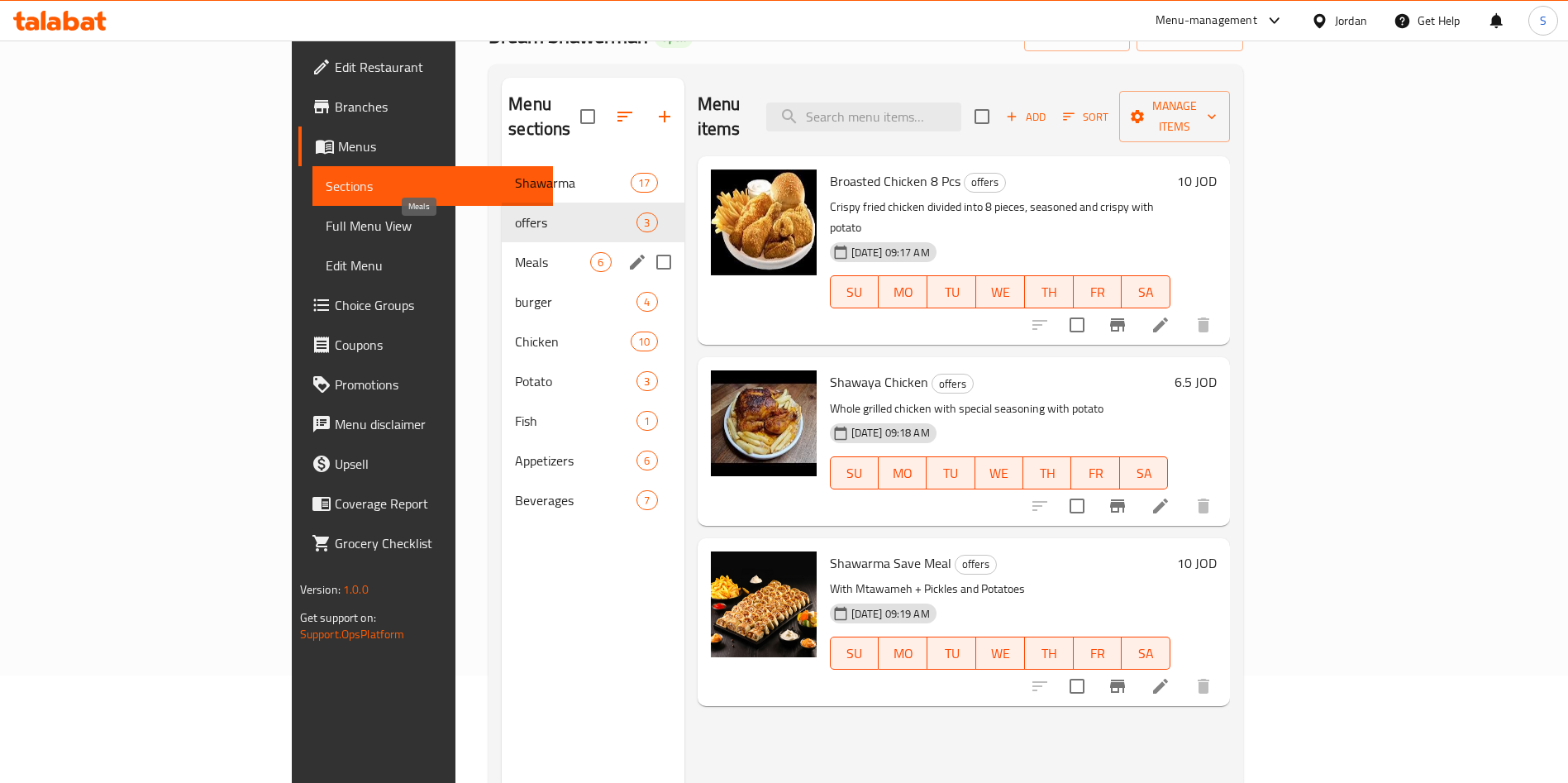
click at [502, 250] on div "Meals 6" at bounding box center [593, 262] width 182 height 39
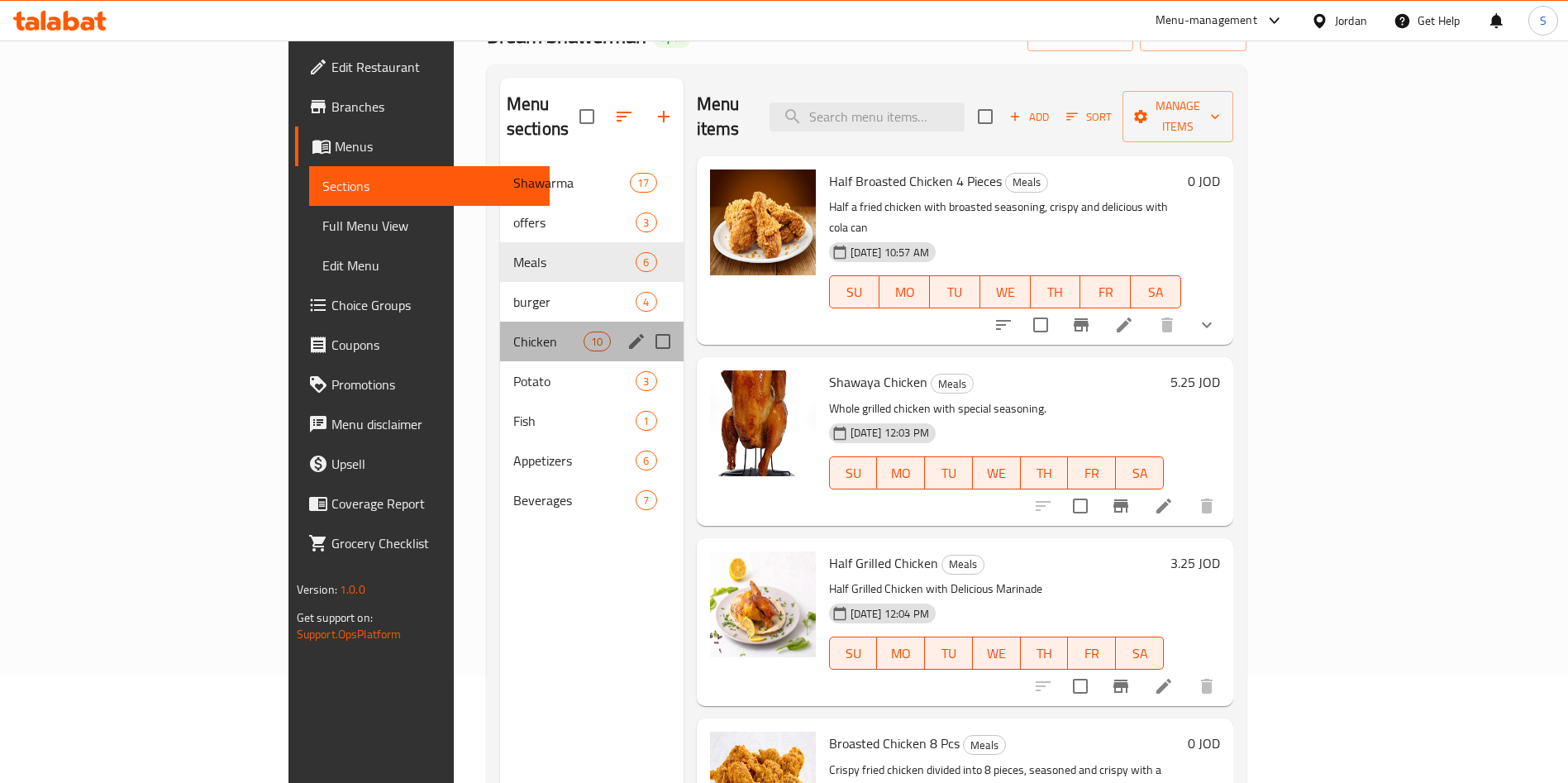
click at [500, 328] on div "Chicken 10" at bounding box center [592, 341] width 184 height 39
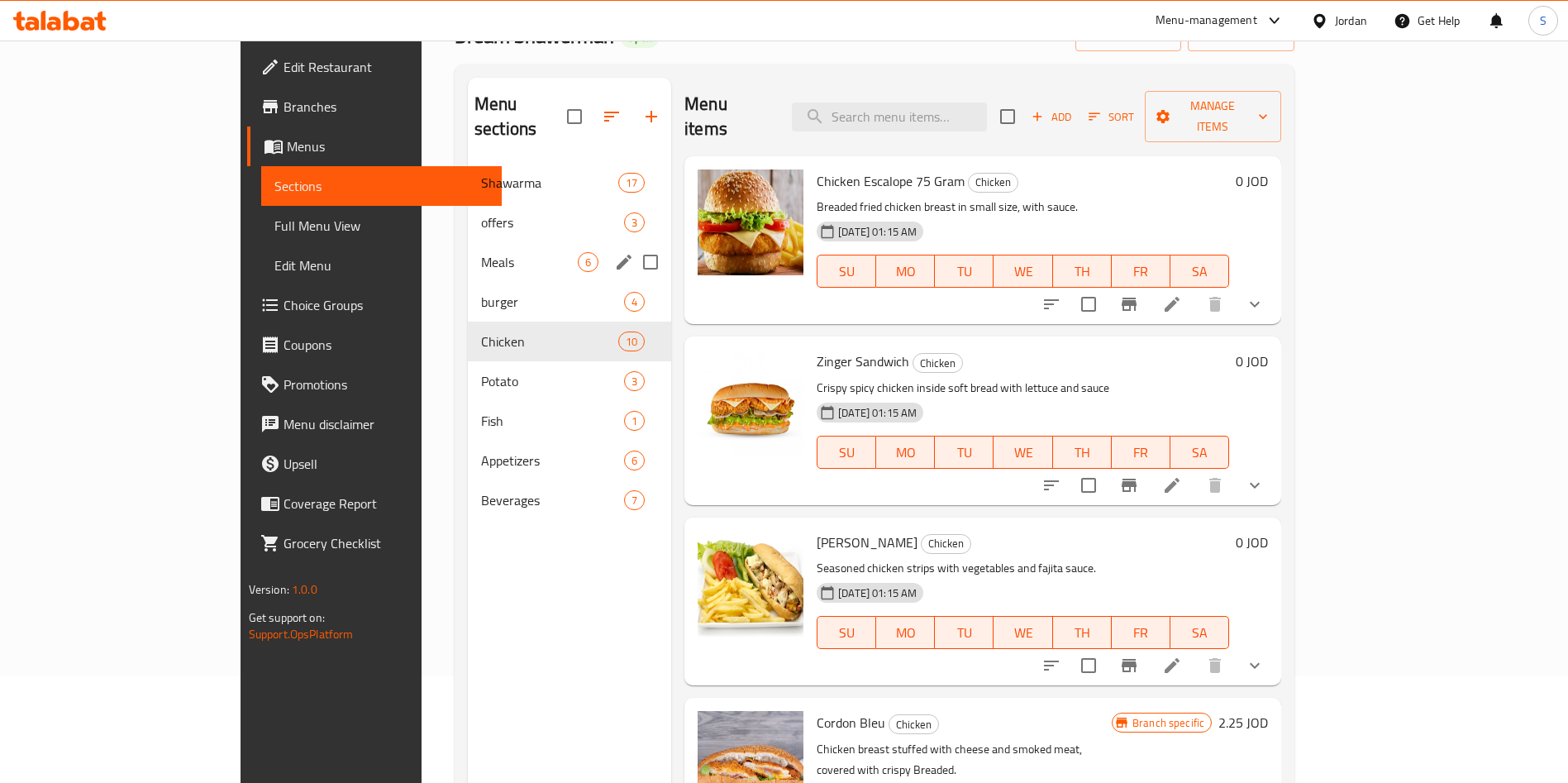
click at [468, 242] on div "Meals 6" at bounding box center [569, 262] width 204 height 39
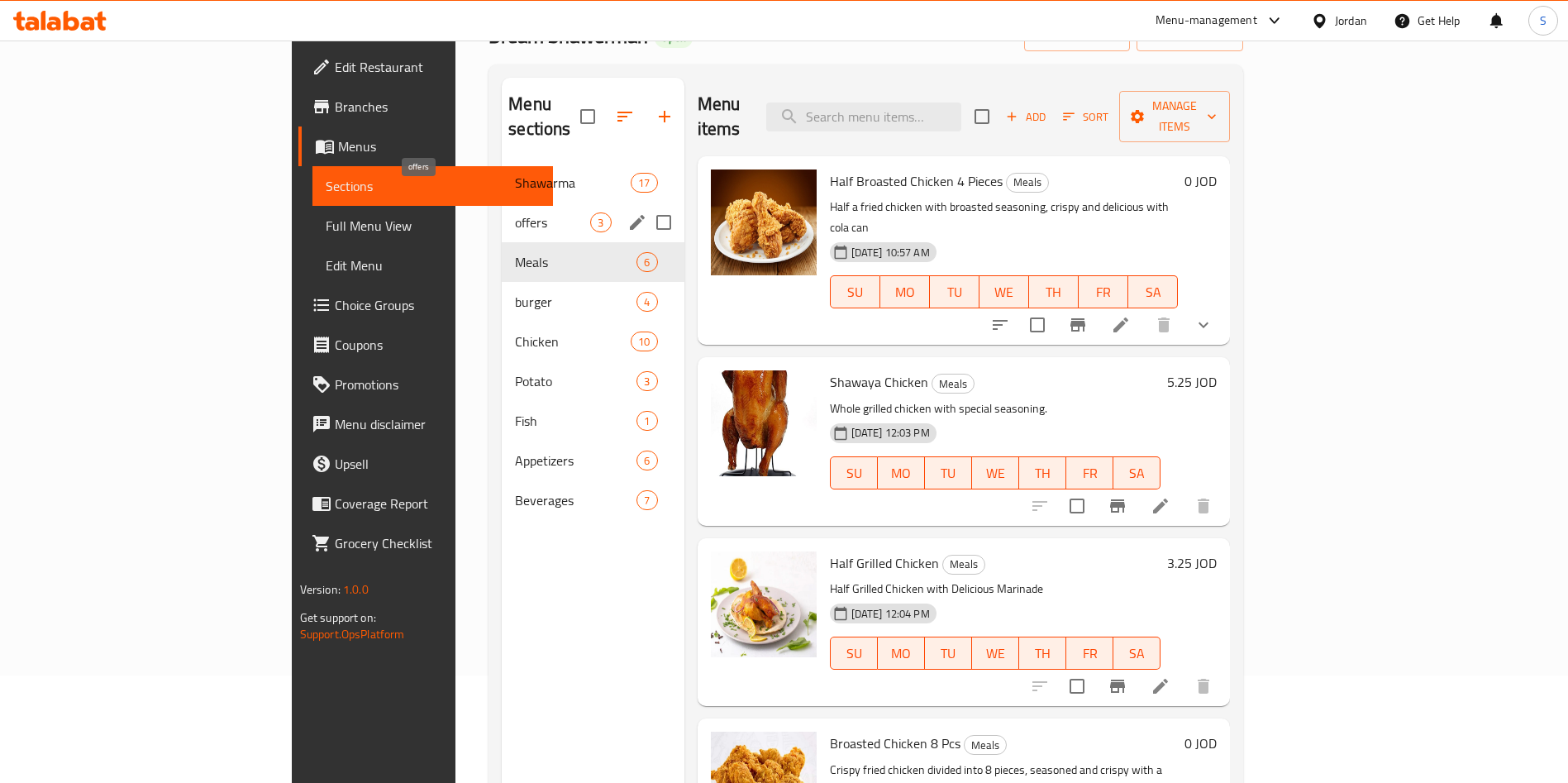
click at [515, 212] on span "offers" at bounding box center [552, 222] width 75 height 20
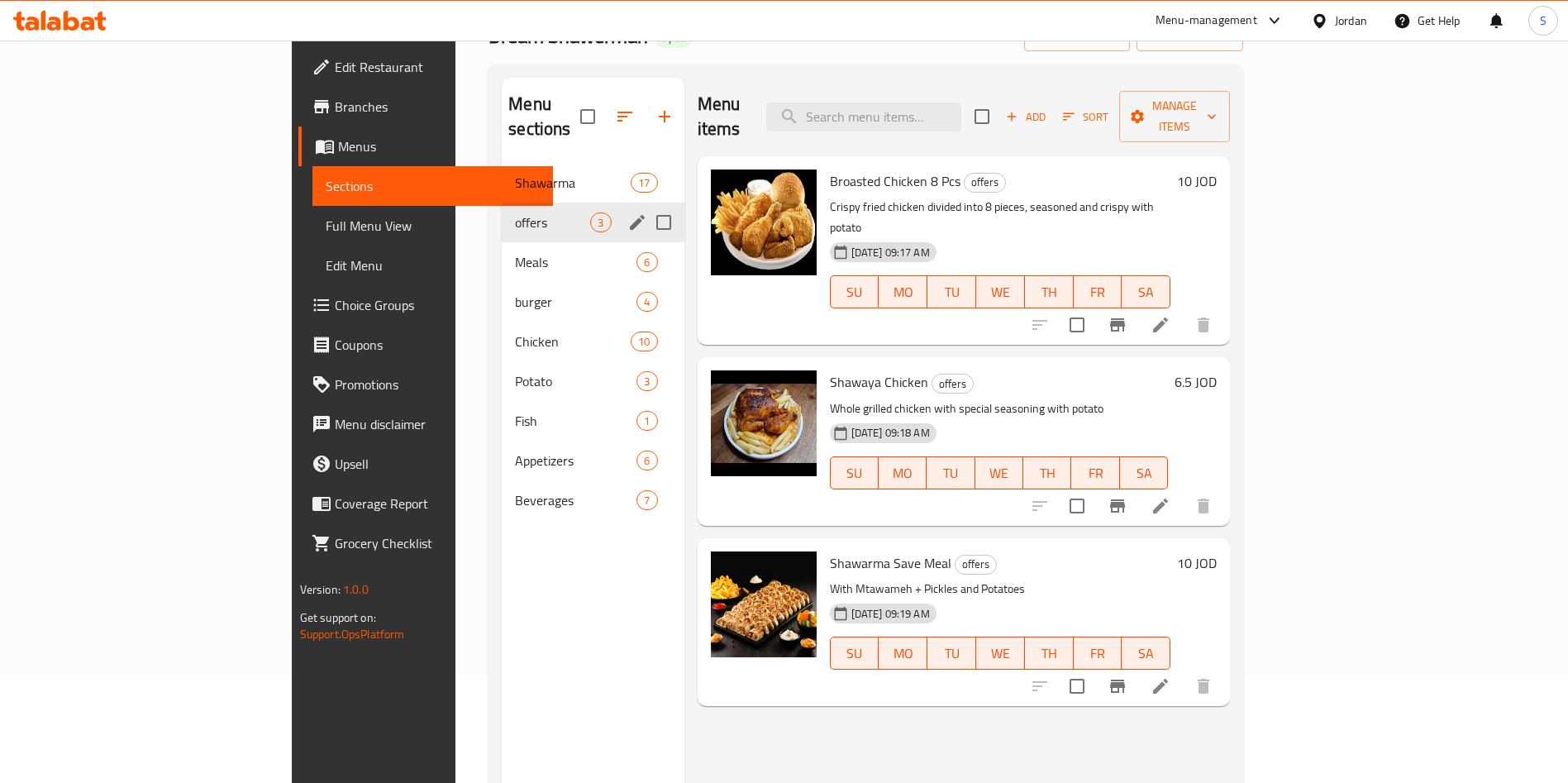
click at [515, 252] on span "Meals" at bounding box center [575, 262] width 122 height 20
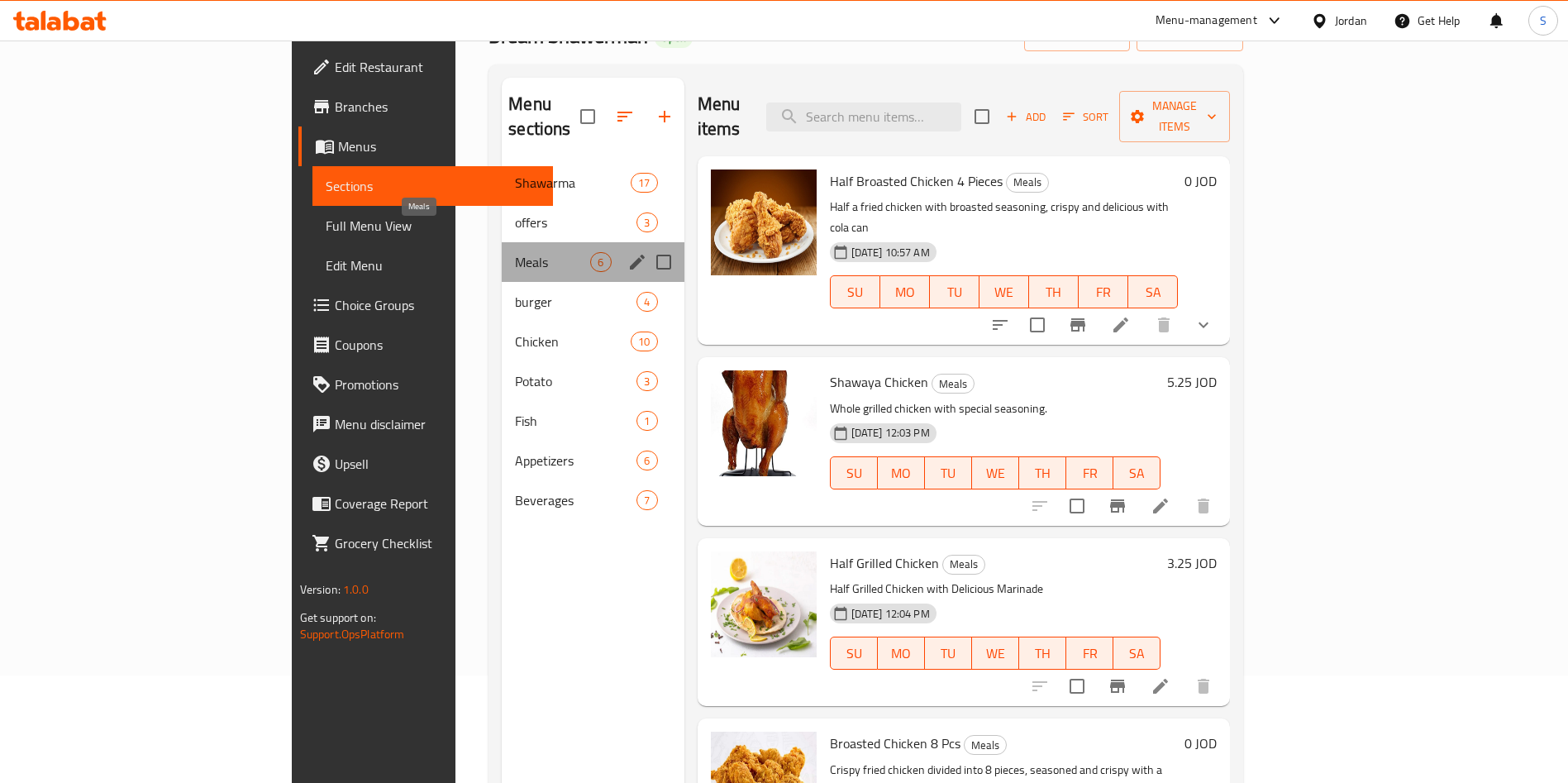
click at [515, 252] on span "Meals" at bounding box center [552, 262] width 75 height 20
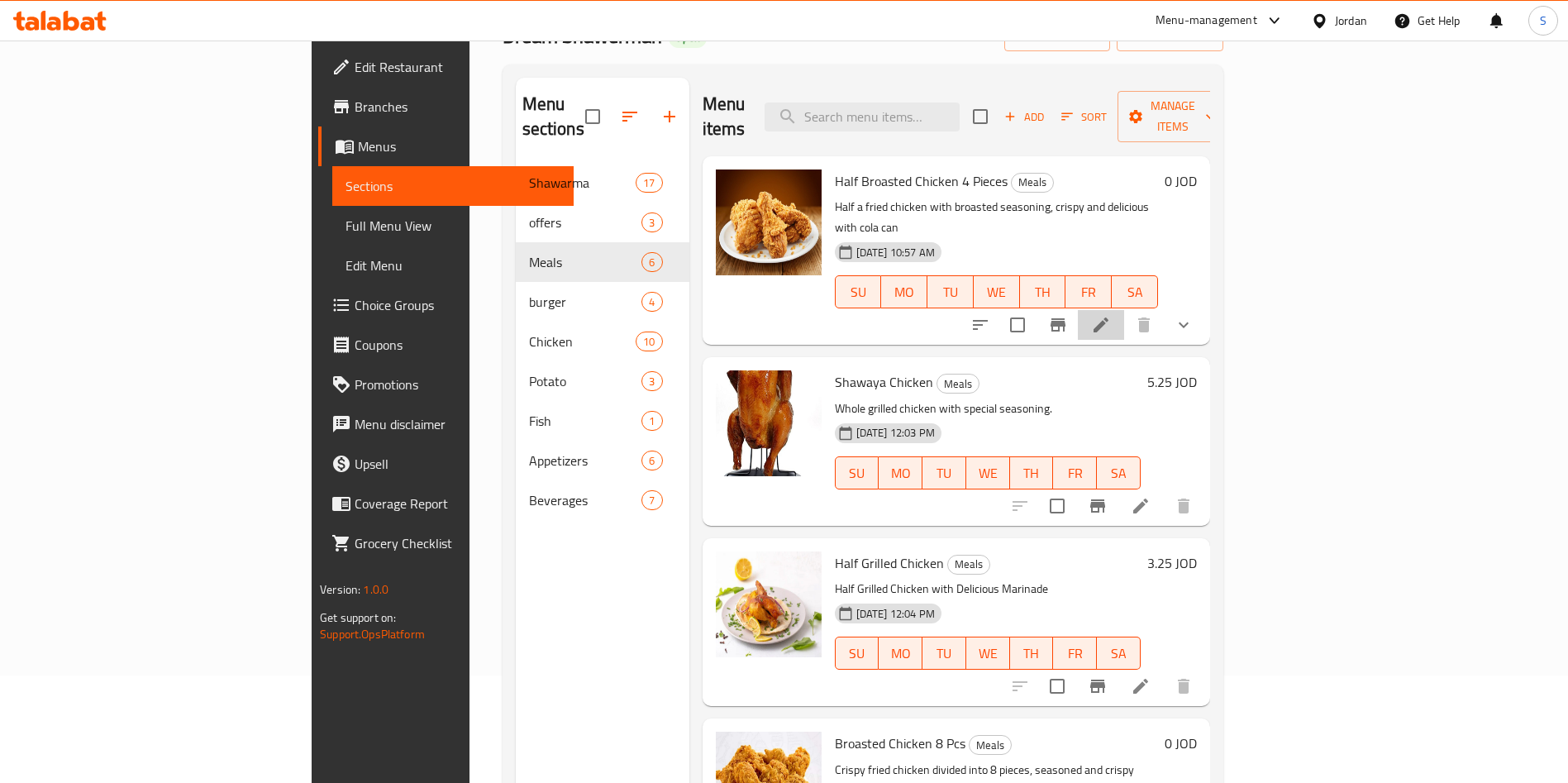
click at [1124, 310] on li at bounding box center [1100, 325] width 46 height 30
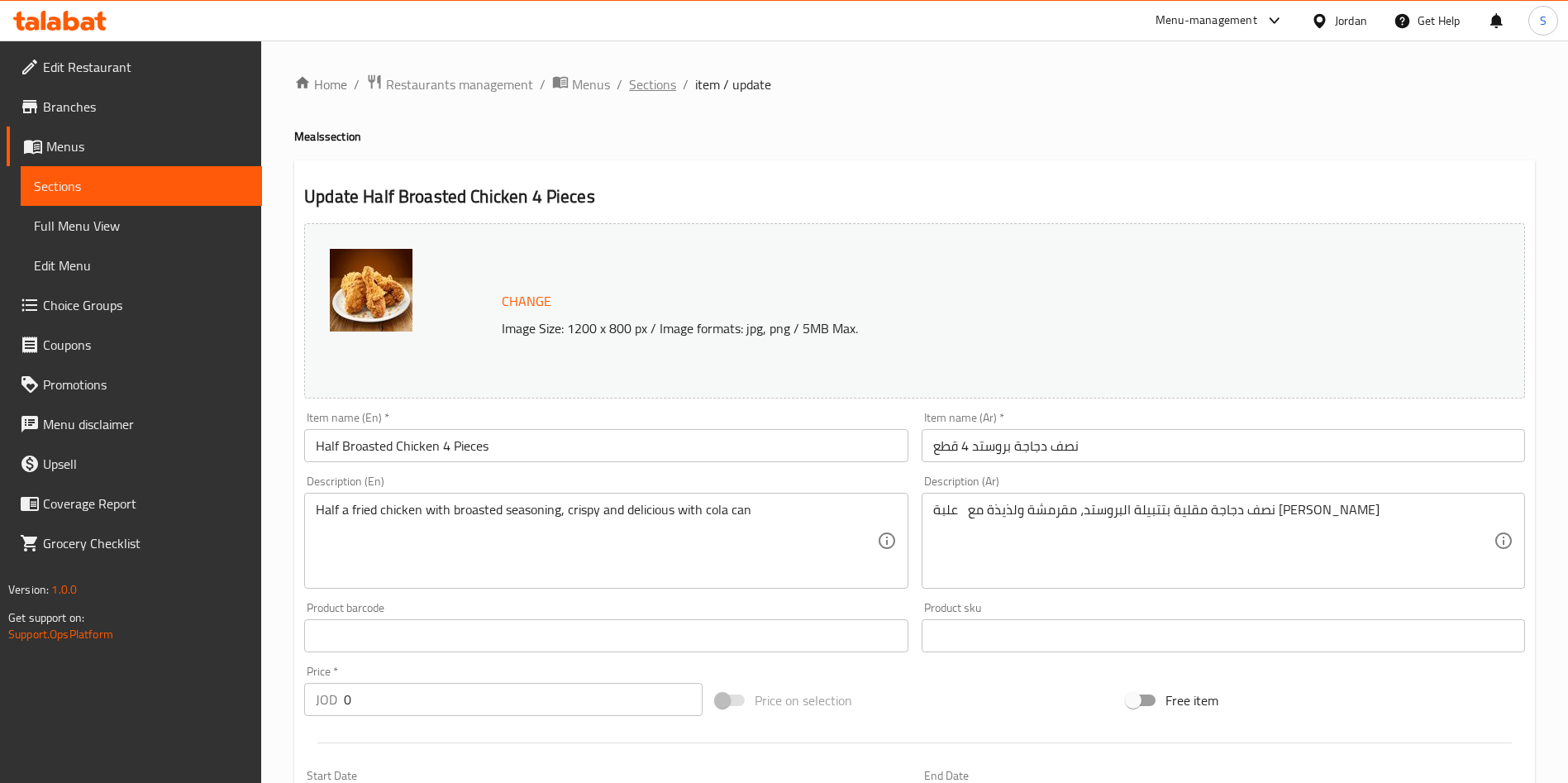
click at [657, 91] on span "Sections" at bounding box center [653, 85] width 47 height 20
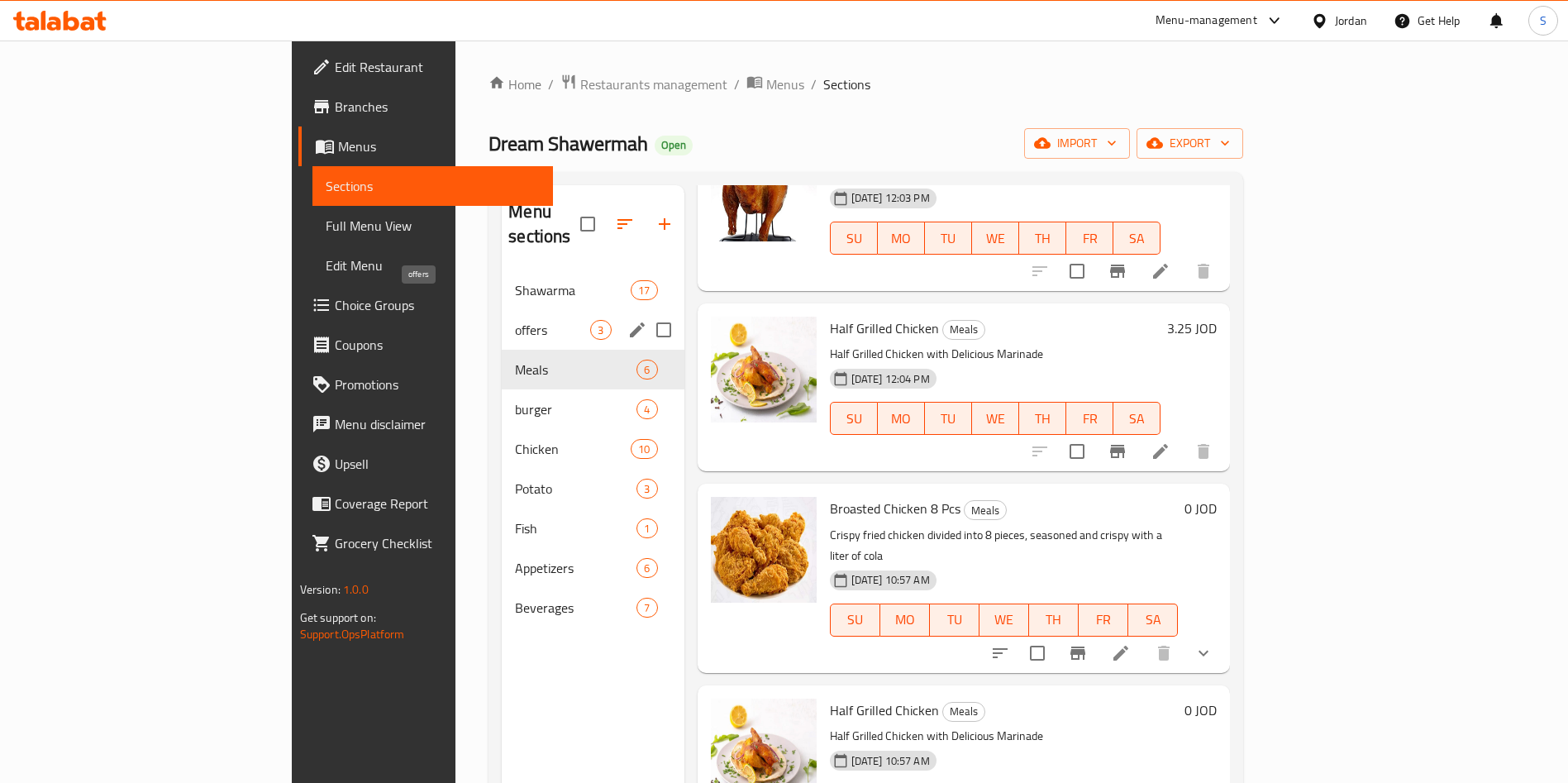
click at [515, 320] on span "offers" at bounding box center [552, 330] width 75 height 20
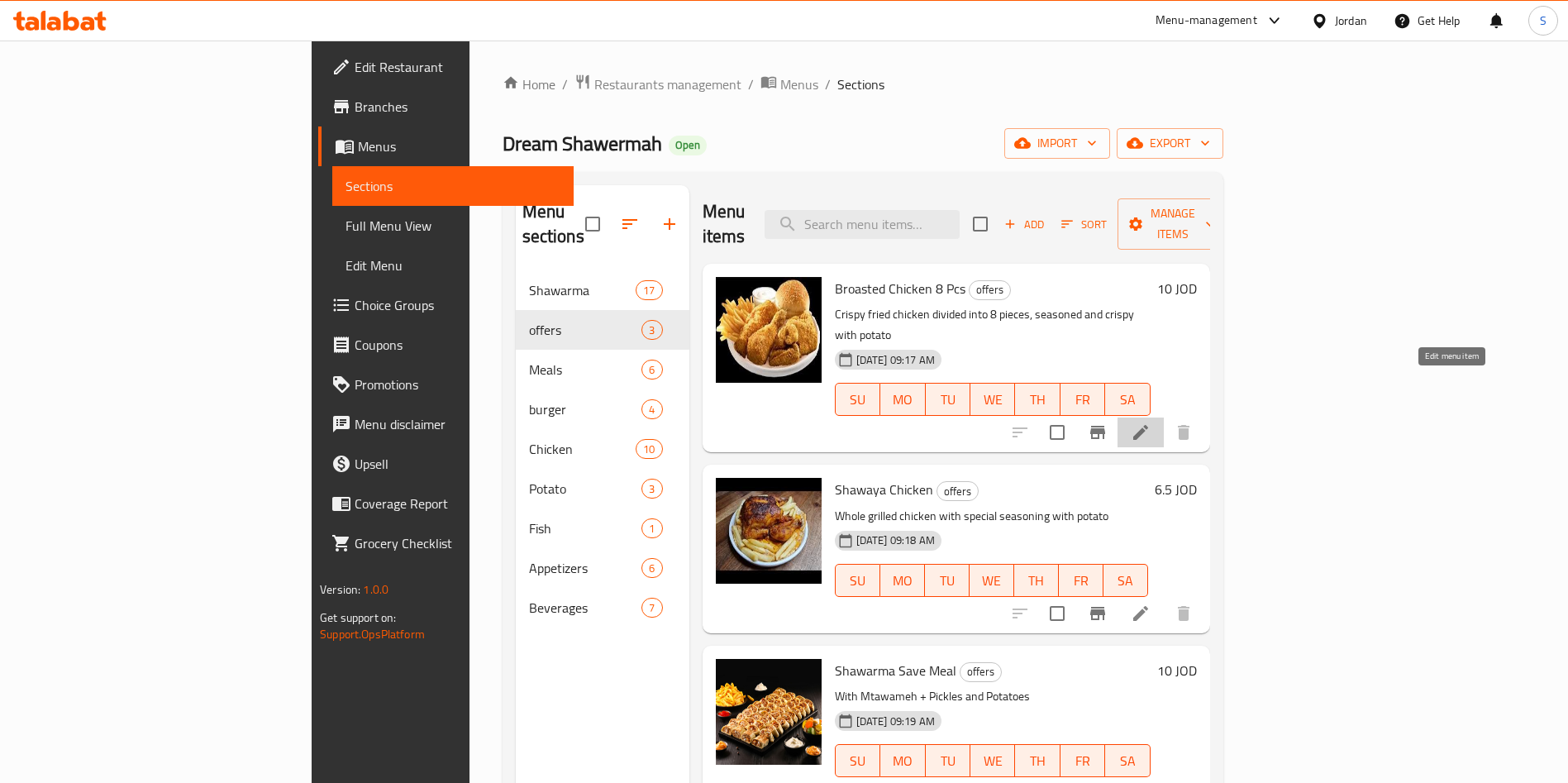
click at [1151, 423] on icon at bounding box center [1141, 433] width 20 height 20
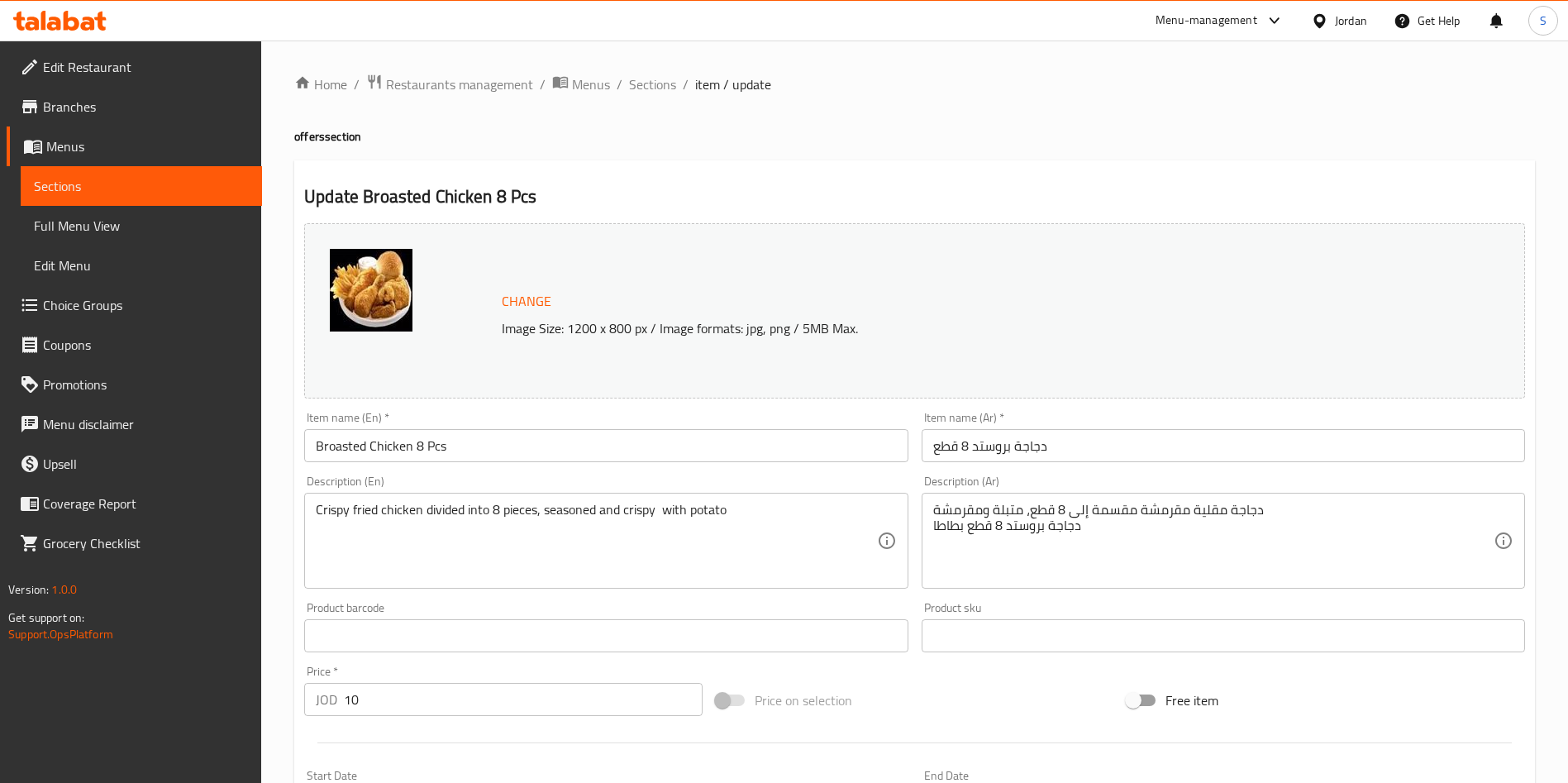
scroll to position [409, 0]
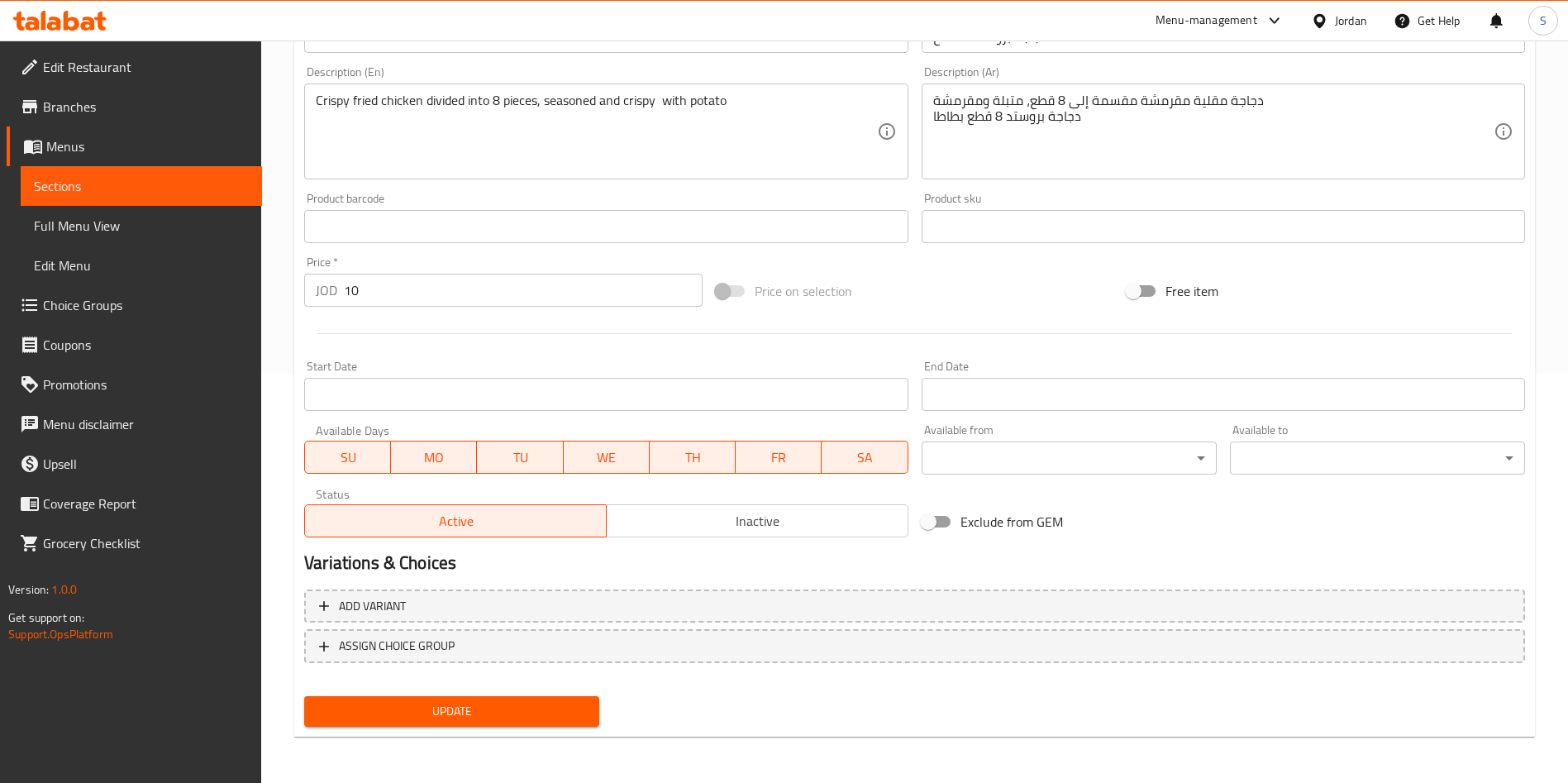
drag, startPoint x: 359, startPoint y: 284, endPoint x: 234, endPoint y: 283, distance: 125.0
click at [234, 283] on div "Edit Restaurant Branches Menus Sections Full Menu View Edit Menu Choice Groups …" at bounding box center [784, 207] width 1568 height 1152
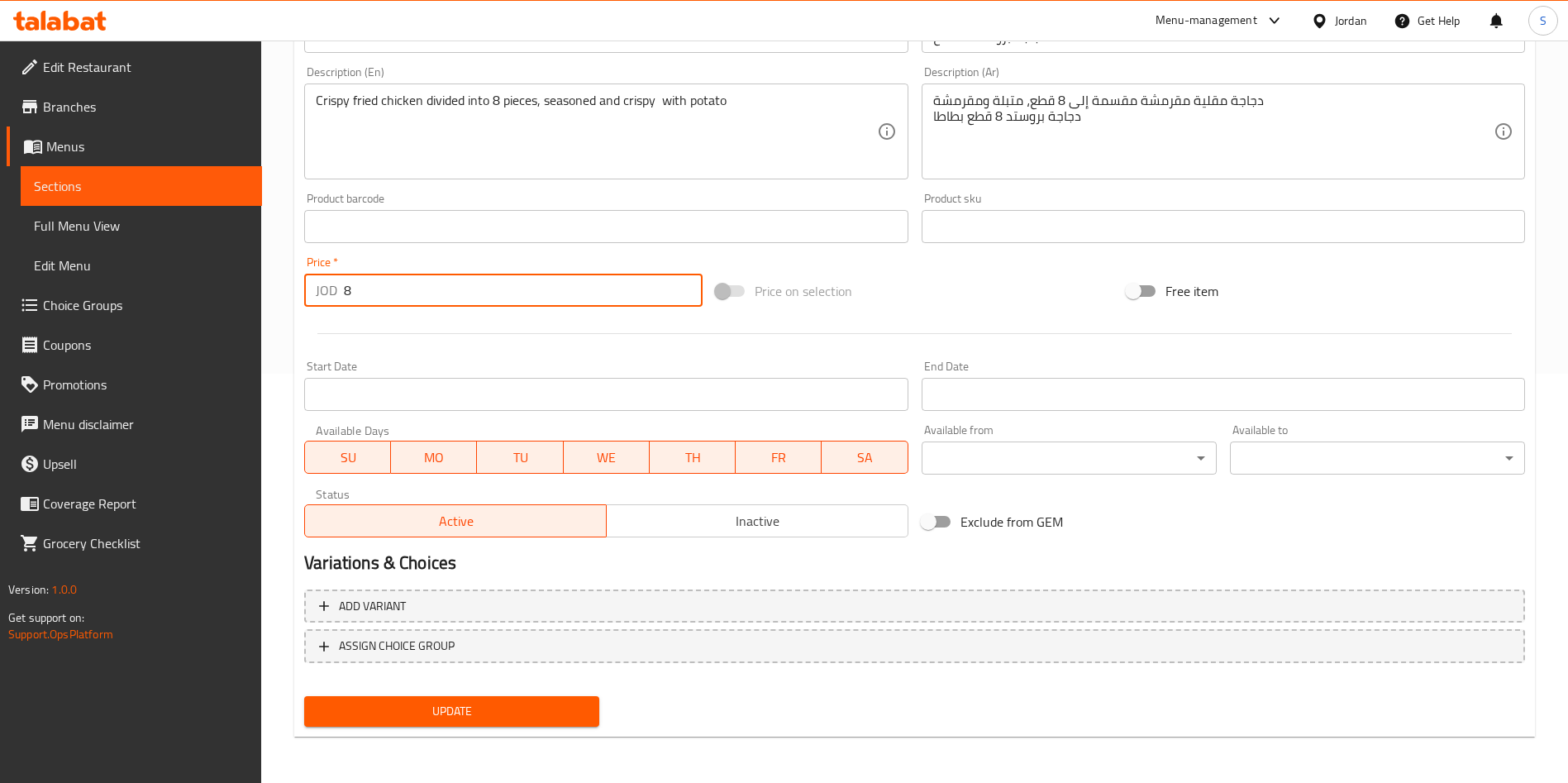
type input "8"
click at [560, 703] on span "Update" at bounding box center [452, 711] width 269 height 21
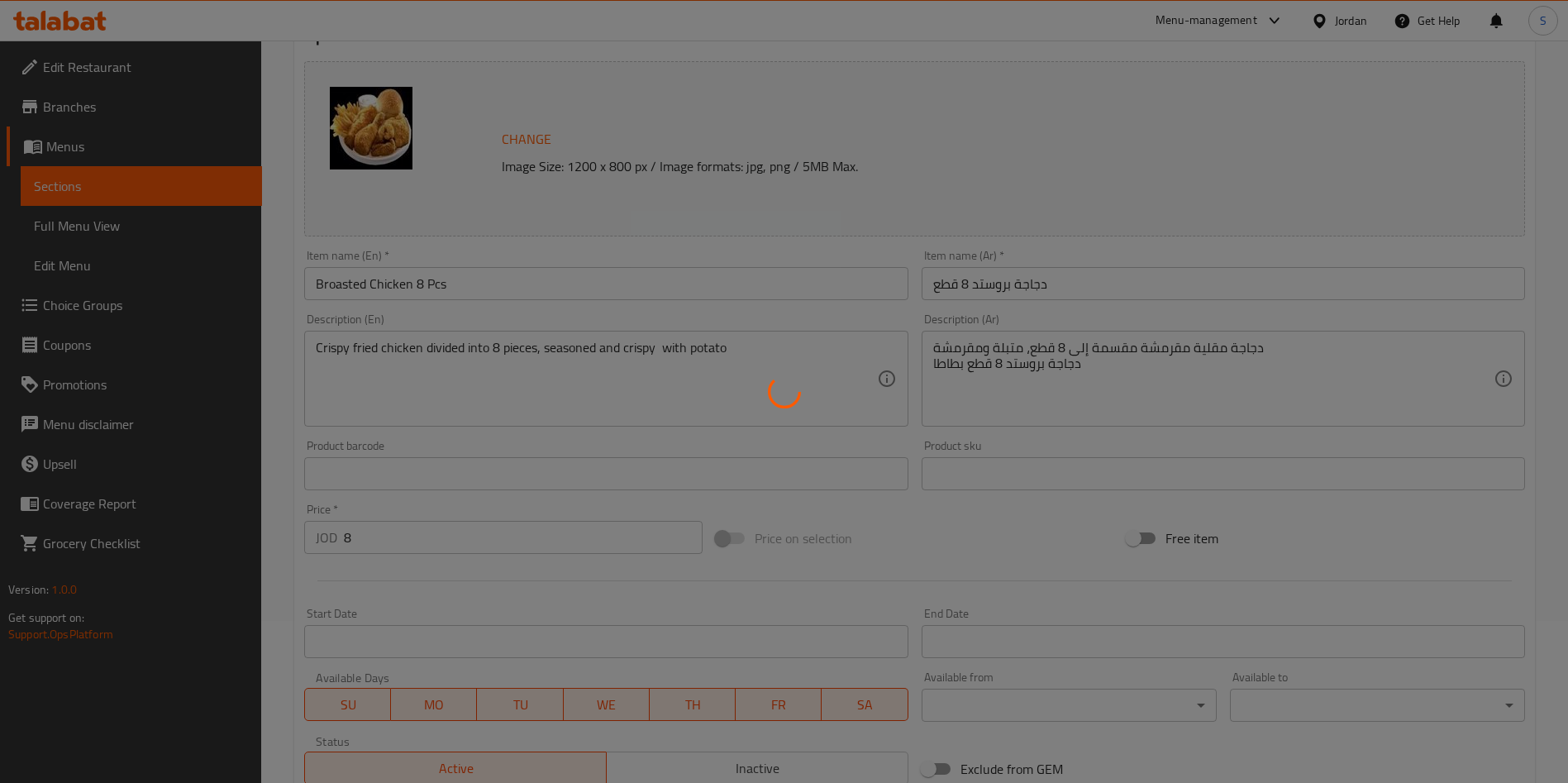
scroll to position [0, 0]
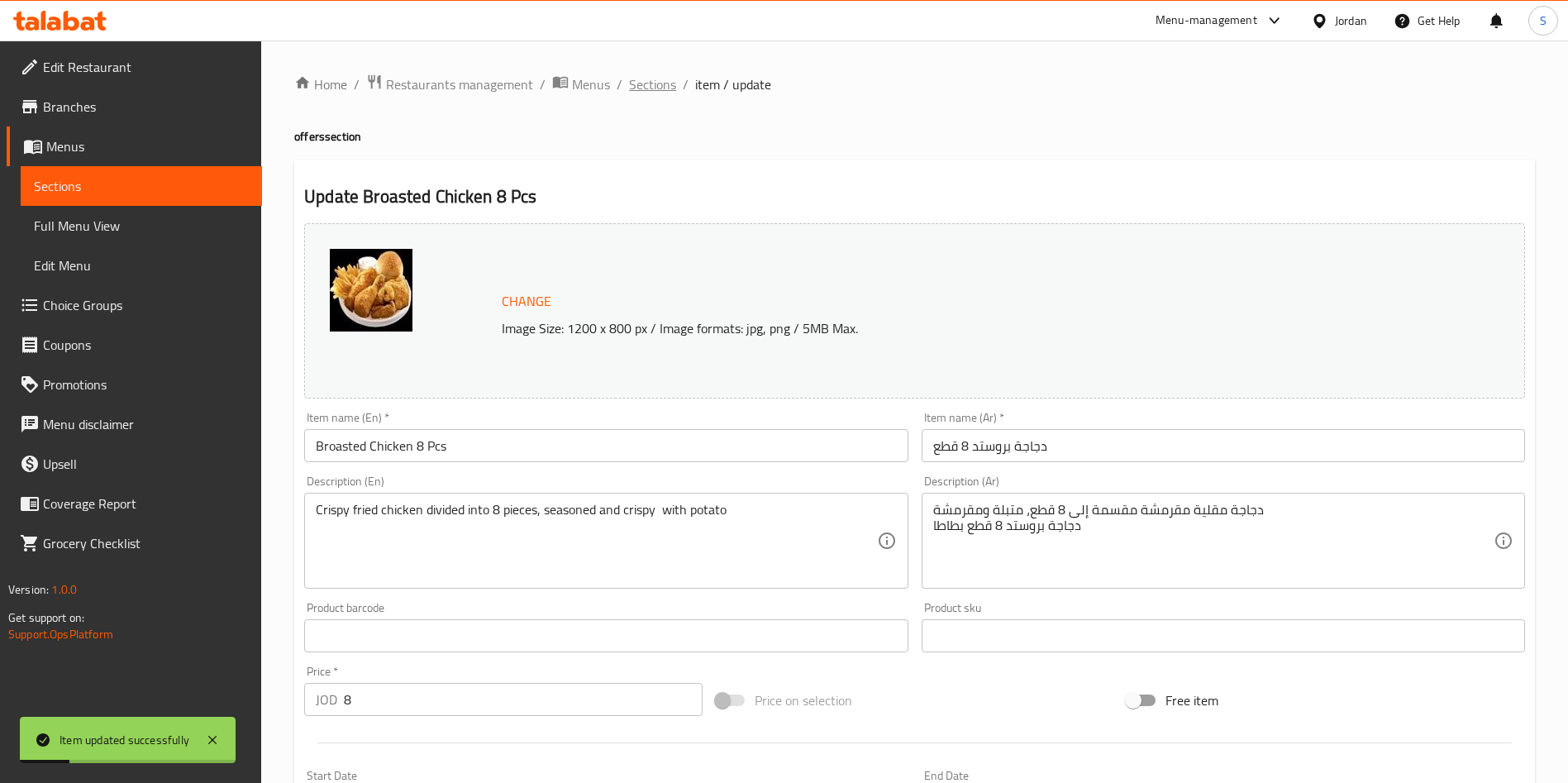
click at [653, 79] on span "Sections" at bounding box center [653, 85] width 47 height 20
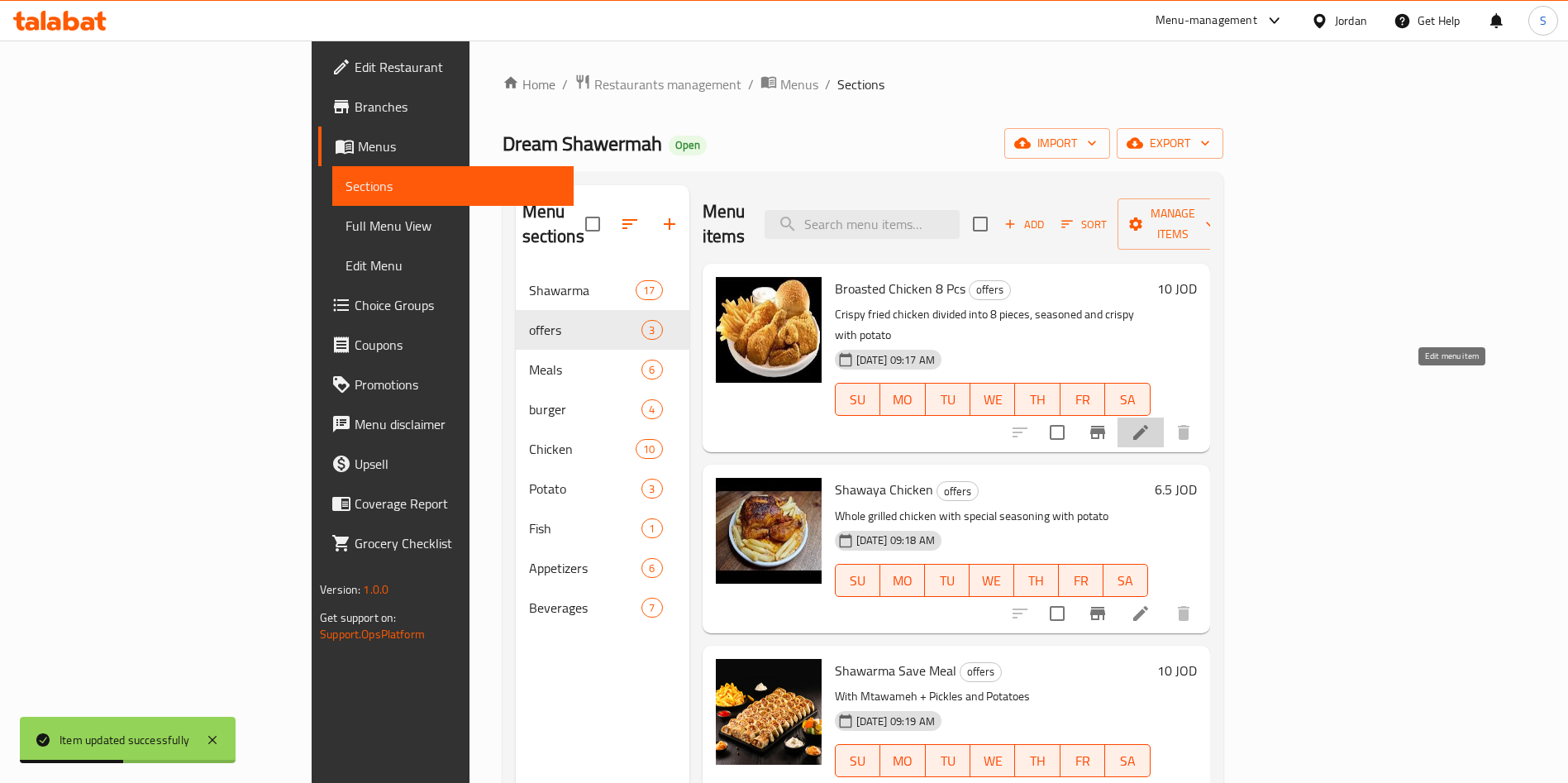
click at [1151, 423] on icon at bounding box center [1141, 433] width 20 height 20
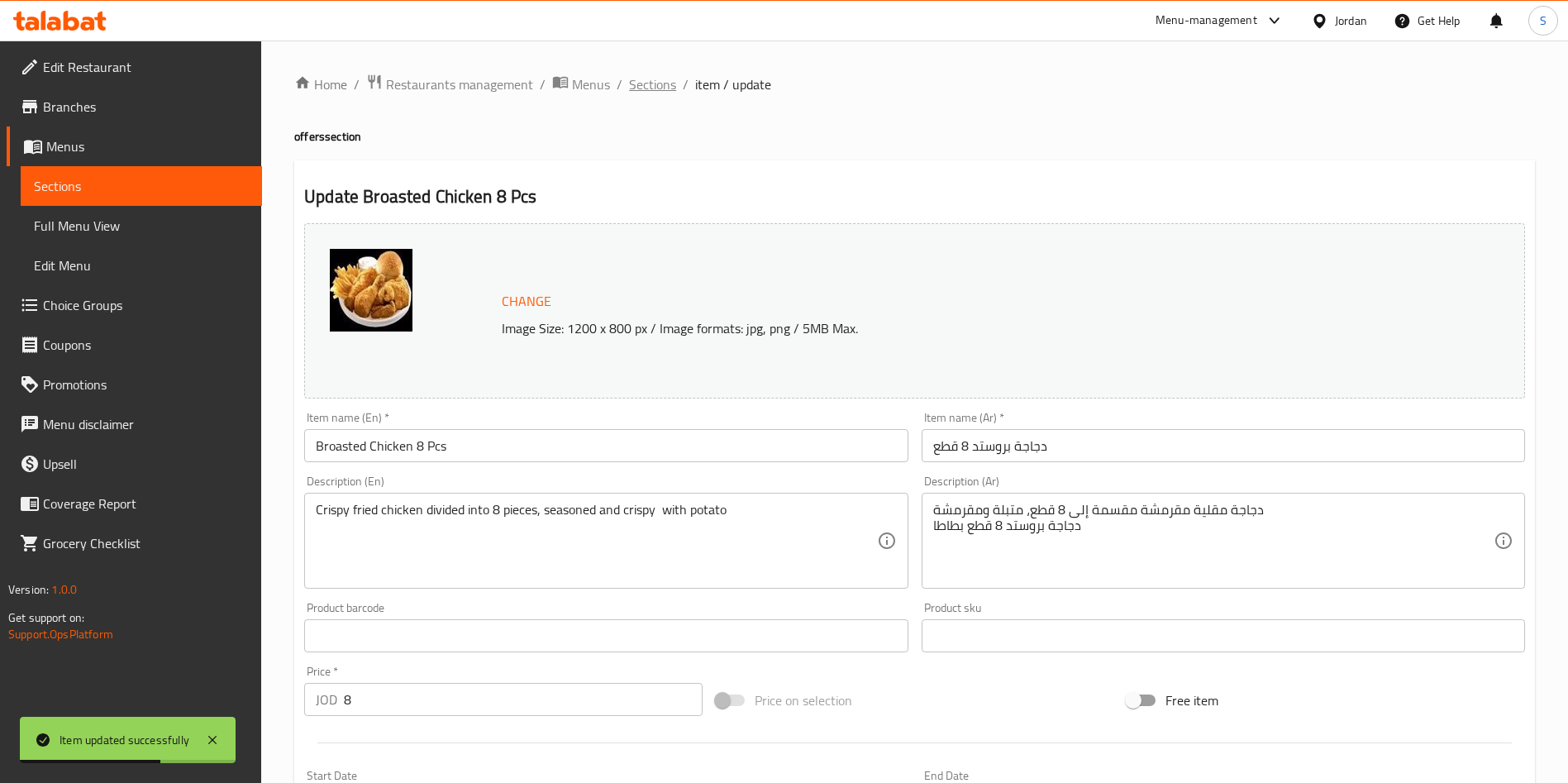
click at [660, 75] on span "Sections" at bounding box center [653, 85] width 47 height 20
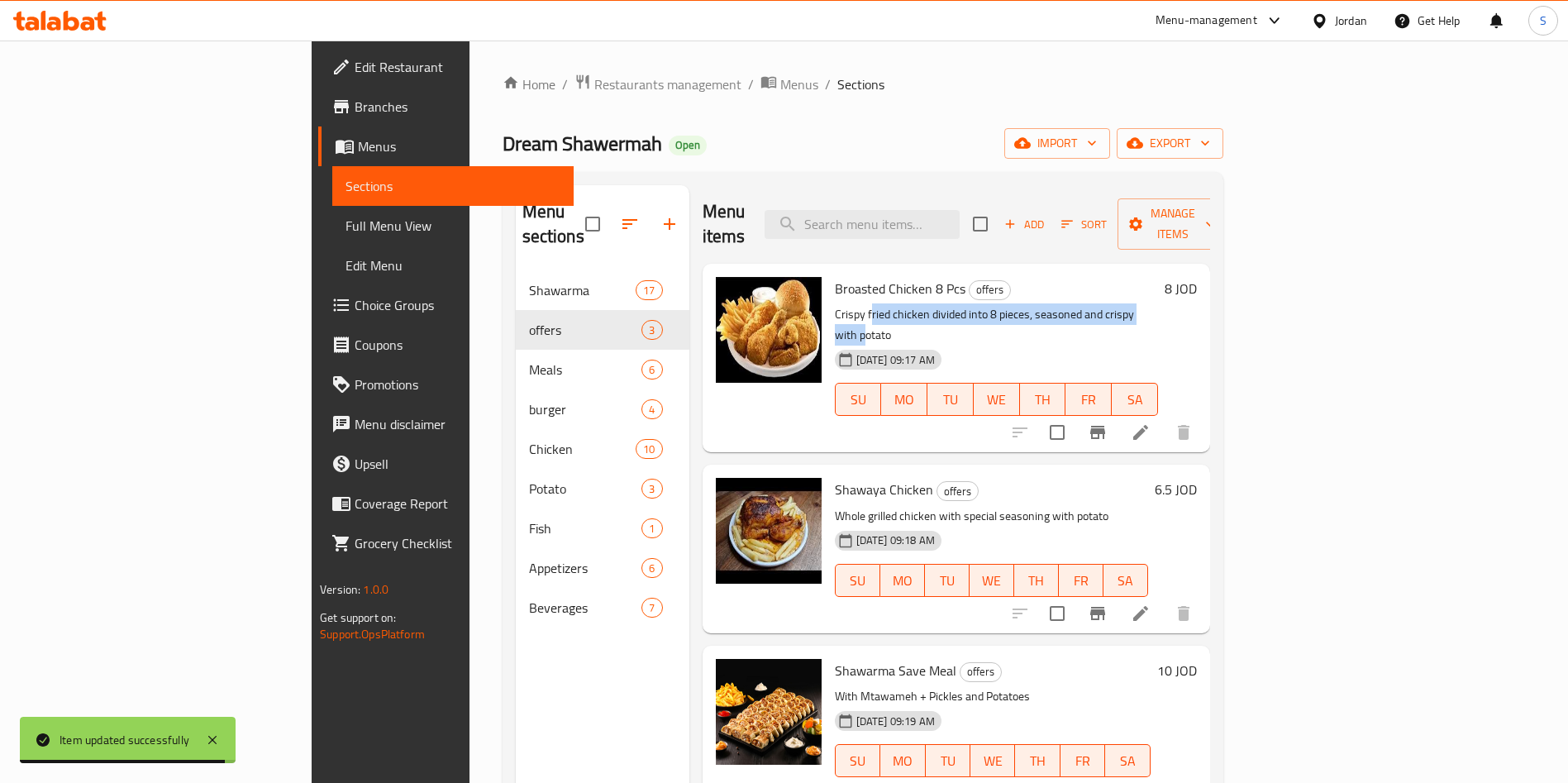
drag, startPoint x: 1084, startPoint y: 293, endPoint x: 793, endPoint y: 288, distance: 291.0
click at [835, 304] on p "Crispy fried chicken divided into 8 pieces, seasoned and crispy with potato" at bounding box center [996, 324] width 323 height 41
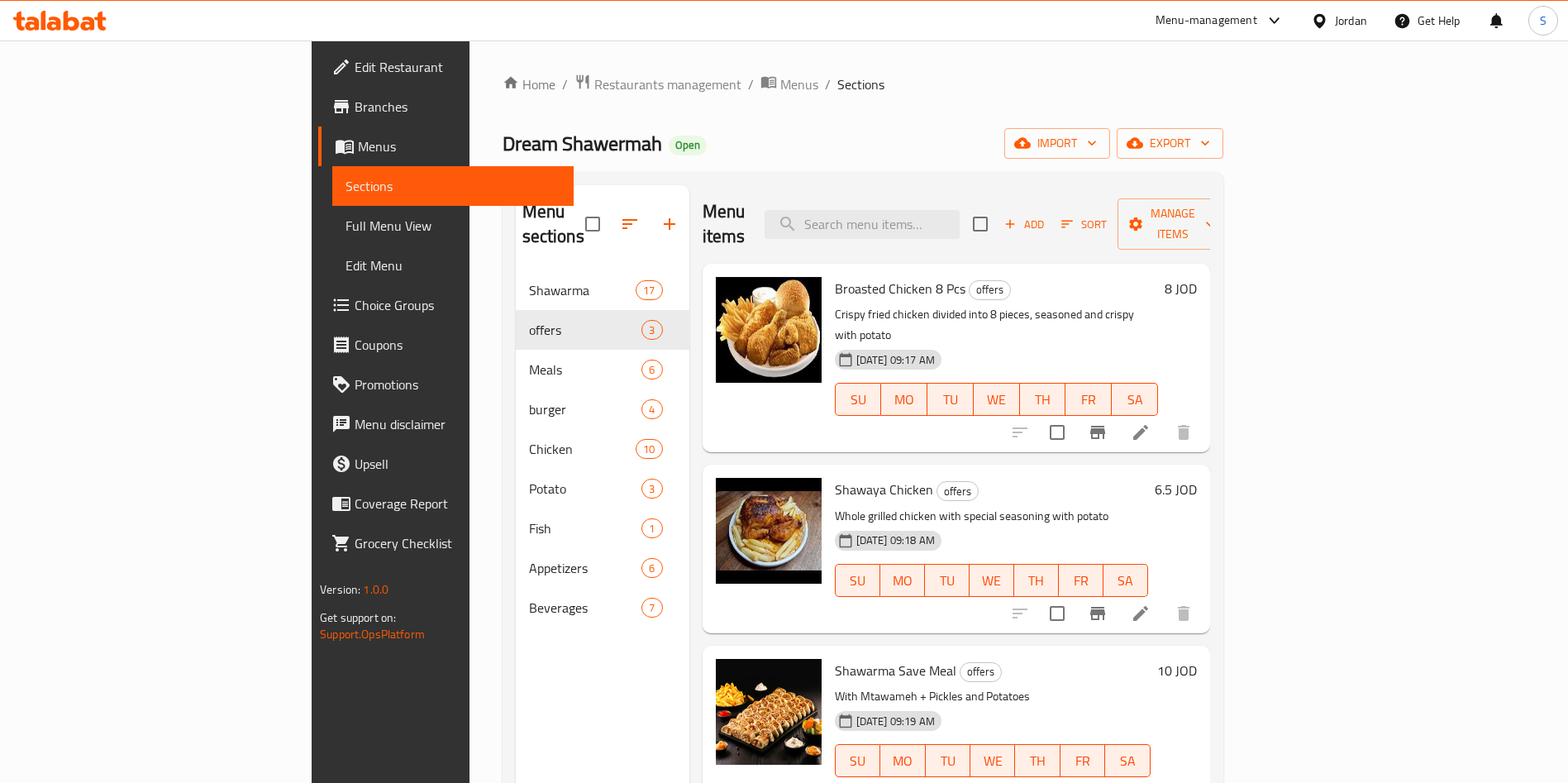
click at [1164, 417] on li at bounding box center [1141, 433] width 46 height 30
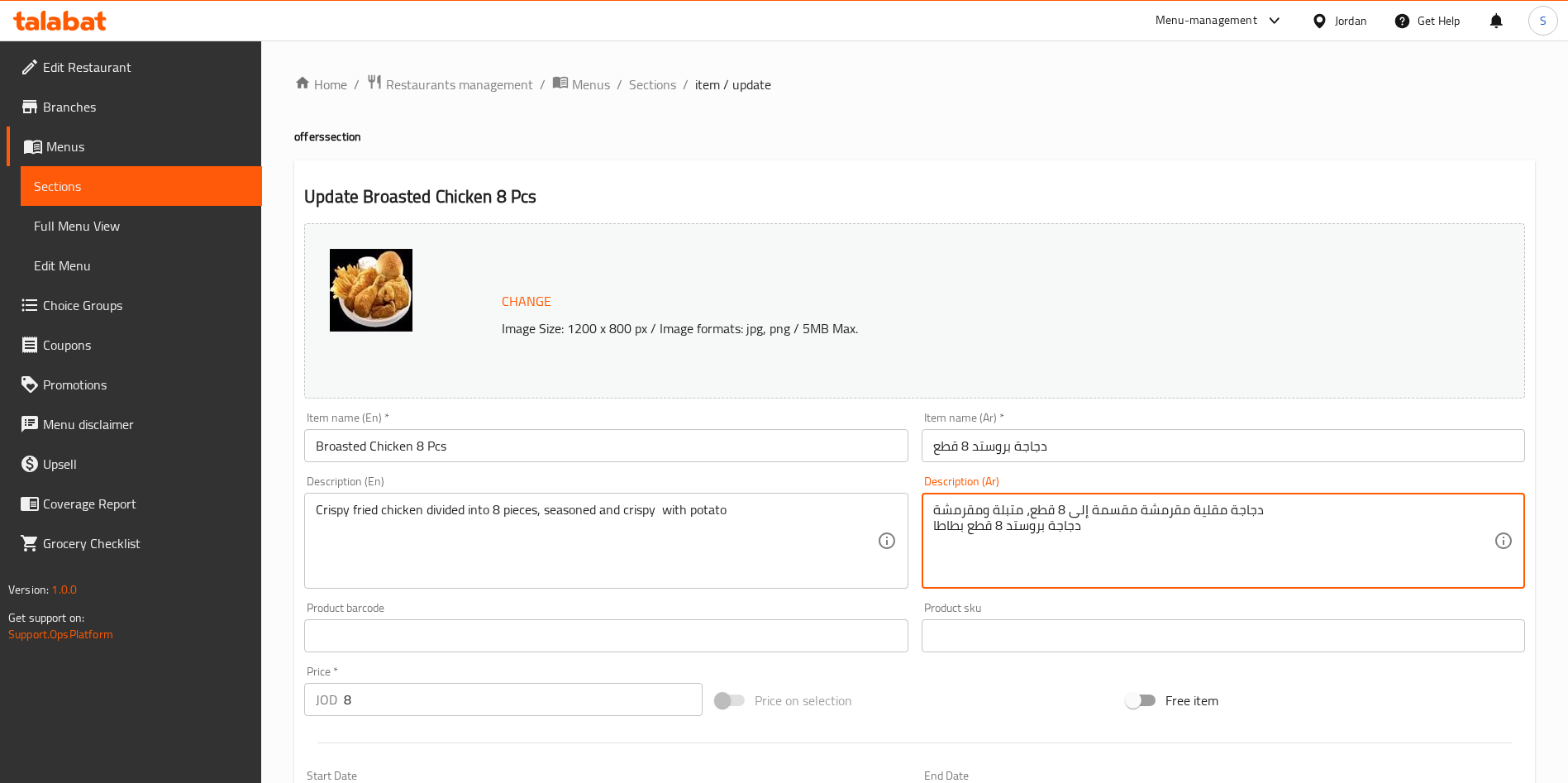
drag, startPoint x: 1190, startPoint y: 549, endPoint x: 980, endPoint y: 502, distance: 215.2
click at [1102, 543] on textarea "دجاجة مقلية مقرمشة مقسمة إلى 8 قطع، متبلة ومقرمشة دجاجة بروستد 8 قطع بطاطا" at bounding box center [1214, 542] width 561 height 79
drag, startPoint x: 1101, startPoint y: 542, endPoint x: 906, endPoint y: 537, distance: 195.1
click at [906, 537] on div "Change Image Size: 1200 x 800 px / Image formats: jpg, png / 5MB Max. Item name…" at bounding box center [914, 584] width 1234 height 737
click at [1146, 538] on textarea "دجاجة مقلية مقرمشة مقسمة إلى 8 قطع، متبلة ومقرمشة دجاجة بروستد 8 قطع بطاطا" at bounding box center [1214, 542] width 561 height 79
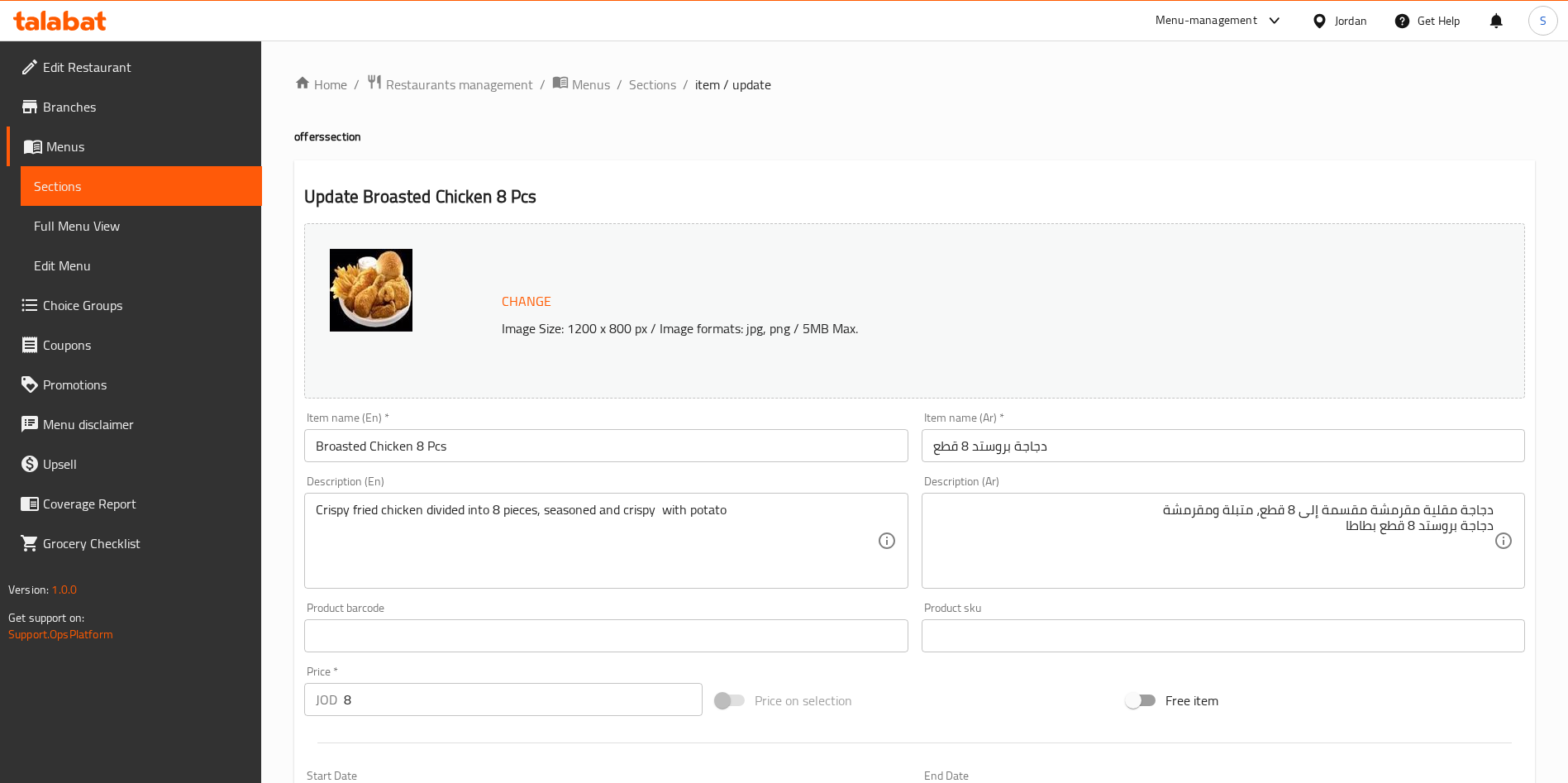
click at [1234, 464] on div "Item name (Ar)   * دجاجة بروستد 8 قطع Item name (Ar) *" at bounding box center [1224, 437] width 617 height 64
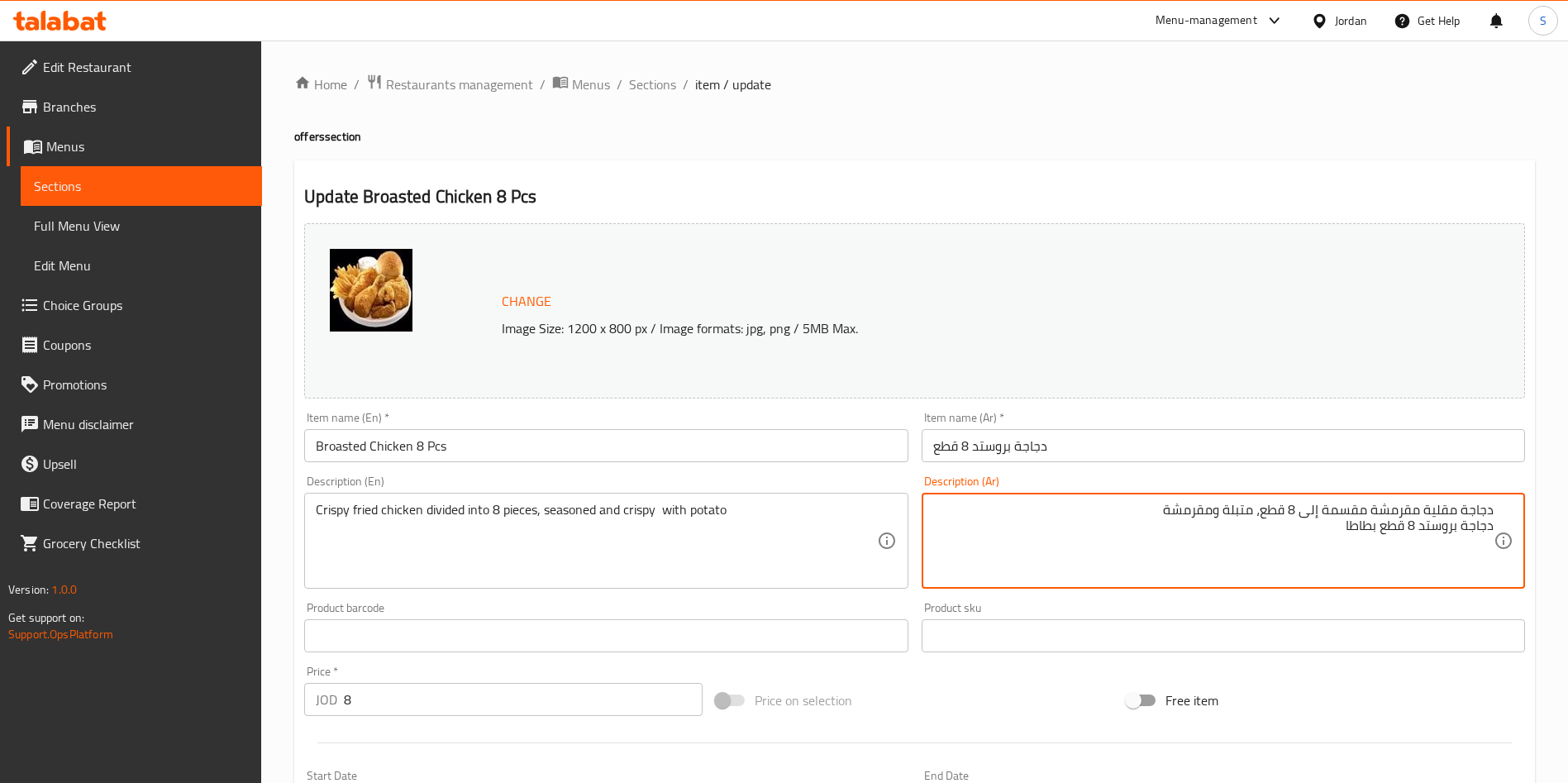
click at [1322, 535] on textarea "دجاجة مقلية مقرمشة مقسمة إلى 8 قطع، متبلة ومقرمشة دجاجة بروستد 8 قطع بطاطا" at bounding box center [1214, 542] width 561 height 79
click at [1349, 533] on textarea "دجاجة مقلية مقرمشة مقسمة إلى 8 قطع، متبلة ومقرمشة دجاجة بروستد 8 قطع بطاطا" at bounding box center [1214, 542] width 561 height 79
paste textarea "مع بطاطا ومخلل ومثومه صوص حار وصوص عادي وخبز وكاتشب ولتر كولا"
click at [1345, 527] on textarea "دجاجة مقلية مقرمشة مقسمة إلى 8 قطع، متبلة ومقرمشة دجاجة بروستد 8 قطع بطاطمع بطا…" at bounding box center [1214, 542] width 561 height 79
click at [1360, 527] on textarea "دجاجة مقلية مقرمشة مقسمة إلى 8 قطع، متبلة ومقرمشة دجاجة بروستد 8 قطع بطاط مع بط…" at bounding box center [1214, 542] width 561 height 79
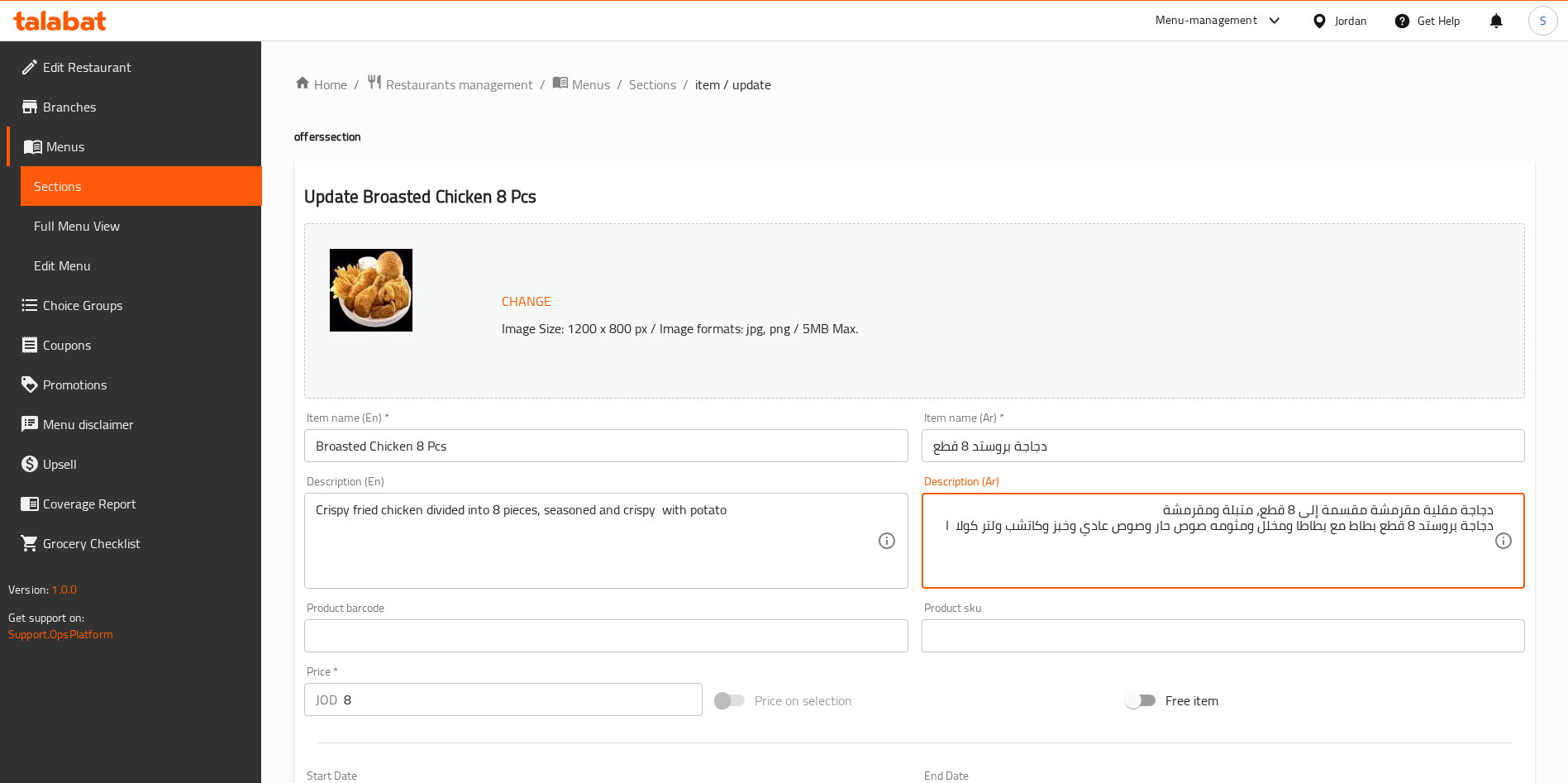
click at [1360, 527] on textarea "دجاجة مقلية مقرمشة مقسمة إلى 8 قطع، متبلة ومقرمشة دجاجة بروستد 8 قطع بطاط مع بط…" at bounding box center [1214, 542] width 561 height 79
drag, startPoint x: 1354, startPoint y: 536, endPoint x: 995, endPoint y: 547, distance: 359.2
click at [995, 547] on textarea "دجاجة مقلية مقرمشة مقسمة إلى 8 قطع، متبلة ومقرمشة دجاجة بروستد 8 قطع مع بطاطا و…" at bounding box center [1214, 542] width 561 height 79
click at [967, 527] on textarea "دجاجة مقلية مقرمشة مقسمة إلى 8 قطع، متبلة ومقرمشة دجاجة بروستد 8 قطع مع بطاطا و…" at bounding box center [1214, 542] width 561 height 79
click at [982, 526] on textarea "دجاجة مقلية مقرمشة مقسمة إلى 8 قطع، متبلة ومقرمشة دجاجة بروستد 8 قطع مع بطاطا و…" at bounding box center [1214, 542] width 561 height 79
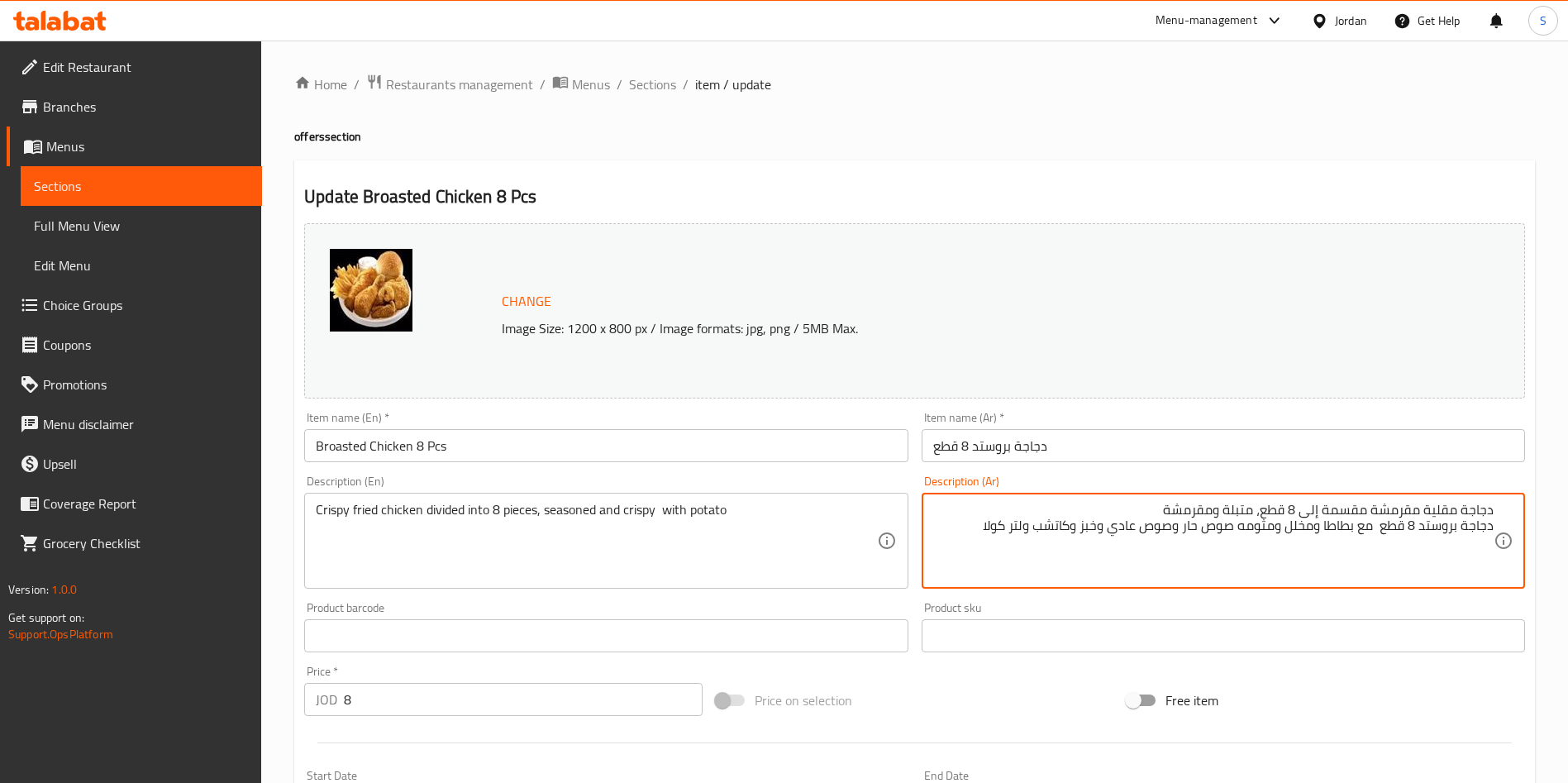
drag, startPoint x: 967, startPoint y: 522, endPoint x: 1421, endPoint y: 537, distance: 454.2
click at [1421, 537] on textarea "دجاجة مقلية مقرمشة مقسمة إلى 8 قطع، متبلة ومقرمشة دجاجة بروستد 8 قطع مع بطاطا و…" at bounding box center [1214, 542] width 561 height 79
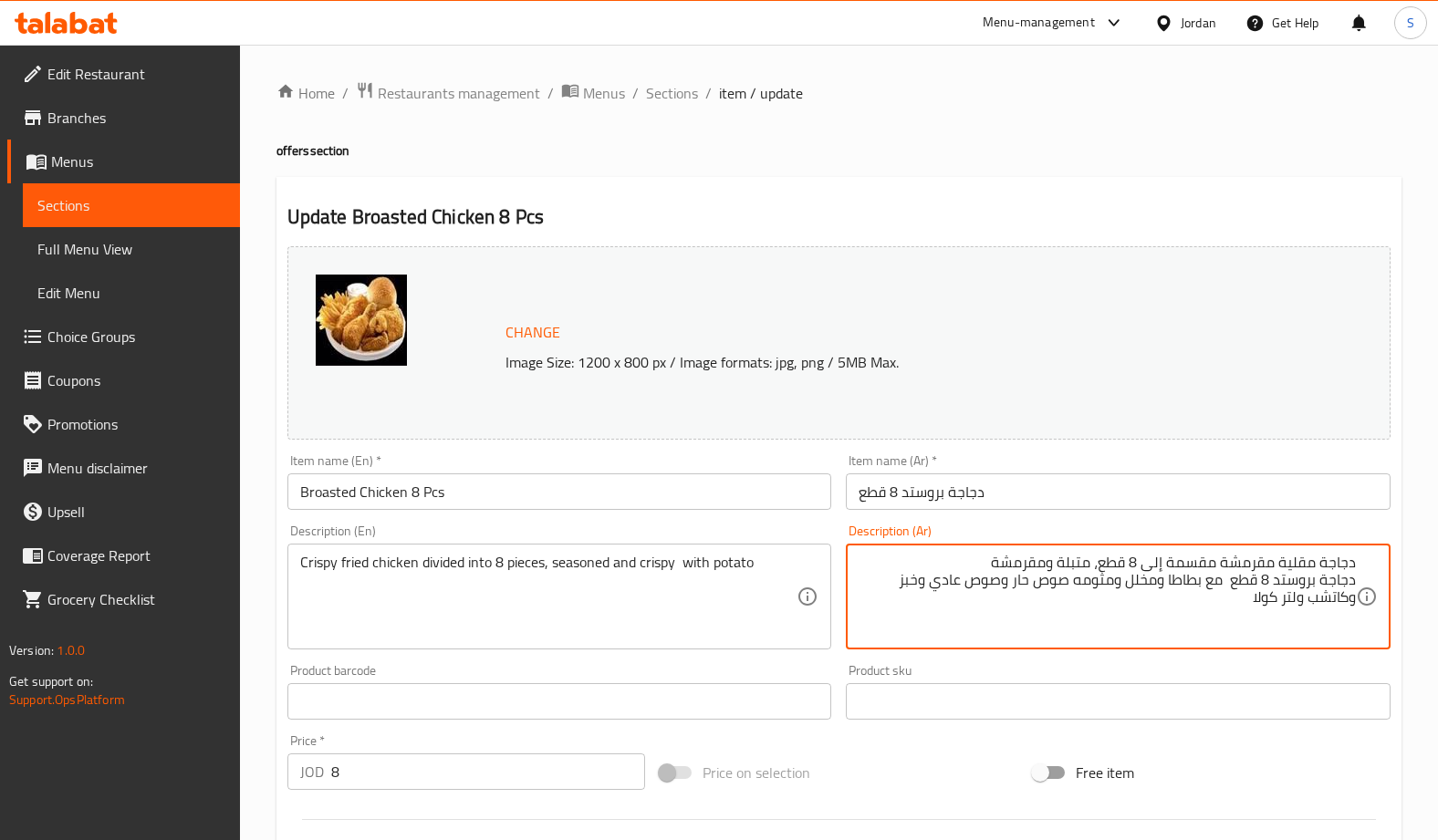
type textarea "دجاجة مقلية مقرمشة مقسمة إلى 8 قطع، متبلة ومقرمشة دجاجة بروستد 8 قطع مع بطاطا و…"
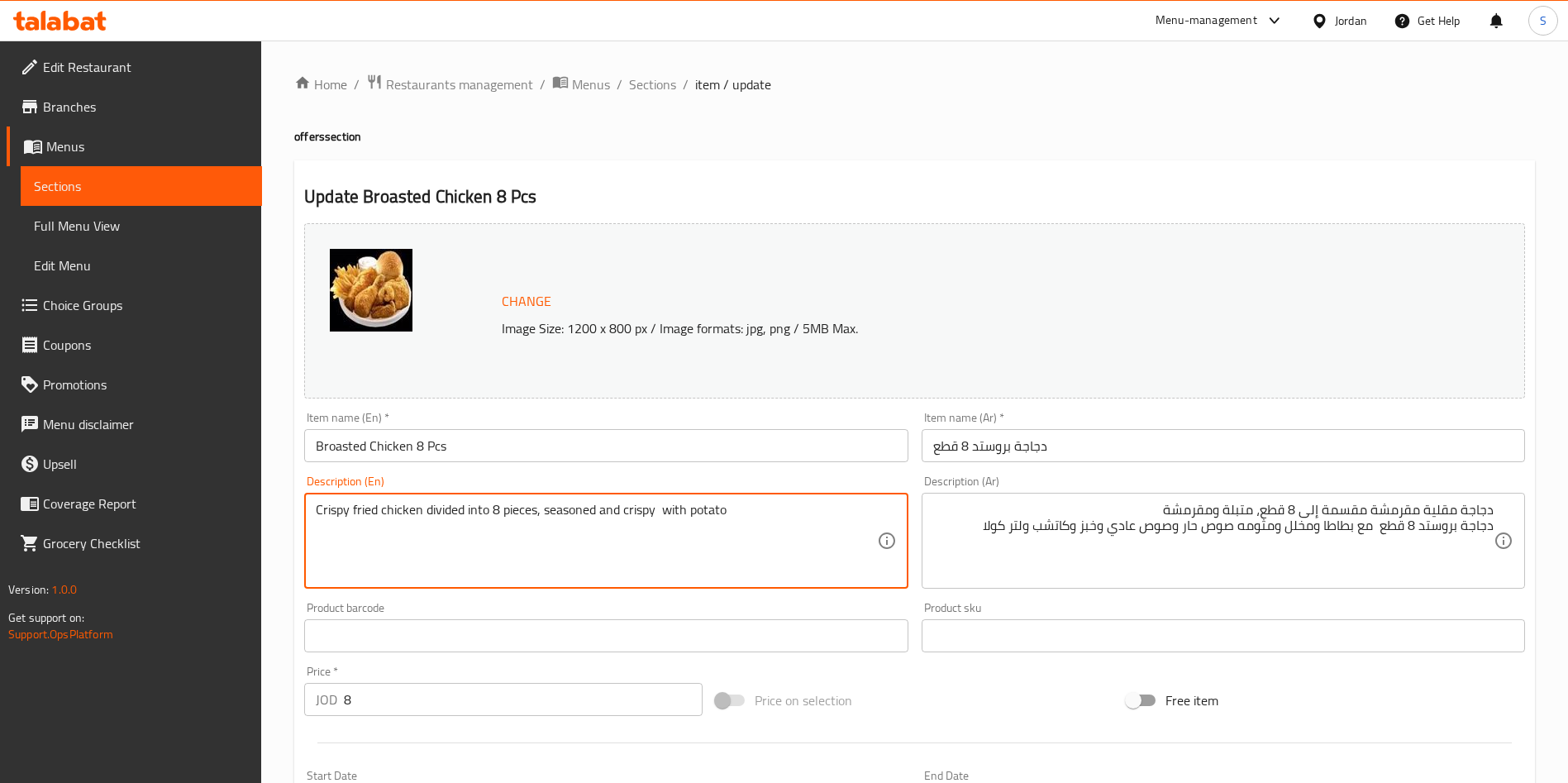
drag, startPoint x: 607, startPoint y: 537, endPoint x: 240, endPoint y: 512, distance: 367.9
paste textarea "8 pieces with fries, pickles, mathuma (garlic sauce), spicy sauce, regular sauc…"
drag, startPoint x: 379, startPoint y: 526, endPoint x: 392, endPoint y: 530, distance: 13.6
click at [392, 530] on textarea "8 pieces with fries, pickles, mathuma (garlic sauce), spicy sauce, regular sauc…" at bounding box center [596, 542] width 561 height 79
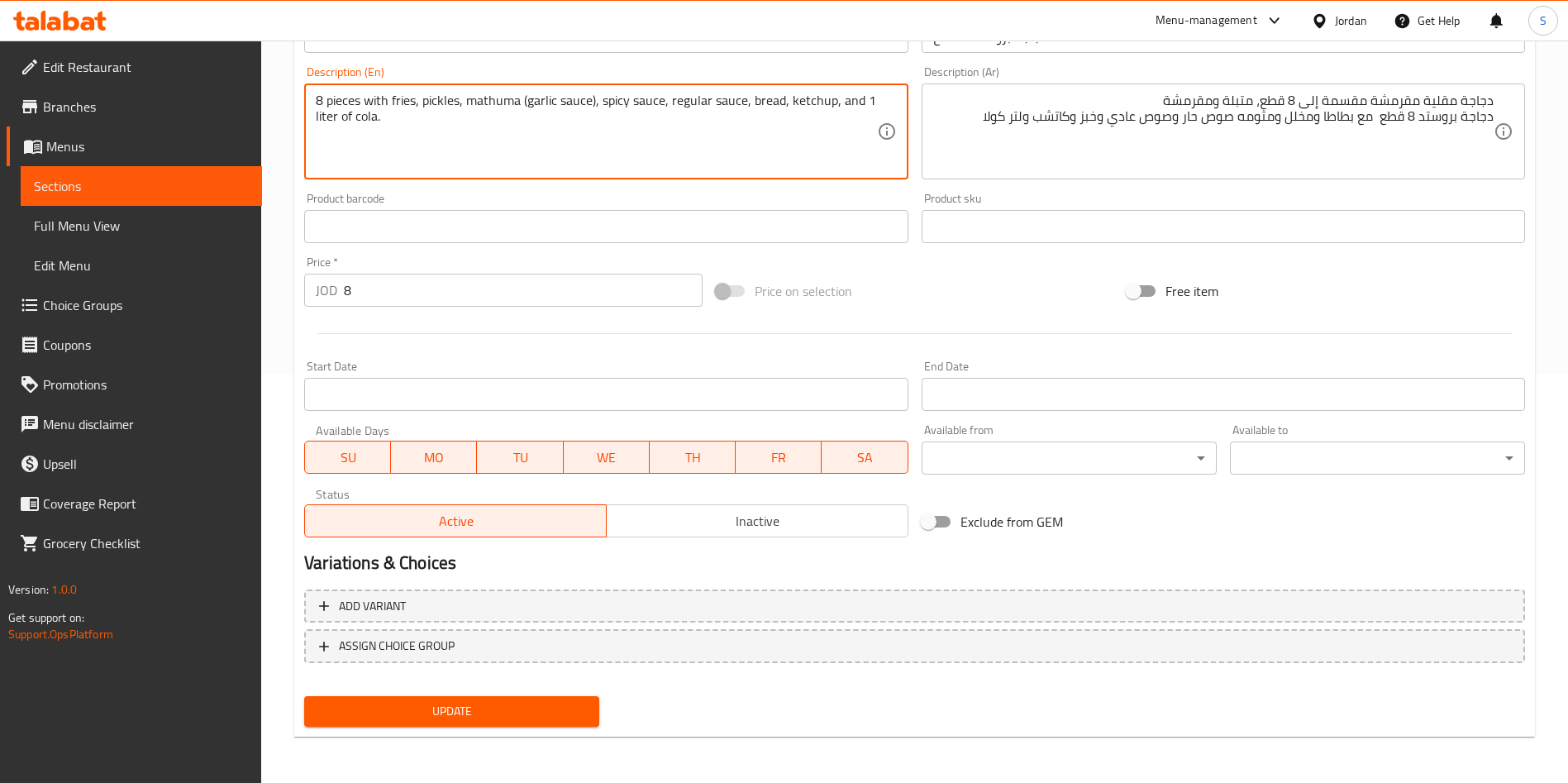
type textarea "8 pieces with fries, pickles, mathuma (garlic sauce), spicy sauce, regular sauc…"
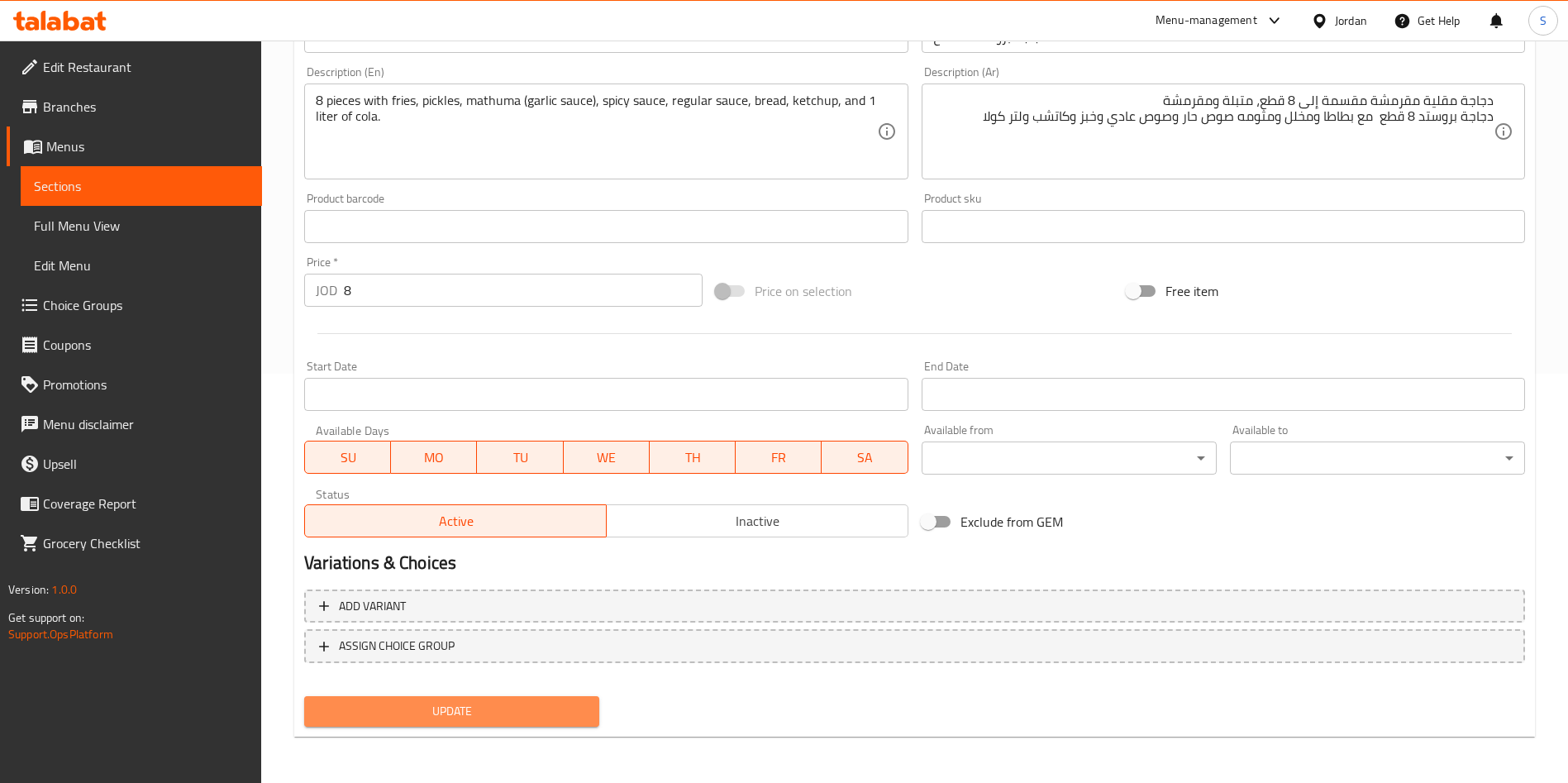
click at [487, 705] on span "Update" at bounding box center [452, 711] width 269 height 21
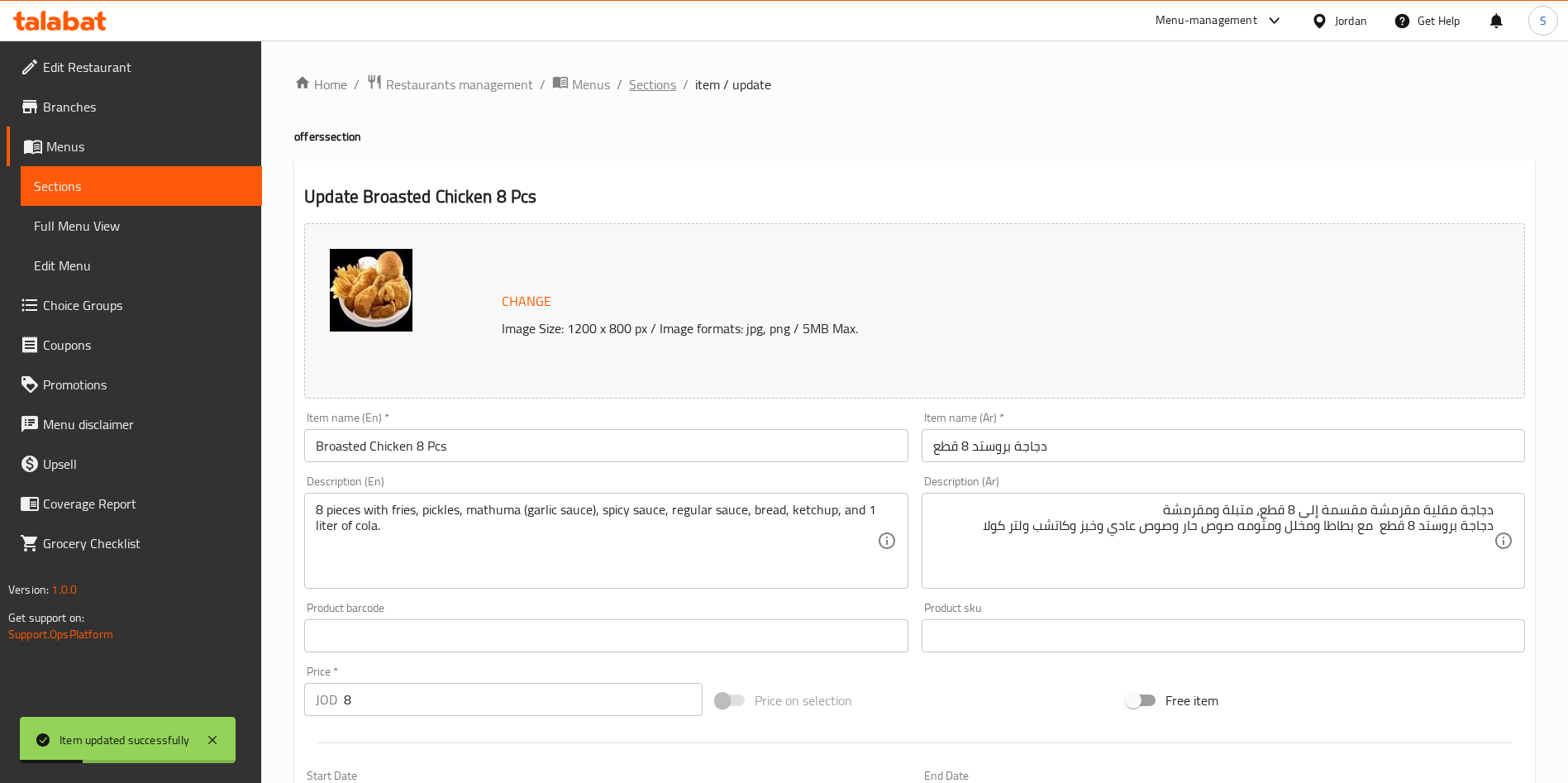
click at [644, 80] on span "Sections" at bounding box center [653, 85] width 47 height 20
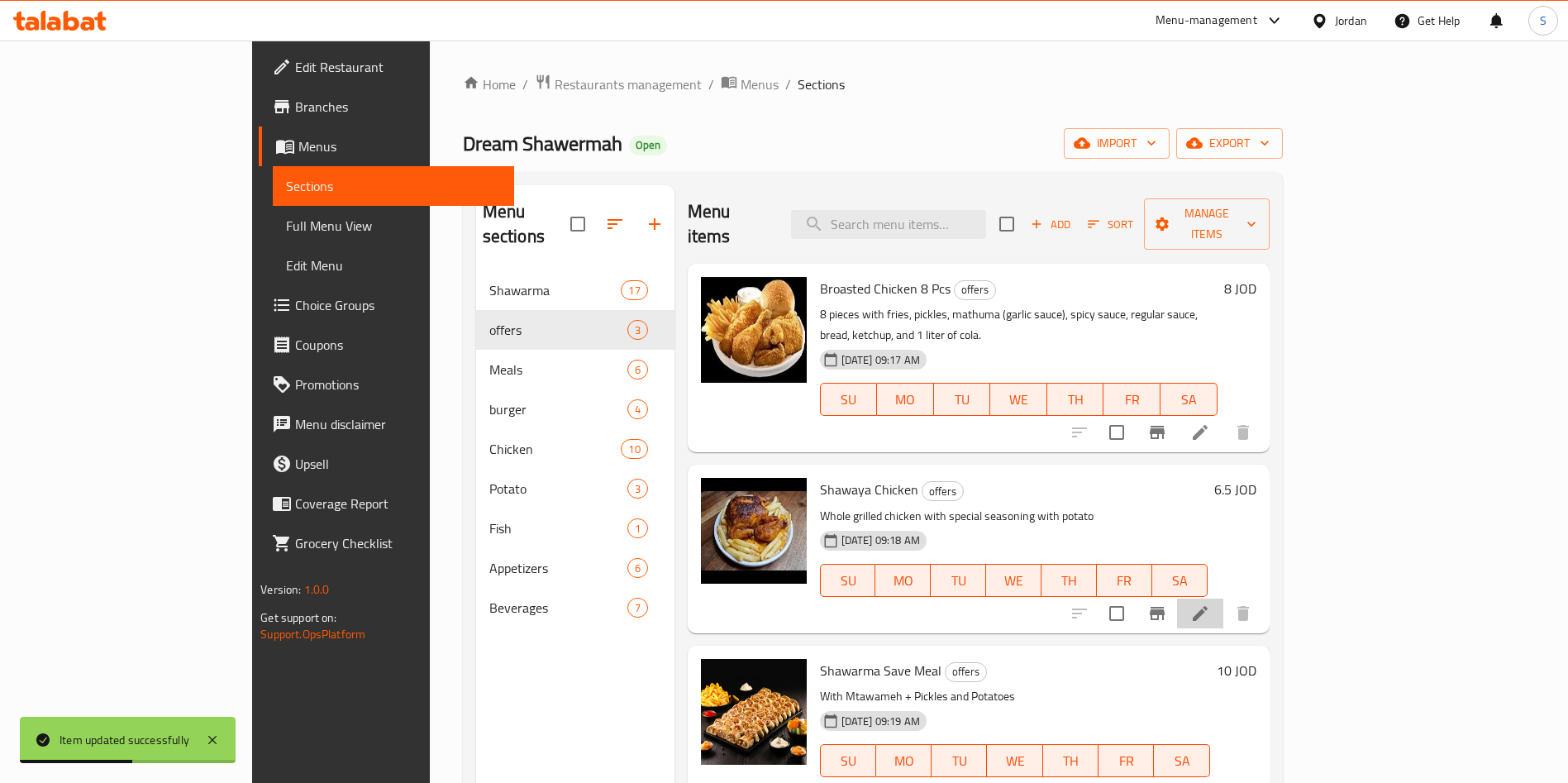
click at [1210, 604] on icon at bounding box center [1200, 614] width 20 height 20
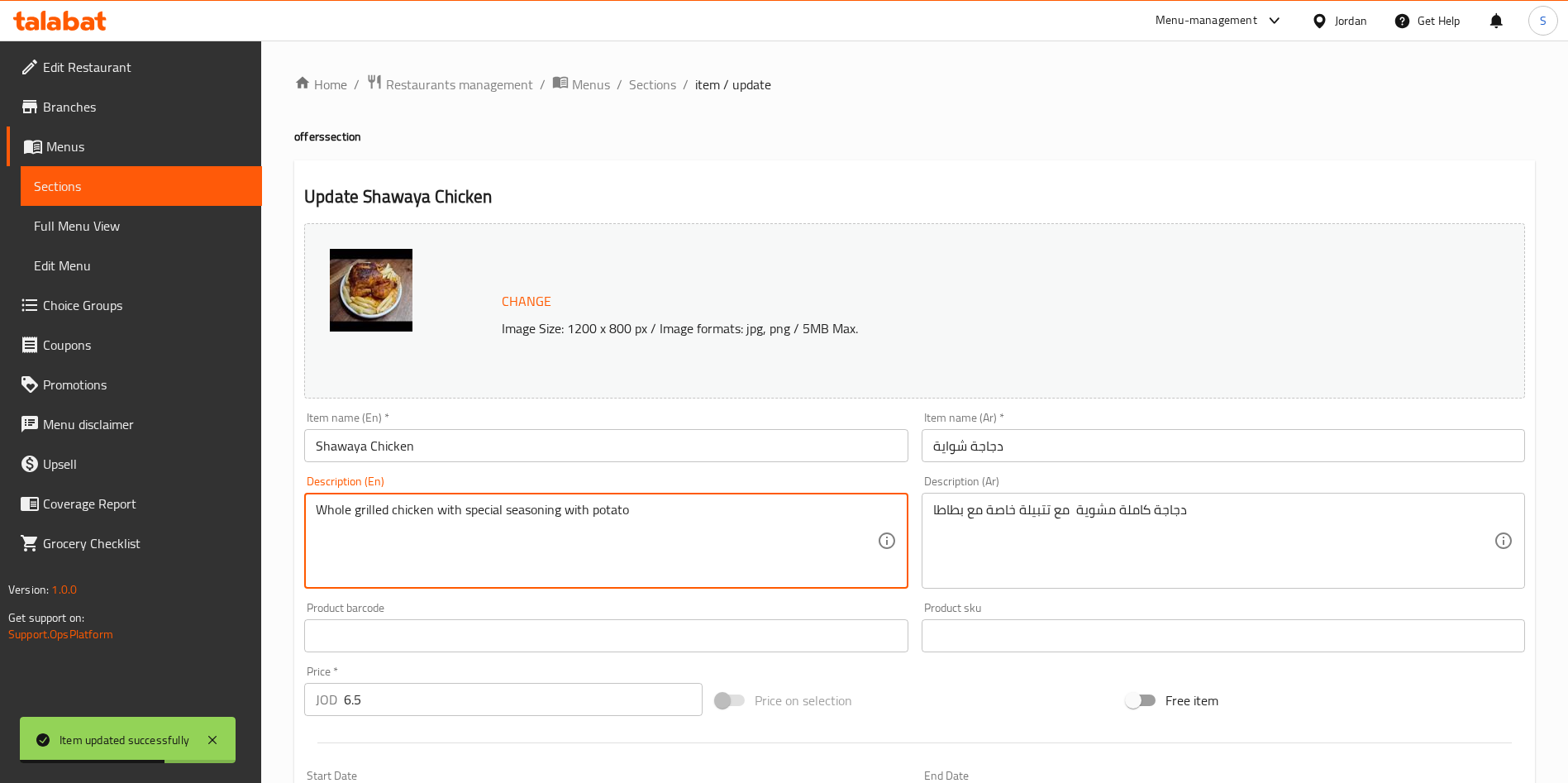
drag, startPoint x: 778, startPoint y: 530, endPoint x: 45, endPoint y: 530, distance: 733.0
click at [629, 530] on textarea "Whole grilled chicken with special seasoning with potato" at bounding box center [596, 542] width 561 height 79
drag, startPoint x: 435, startPoint y: 507, endPoint x: 733, endPoint y: 518, distance: 298.2
paste textarea "8 pieces with fries, pickles, mathuma (garlic sauce), spicy sauce, regular sauc…"
click at [430, 507] on textarea "Whole grilled chicken8 pieces with fries, pickles, mathuma (garlic sauce), spic…" at bounding box center [596, 542] width 561 height 79
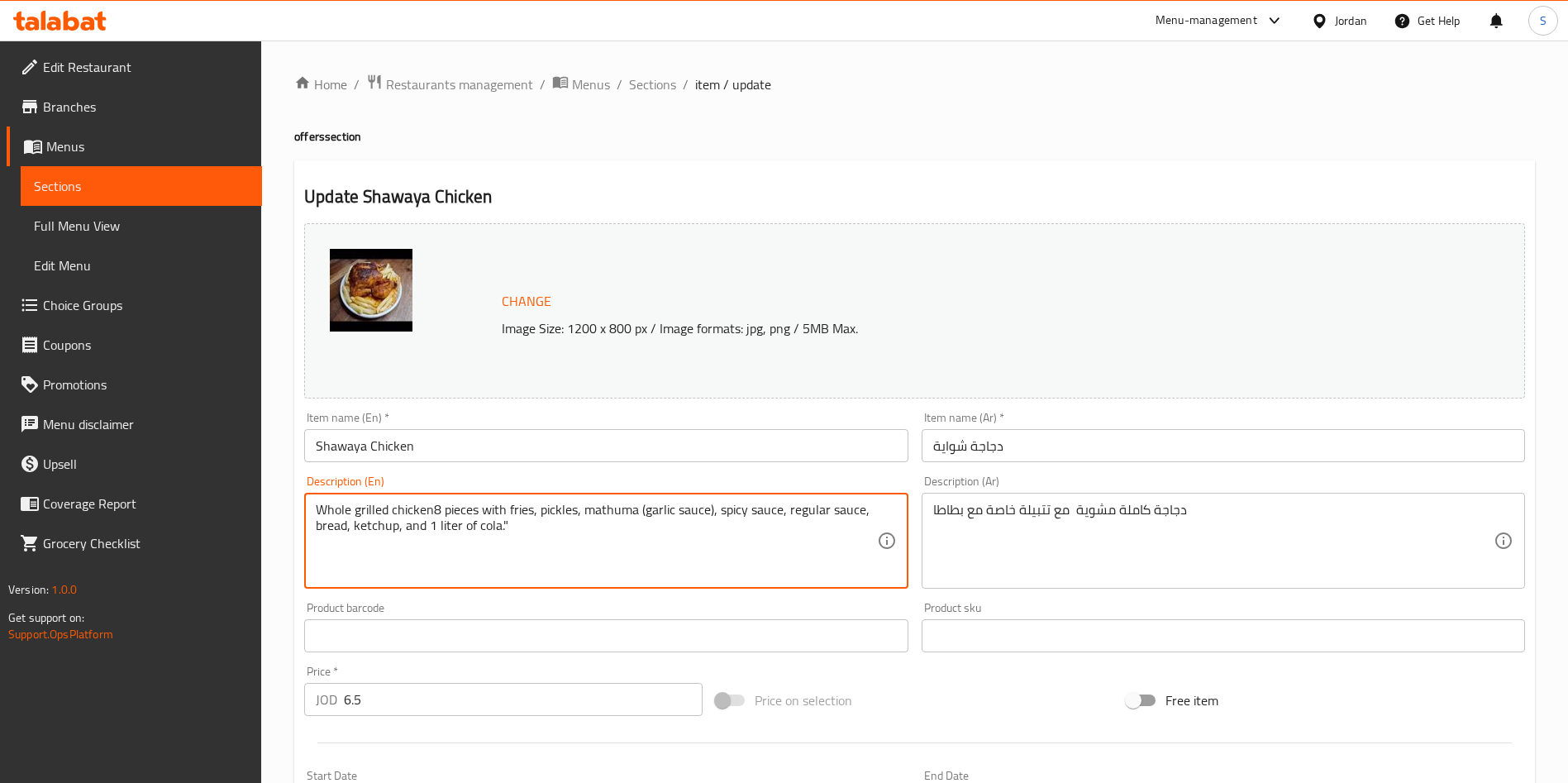
click at [433, 513] on textarea "Whole grilled chicken8 pieces with fries, pickles, mathuma (garlic sauce), spic…" at bounding box center [596, 542] width 561 height 79
drag, startPoint x: 437, startPoint y: 509, endPoint x: 513, endPoint y: 510, distance: 76.0
drag, startPoint x: 363, startPoint y: 525, endPoint x: 536, endPoint y: 518, distance: 173.1
click at [536, 518] on textarea "Whole grilled chicken fries, pickles, mathuma (garlic sauce), spicy sauce, regu…" at bounding box center [596, 542] width 561 height 79
click at [419, 538] on textarea "Whole grilled chicken fries, pickles, mathuma (garlic sauce), spicy sauce, regu…" at bounding box center [596, 542] width 561 height 79
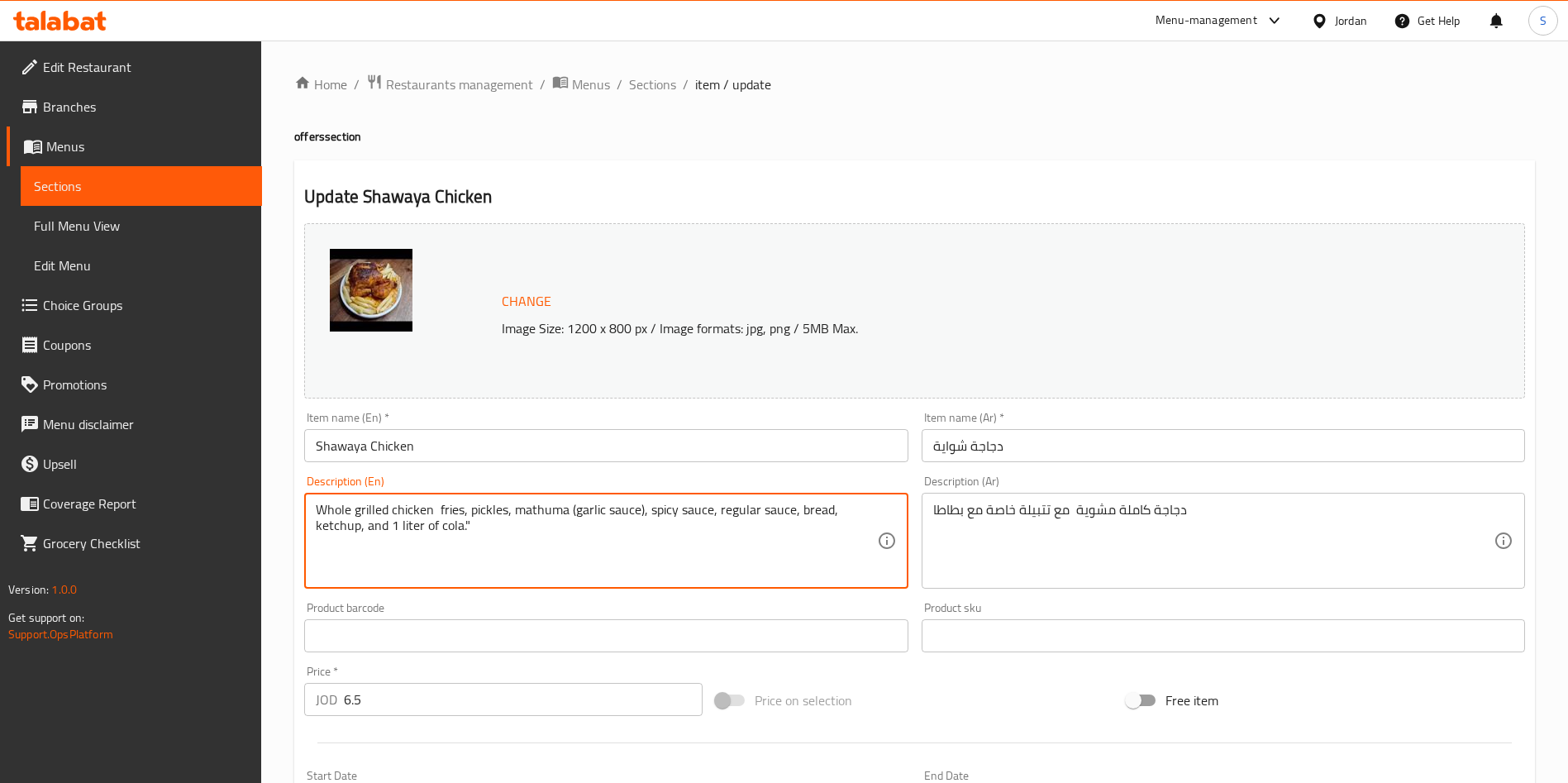
drag, startPoint x: 359, startPoint y: 523, endPoint x: 482, endPoint y: 526, distance: 123.0
click at [482, 526] on textarea "Whole grilled chicken fries, pickles, mathuma (garlic sauce), spicy sauce, regu…" at bounding box center [596, 542] width 561 height 79
type textarea "Whole grilled chicken fries, pickles, mathuma (garlic sauce), spicy sauce, regu…"
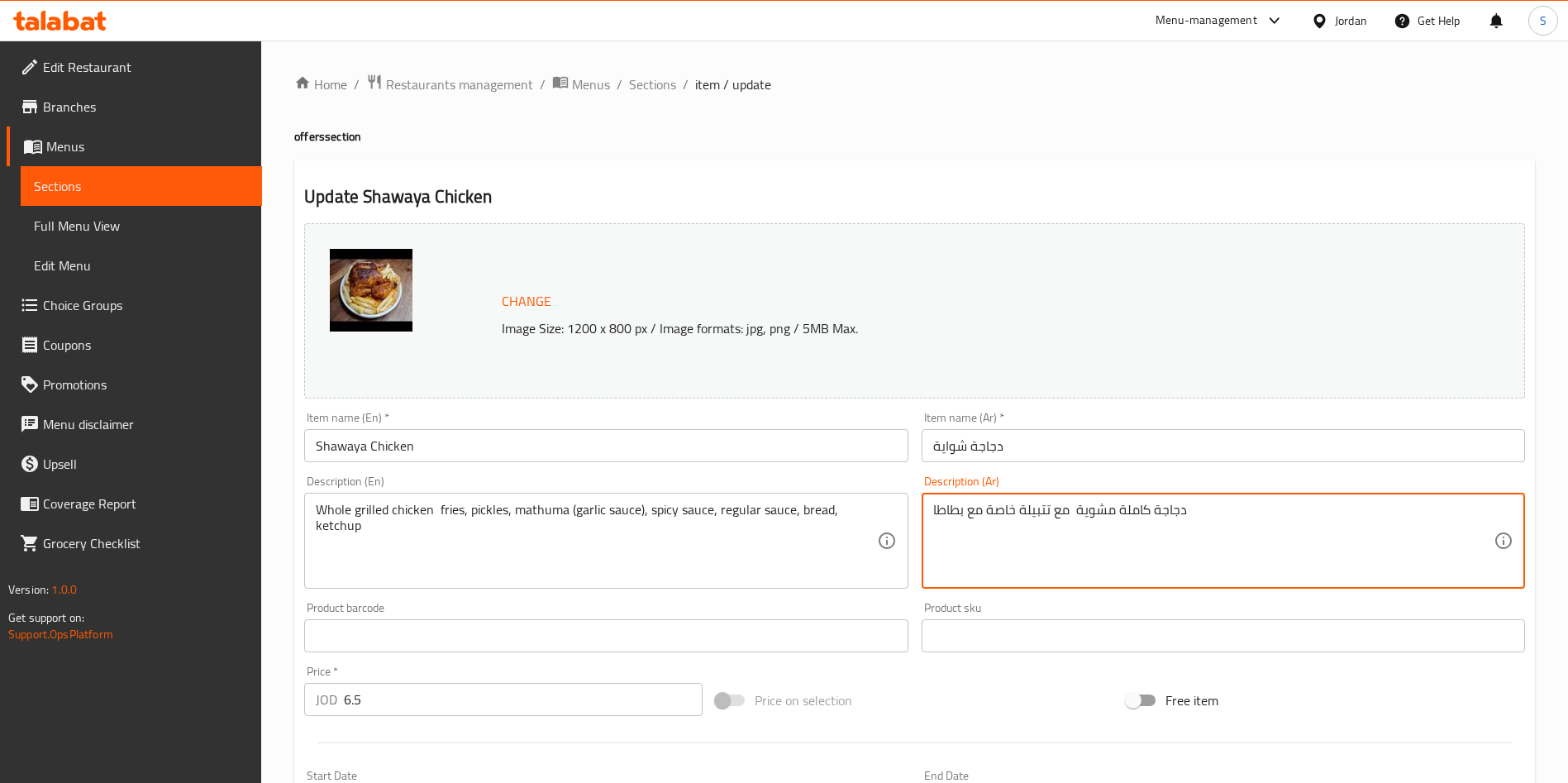
click at [934, 514] on textarea "دجاجة كاملة مشوية مع تتبيلة خاصة مع بطاطا" at bounding box center [1214, 542] width 561 height 79
click at [1163, 559] on textarea "دجاجة كاملة مشوية مع تتبيلة خاصة مع بطاطا" at bounding box center [1214, 542] width 561 height 79
paste textarea "مخلل ومثومه صوص حار وصوص عادي وخبز وكاتشب"
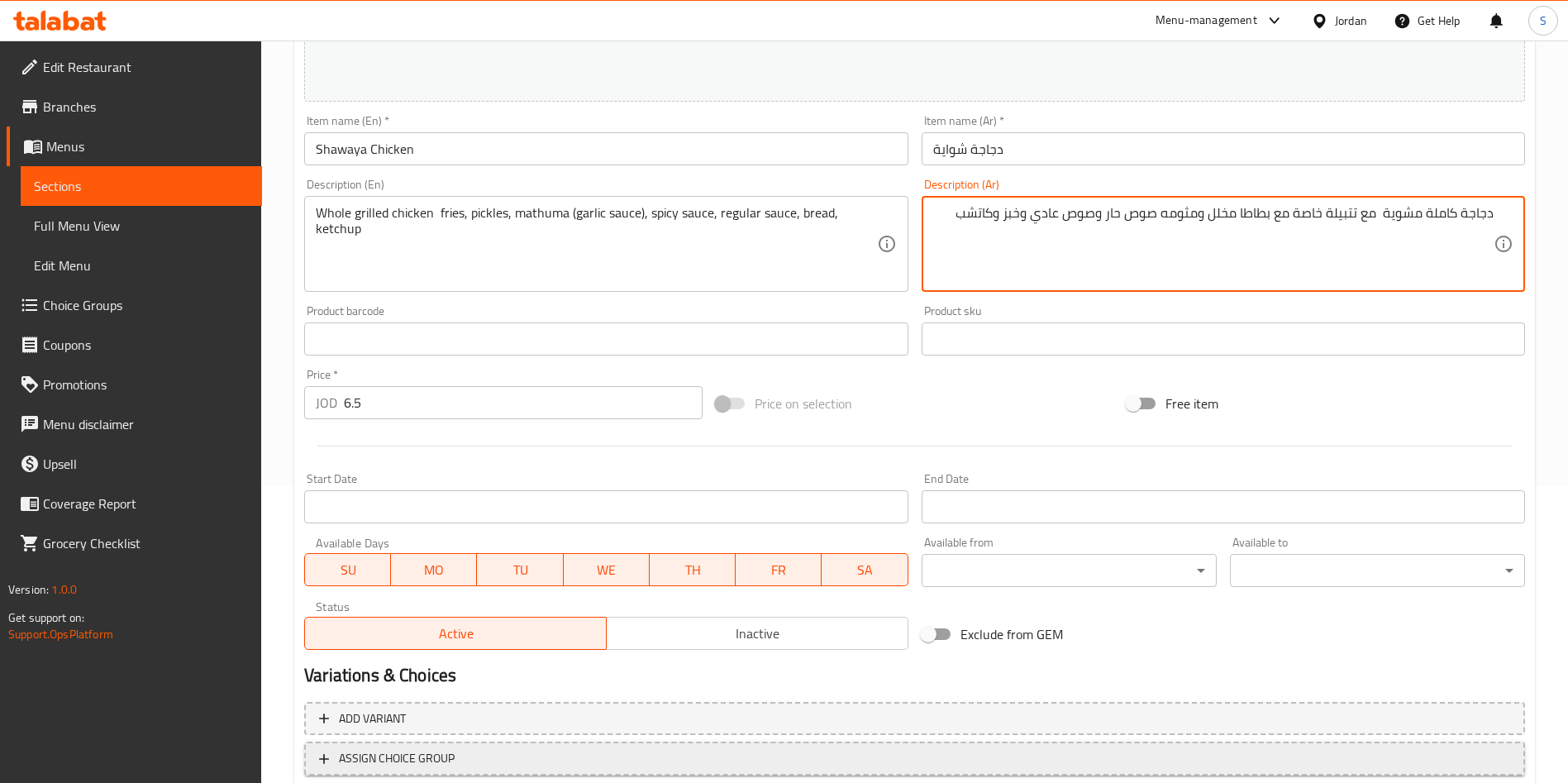
scroll to position [409, 0]
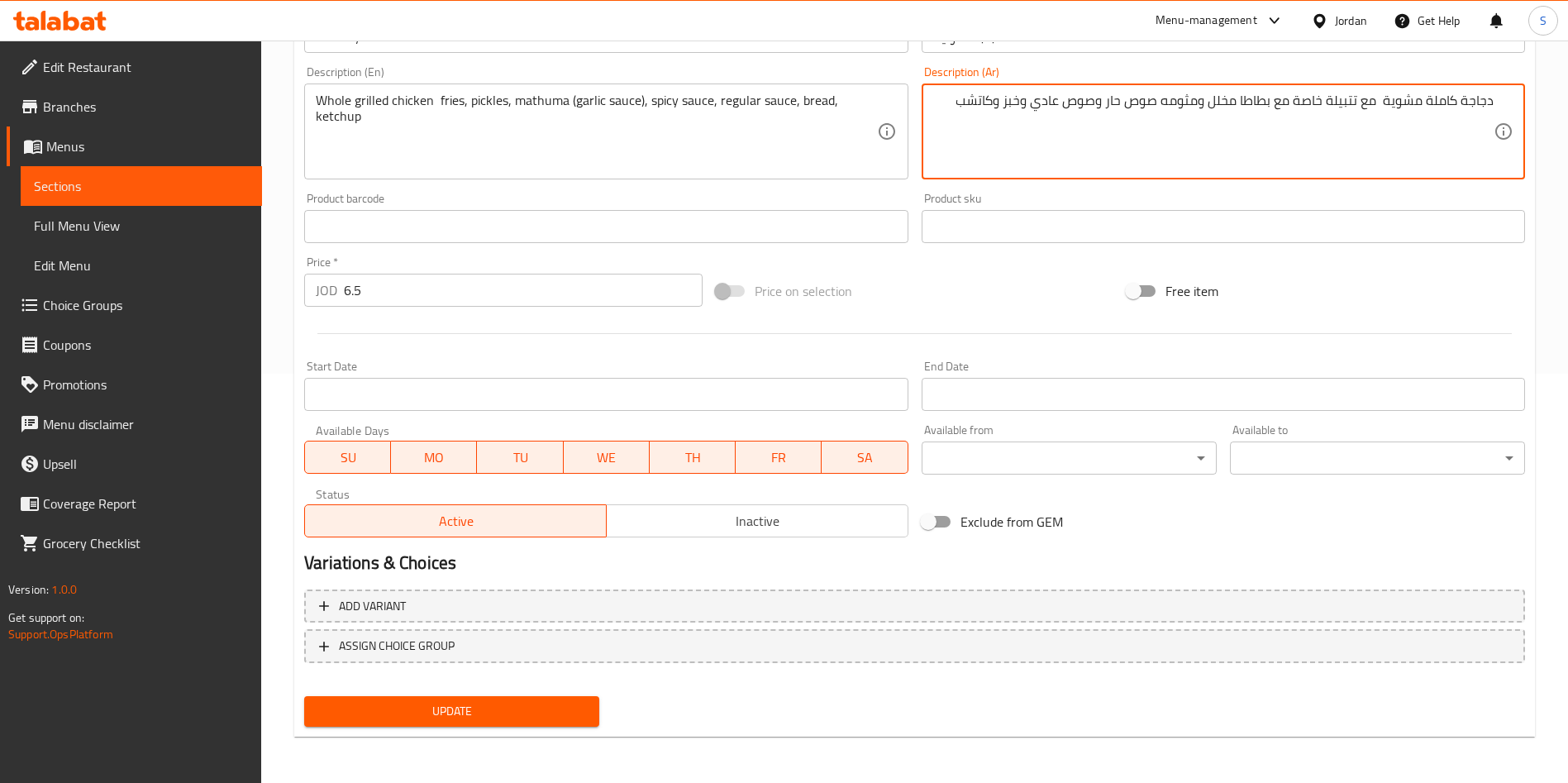
type textarea "دجاجة كاملة مشوية مع تتبيلة خاصة مع بطاطا مخلل ومثومه صوص حار وصوص عادي وخبز وك…"
drag, startPoint x: 468, startPoint y: 701, endPoint x: 478, endPoint y: 724, distance: 25.1
click at [468, 701] on span "Update" at bounding box center [452, 711] width 269 height 21
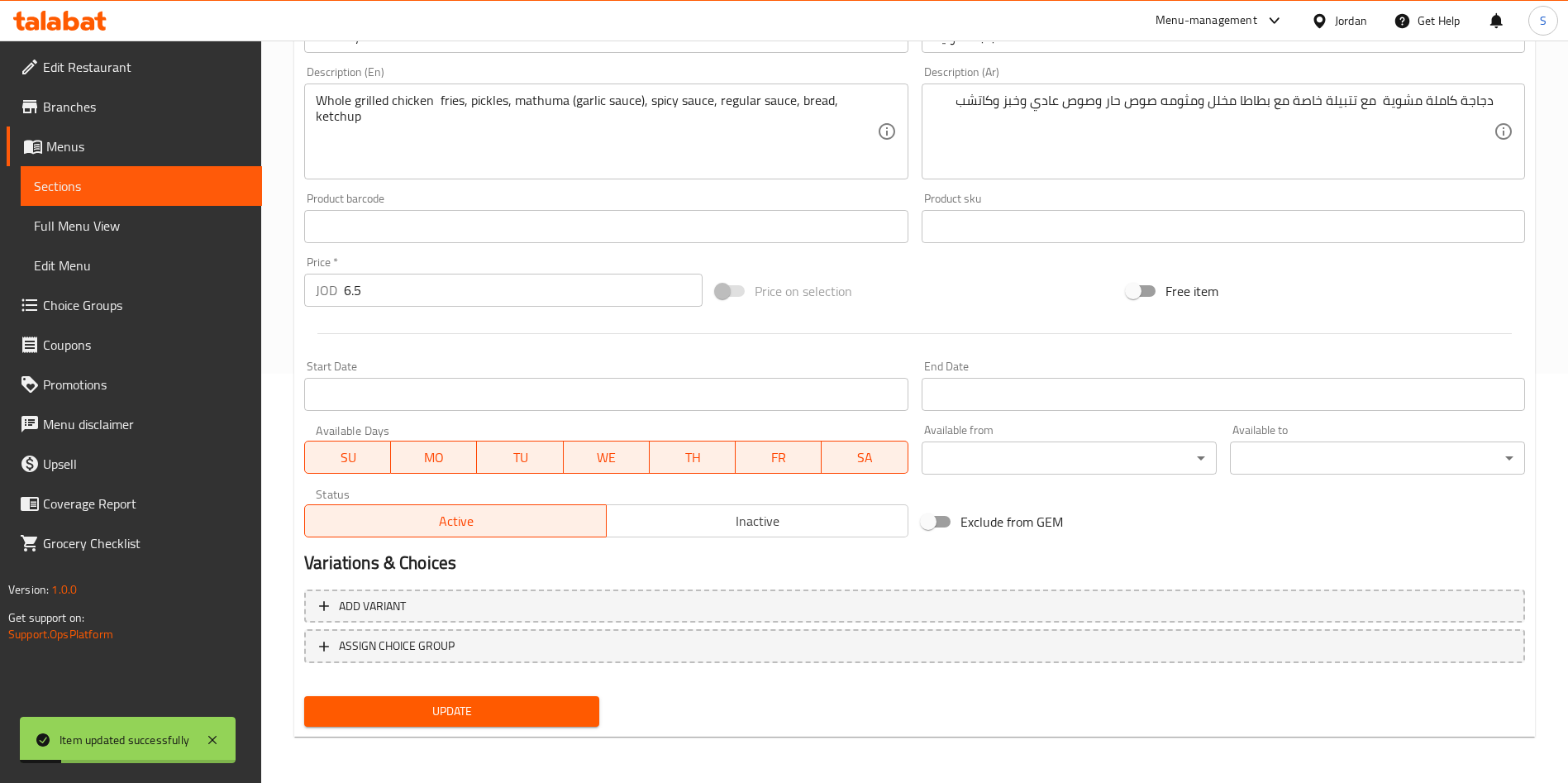
click at [573, 708] on span "Update" at bounding box center [452, 711] width 269 height 21
click at [433, 713] on span "Update" at bounding box center [452, 711] width 269 height 21
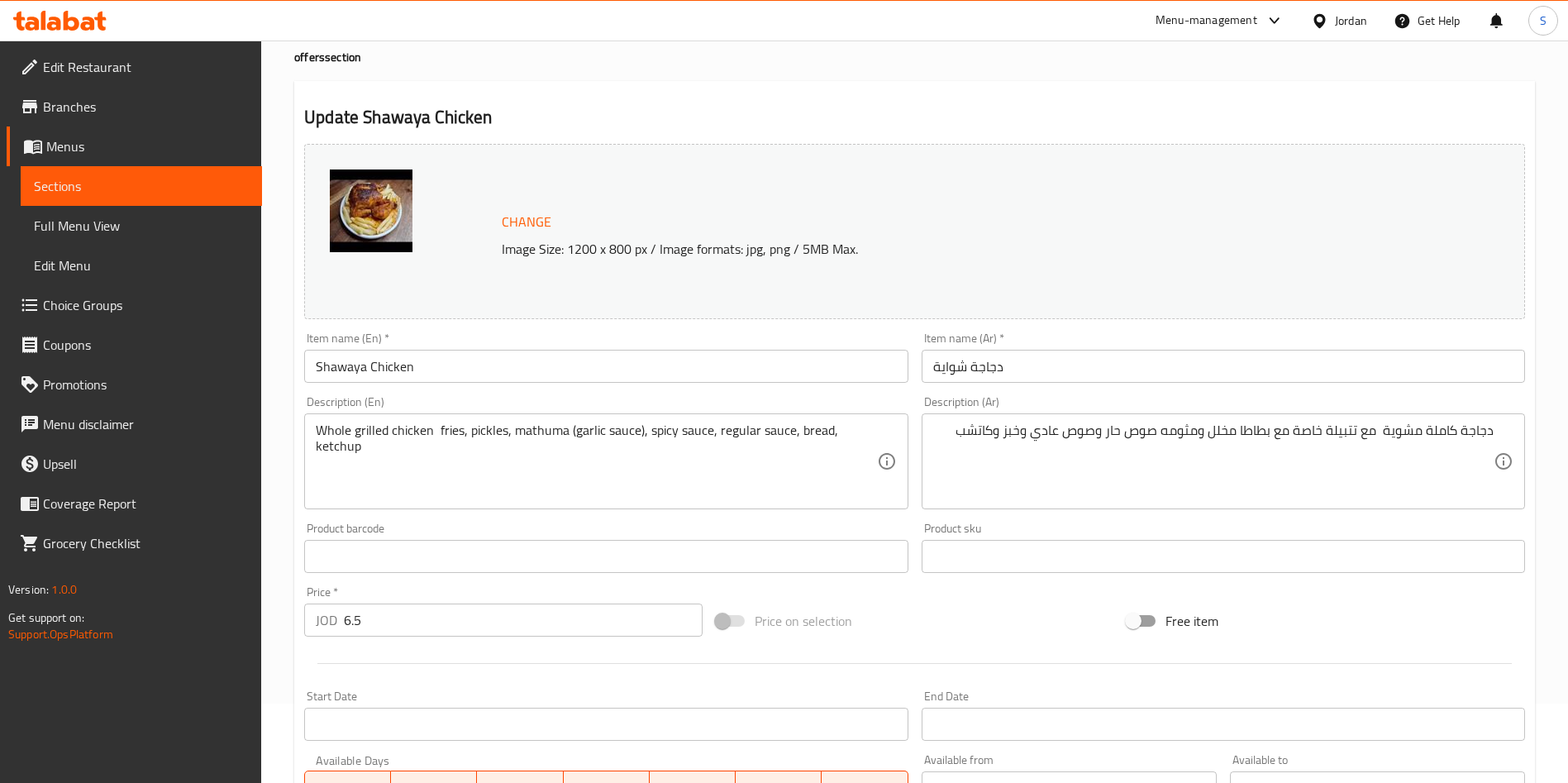
scroll to position [0, 0]
